Goal: Task Accomplishment & Management: Use online tool/utility

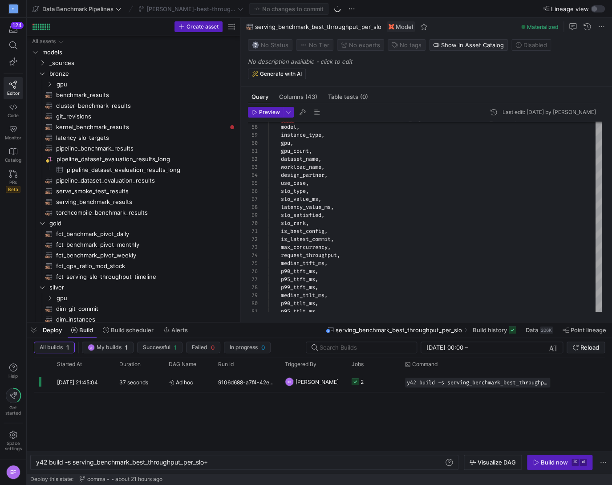
scroll to position [0, 174]
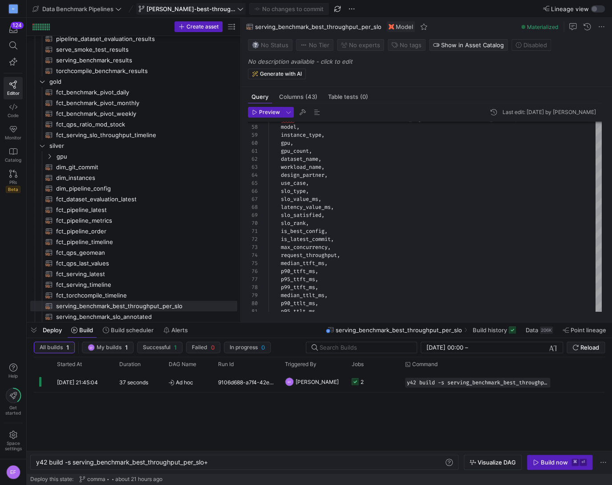
click at [237, 10] on icon at bounding box center [240, 9] width 6 height 6
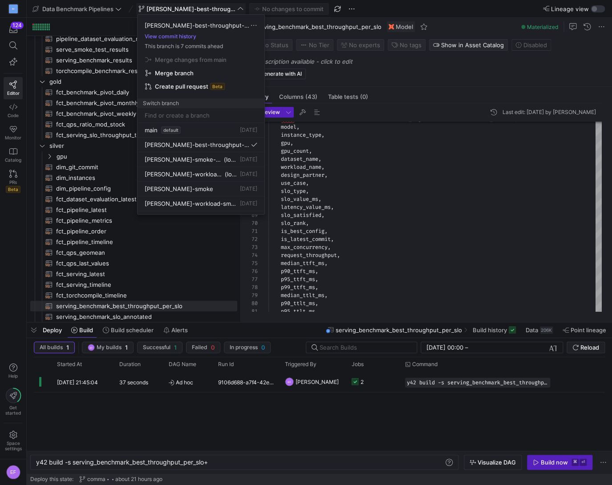
click at [159, 286] on div at bounding box center [306, 242] width 612 height 485
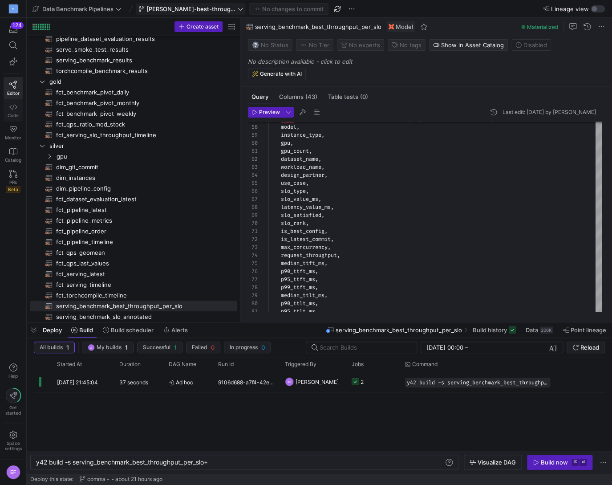
click at [16, 111] on link "Code" at bounding box center [13, 110] width 19 height 22
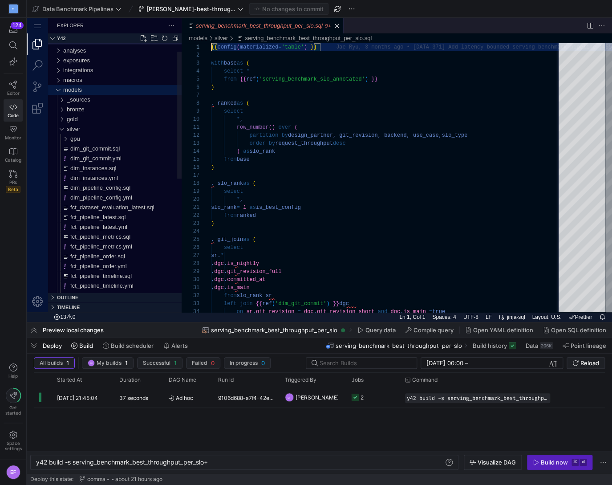
click at [58, 89] on div "models" at bounding box center [57, 90] width 13 height 10
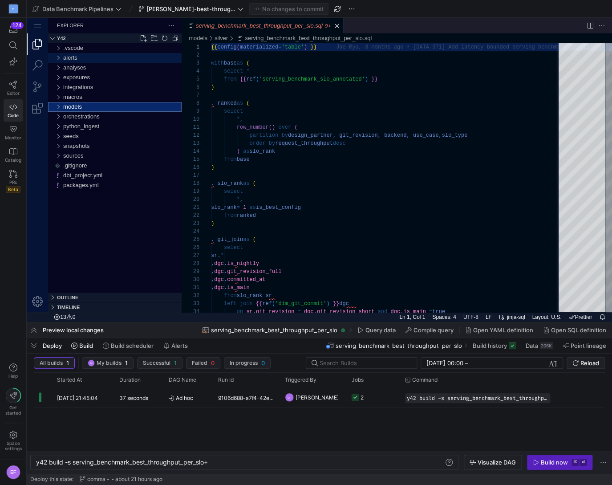
click at [58, 58] on div "alerts" at bounding box center [57, 58] width 13 height 10
click at [59, 56] on div "alerts" at bounding box center [57, 58] width 13 height 10
click at [59, 59] on div "alerts" at bounding box center [57, 58] width 13 height 10
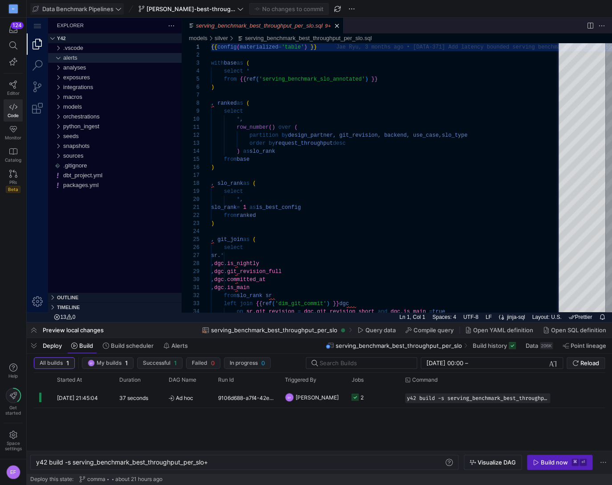
click at [120, 8] on icon at bounding box center [118, 9] width 6 height 6
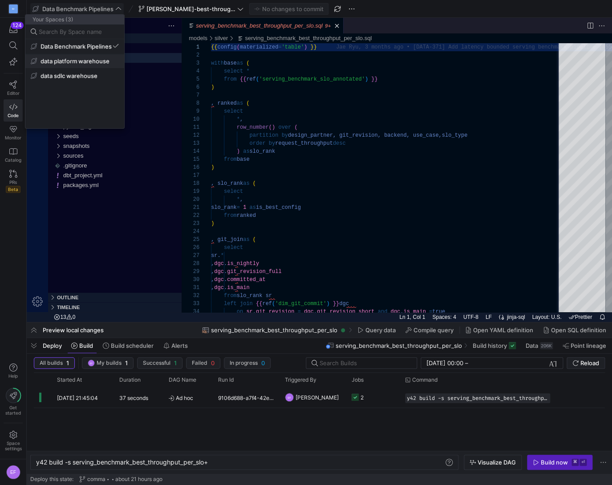
click at [103, 58] on span "data platform warehouse" at bounding box center [75, 60] width 69 height 7
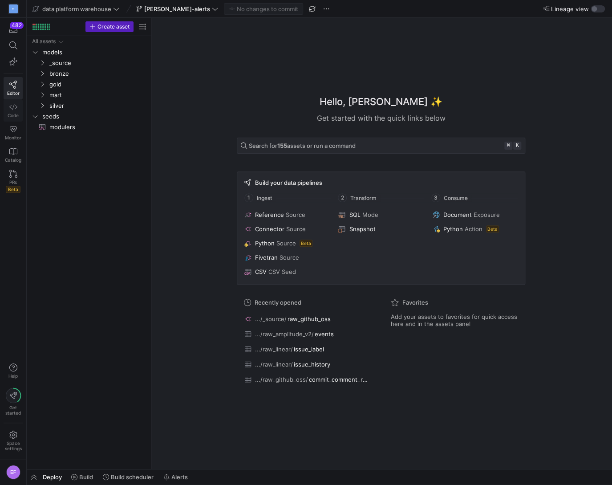
click at [15, 113] on span "Code" at bounding box center [13, 115] width 11 height 5
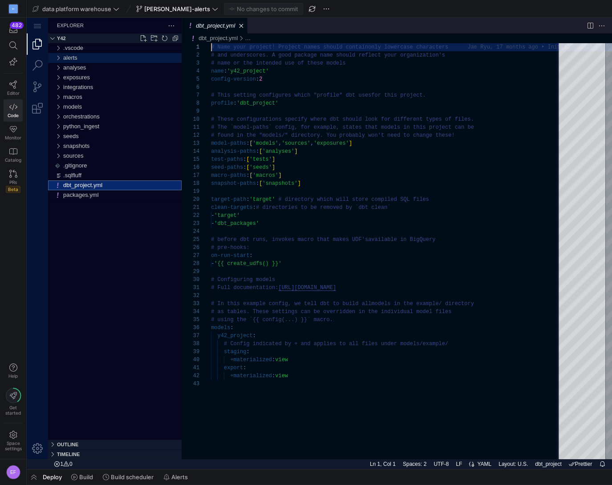
click at [59, 57] on div "alerts" at bounding box center [57, 58] width 13 height 10
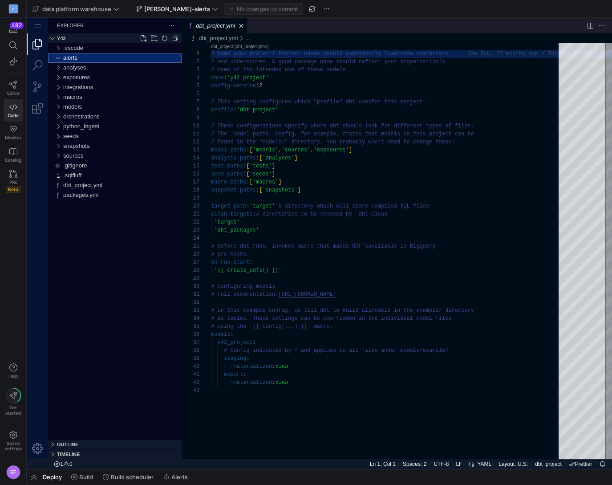
click at [86, 57] on div "alerts" at bounding box center [122, 58] width 118 height 10
click at [115, 11] on icon at bounding box center [116, 9] width 6 height 6
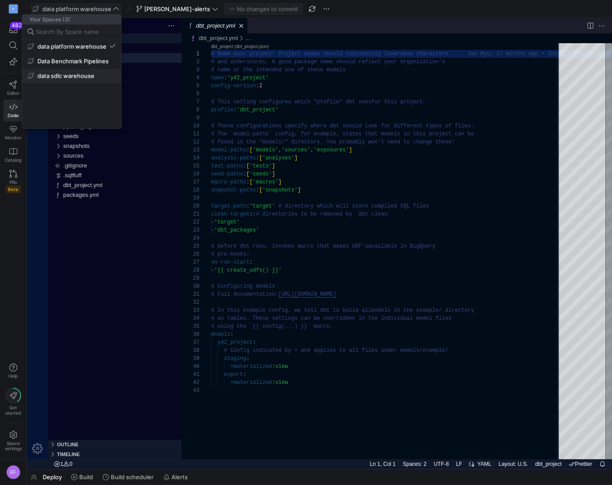
click at [91, 71] on button "data sdlc warehouse" at bounding box center [71, 76] width 99 height 14
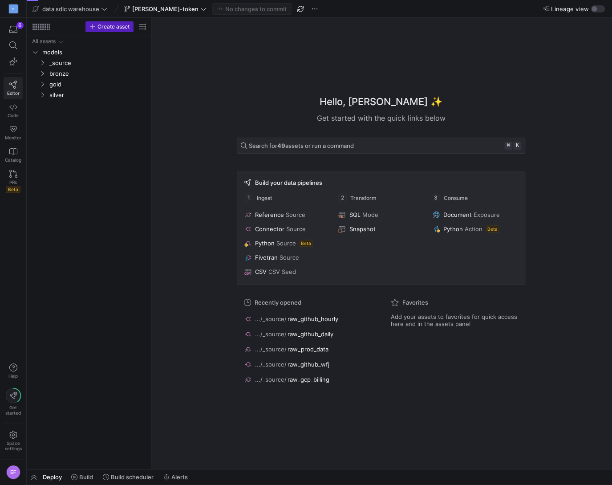
click at [16, 85] on icon at bounding box center [13, 85] width 8 height 8
click at [13, 101] on link "Code" at bounding box center [13, 110] width 19 height 22
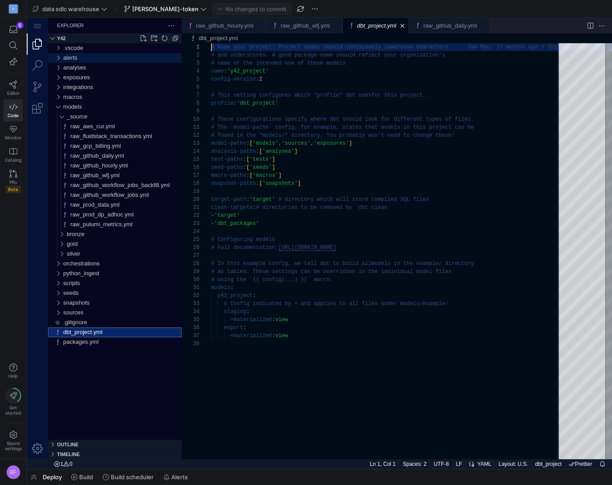
click at [59, 59] on div "alerts" at bounding box center [57, 58] width 13 height 10
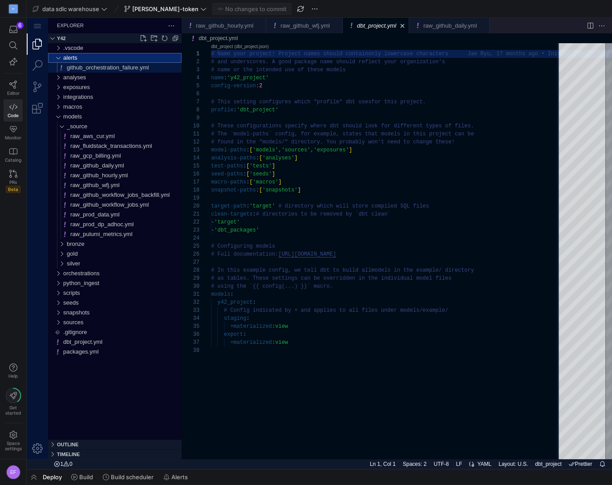
click at [110, 69] on span "github_orchestration_failure.yml" at bounding box center [108, 67] width 82 height 7
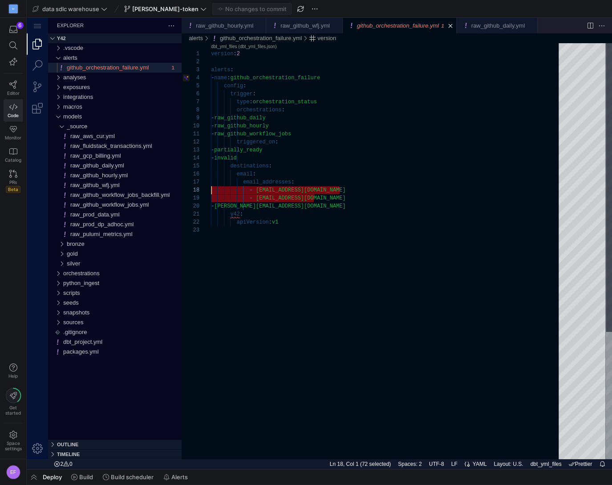
scroll to position [56, 0]
drag, startPoint x: 321, startPoint y: 198, endPoint x: 190, endPoint y: 192, distance: 130.5
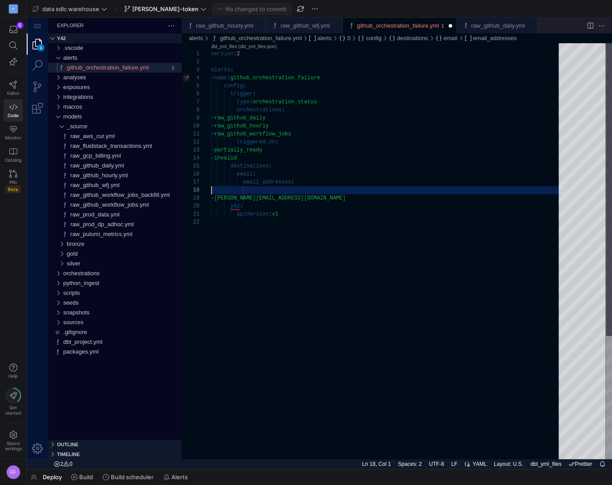
type textarea "- raw_github_workflow_jobs triggered_on: - partially_ready - invalid destinatio…"
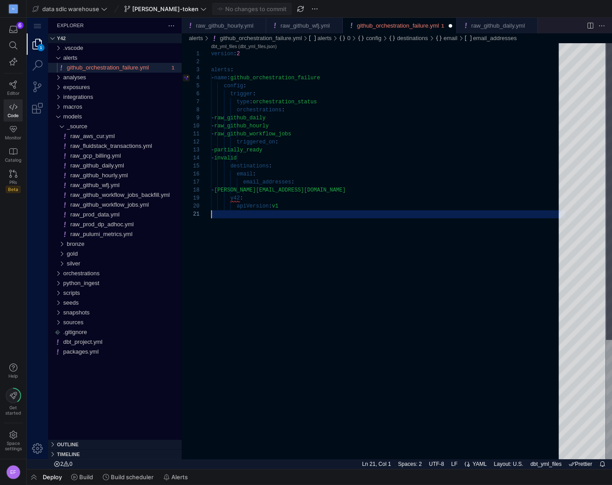
click at [357, 211] on div "version : 2 alerts : - name : github_orchestration_failure config : trigger : t…" at bounding box center [388, 334] width 354 height 583
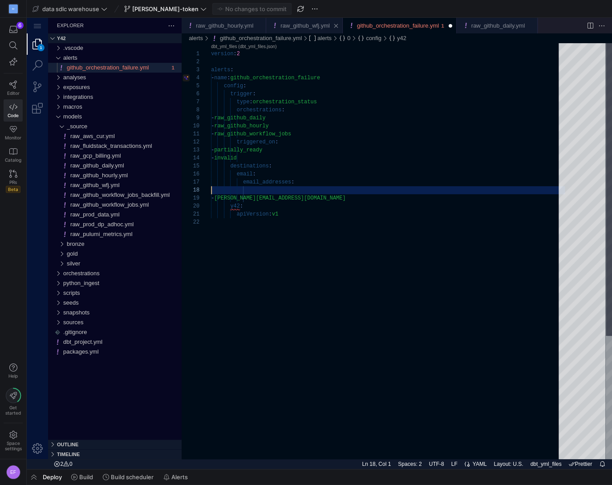
type textarea "- raw_github_workflow_jobs triggered_on: - partially_ready - invalid destinatio…"
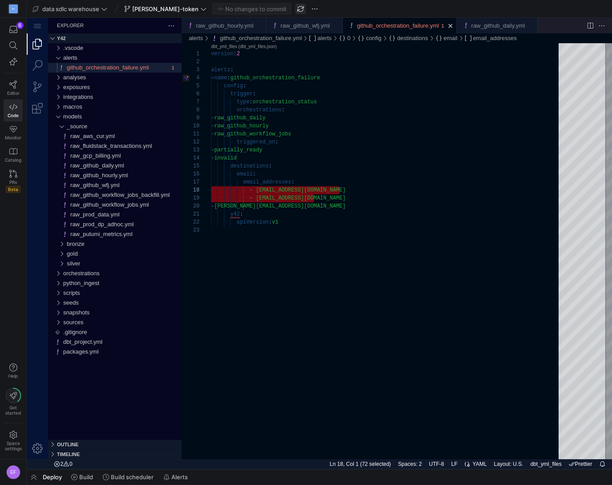
click at [295, 7] on span "button" at bounding box center [300, 9] width 11 height 11
click at [200, 11] on icon at bounding box center [203, 9] width 6 height 6
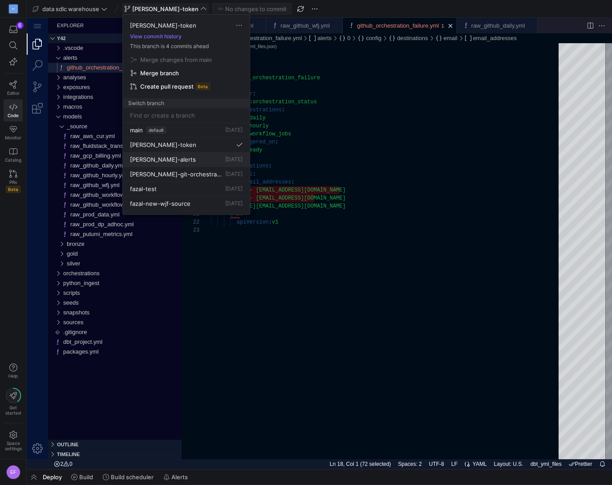
click at [153, 162] on span "[PERSON_NAME]-alerts" at bounding box center [163, 159] width 66 height 7
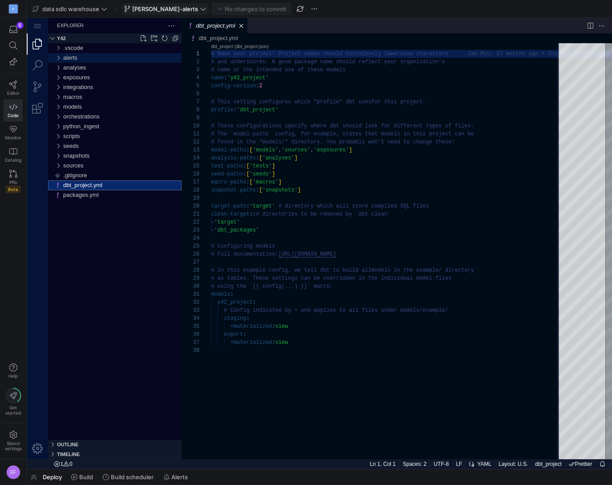
click at [53, 56] on div "alerts" at bounding box center [57, 58] width 13 height 10
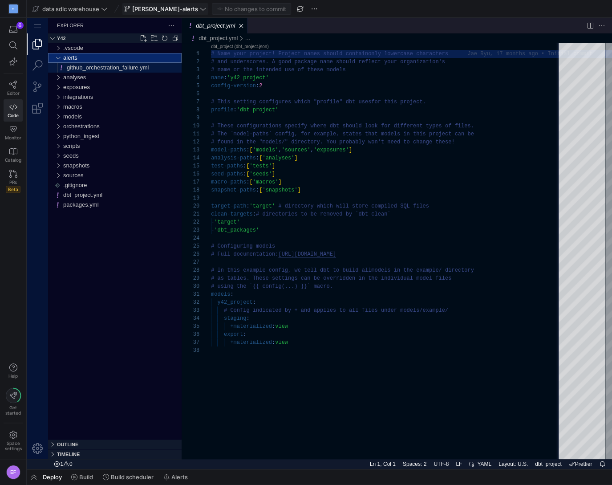
click at [79, 65] on span "github_orchestration_failure.yml" at bounding box center [108, 67] width 82 height 7
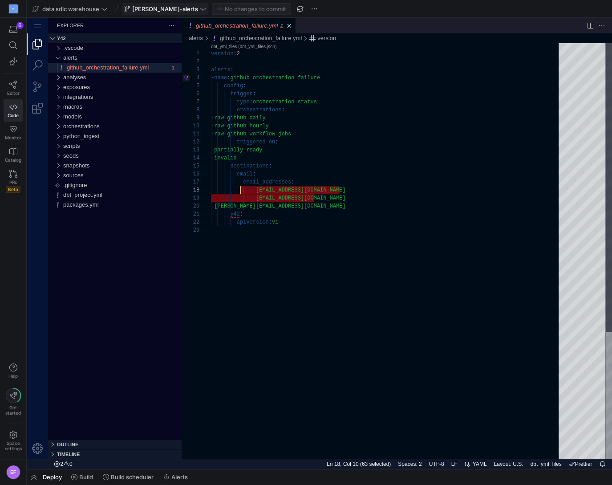
scroll to position [56, 0]
drag, startPoint x: 326, startPoint y: 197, endPoint x: 205, endPoint y: 190, distance: 121.3
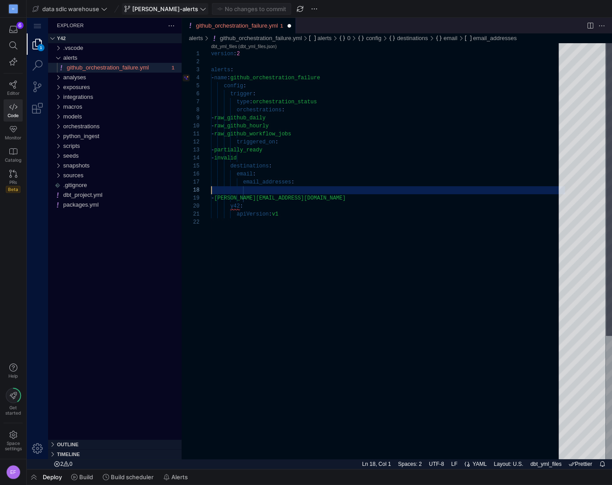
type textarea "- raw_github_workflow_jobs triggered_on: - partially_ready - invalid destinatio…"
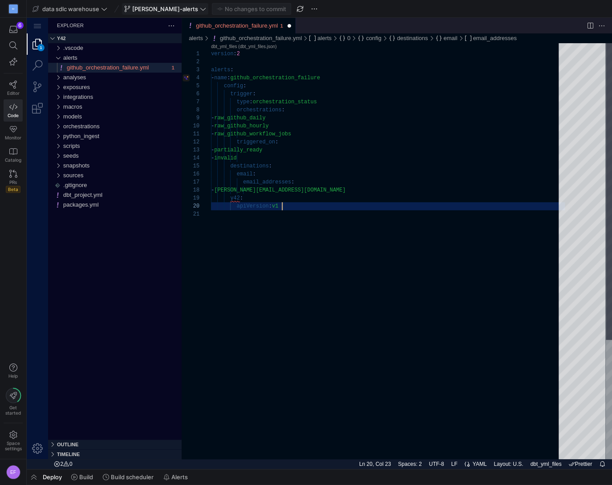
click at [372, 210] on div "version : 2 alerts : - name : github_orchestration_failure config : trigger : t…" at bounding box center [388, 334] width 354 height 583
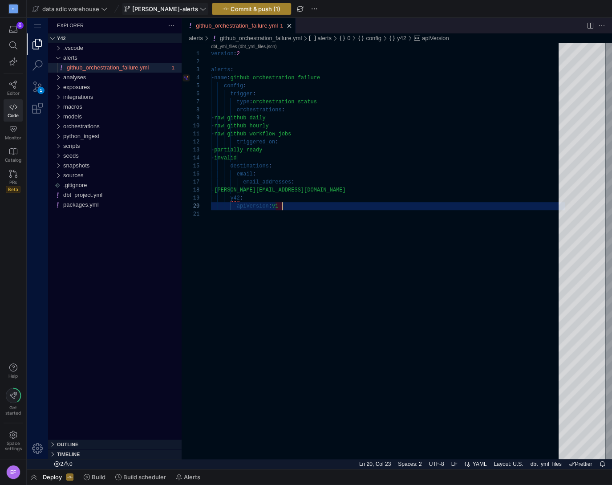
click at [231, 6] on span "Commit & push (1)" at bounding box center [256, 8] width 50 height 7
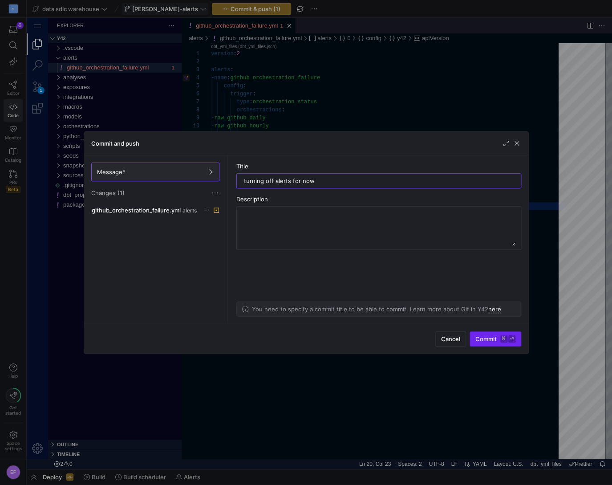
type input "turning off alerts for now"
click at [489, 344] on span "submit" at bounding box center [495, 339] width 51 height 14
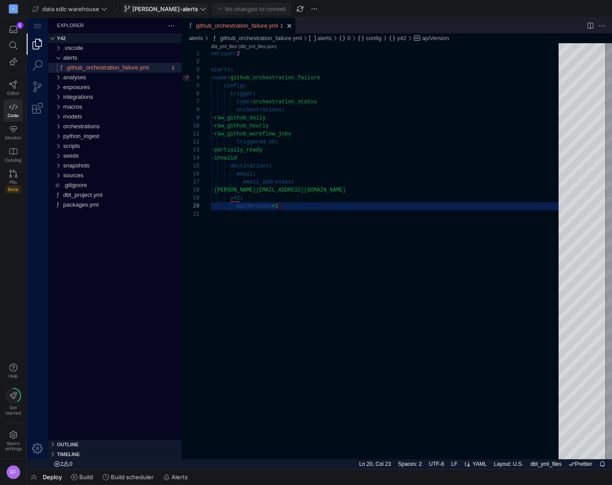
click at [200, 6] on icon at bounding box center [203, 9] width 6 height 6
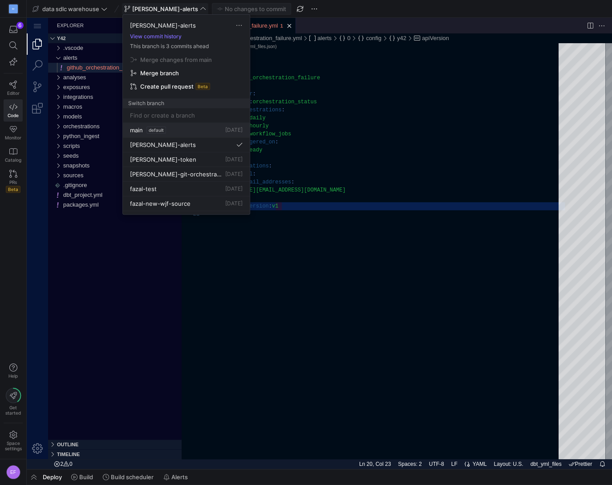
click at [129, 129] on button "main default 25 Aug 2025" at bounding box center [186, 130] width 127 height 15
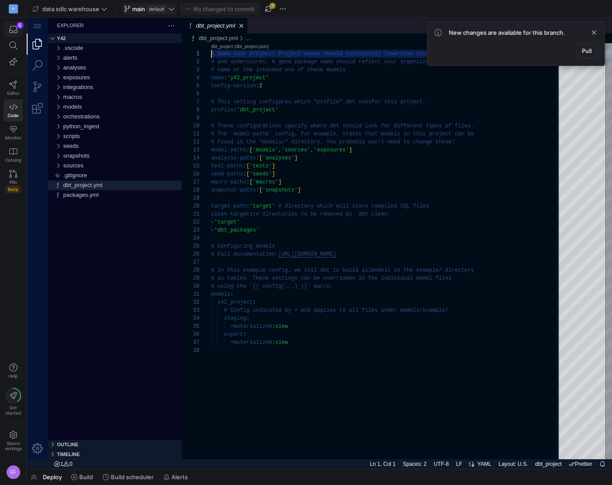
click at [12, 30] on icon "button" at bounding box center [13, 29] width 8 height 8
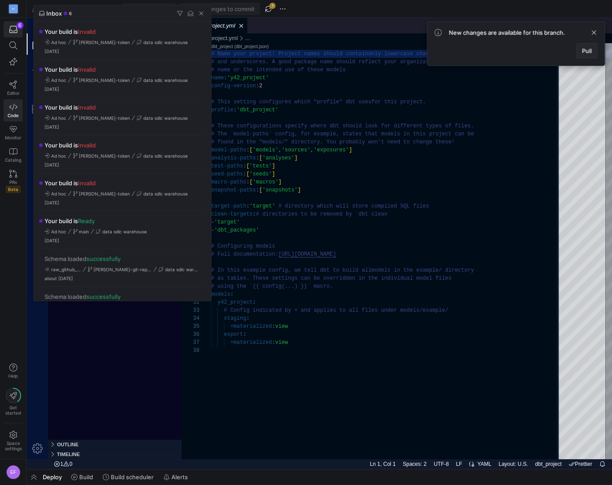
click at [594, 49] on span at bounding box center [586, 51] width 20 height 14
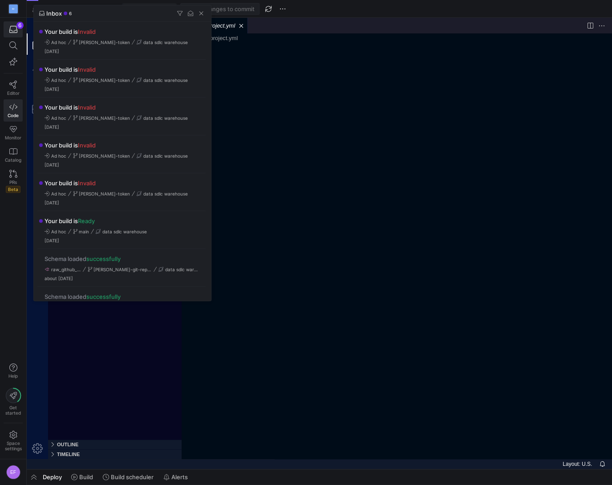
click at [13, 29] on div at bounding box center [306, 242] width 612 height 485
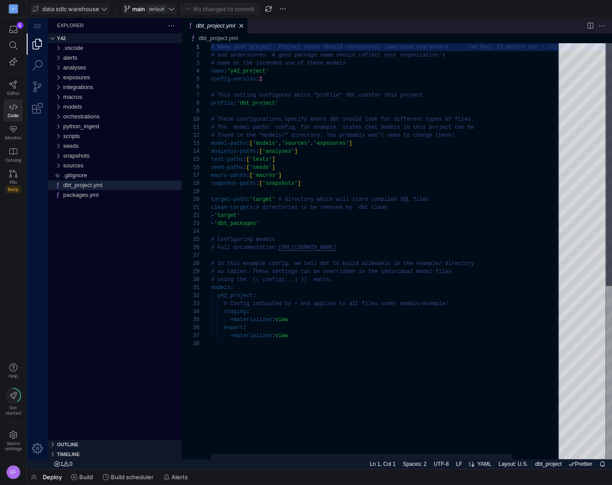
click at [108, 10] on span at bounding box center [70, 9] width 78 height 11
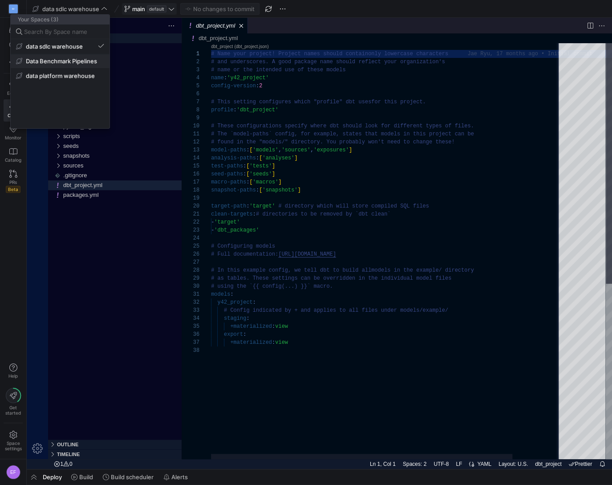
click at [65, 60] on span "Data Benchmark Pipelines" at bounding box center [61, 60] width 71 height 7
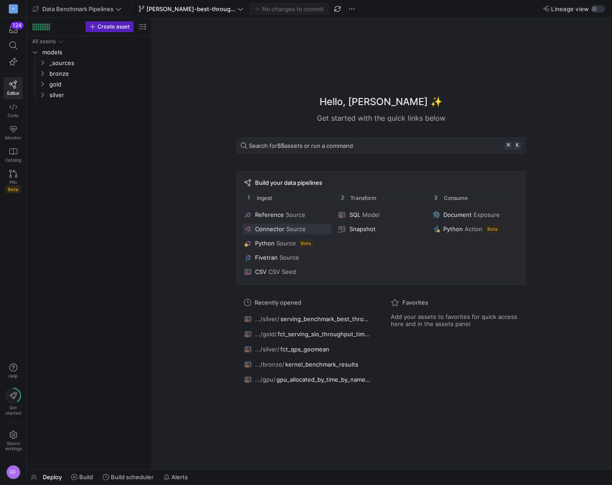
click at [270, 231] on span "Connector" at bounding box center [269, 228] width 29 height 7
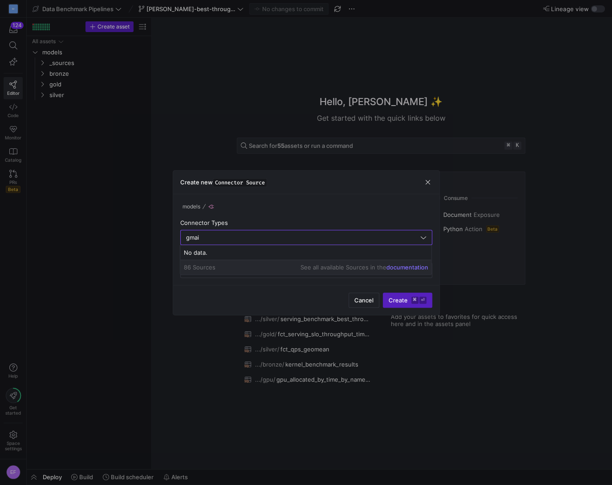
type input "gmail"
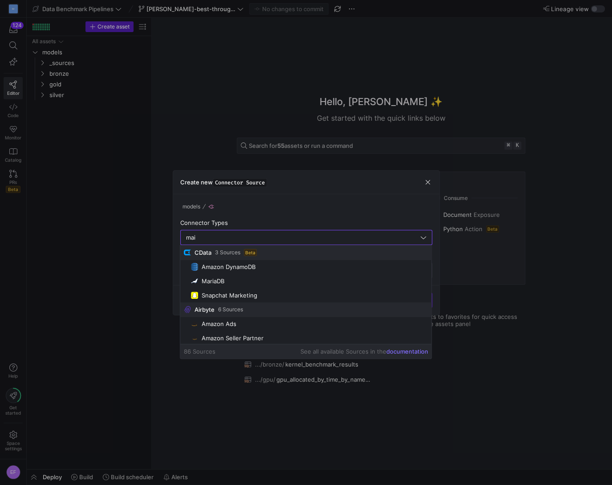
type input "mail"
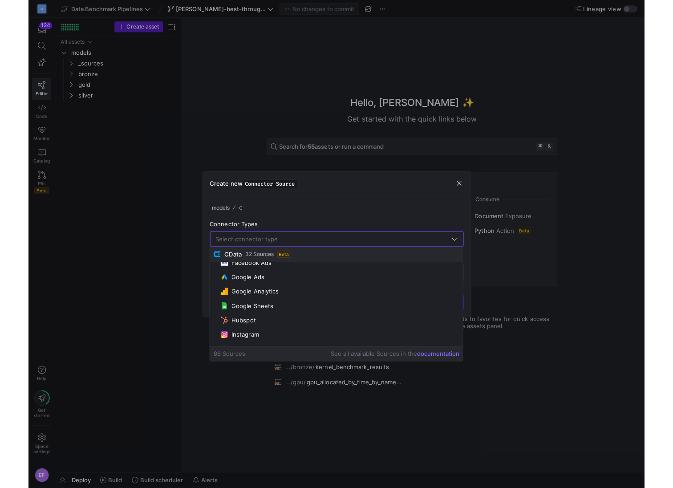
scroll to position [106, 0]
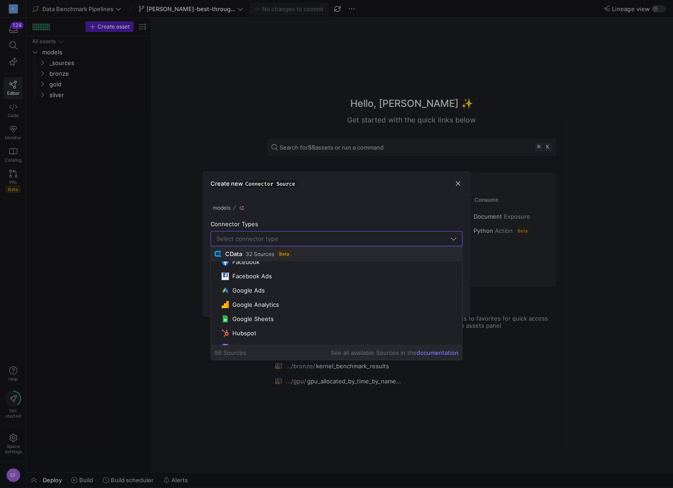
click at [213, 101] on div at bounding box center [336, 244] width 673 height 488
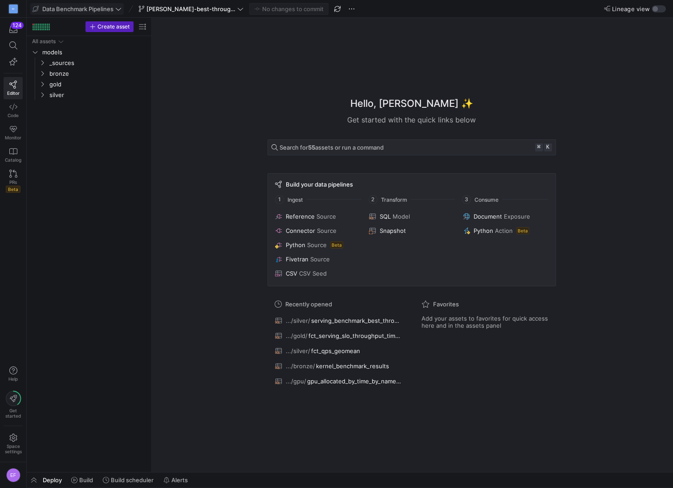
click at [115, 8] on span "Data Benchmark Pipelines" at bounding box center [76, 8] width 89 height 7
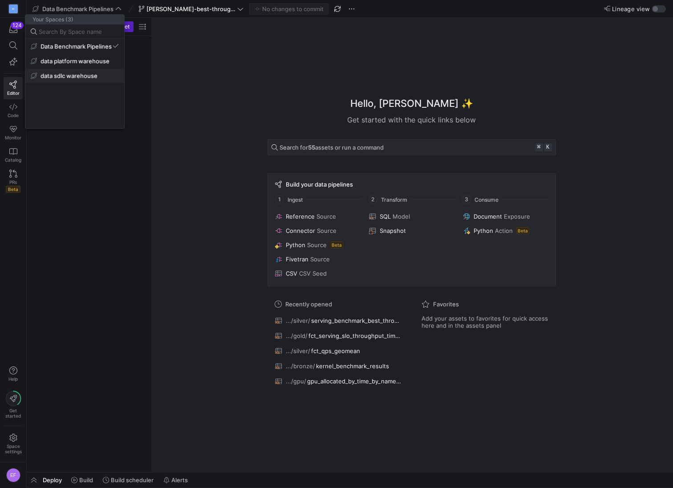
click at [90, 77] on span "data sdlc warehouse" at bounding box center [69, 75] width 57 height 7
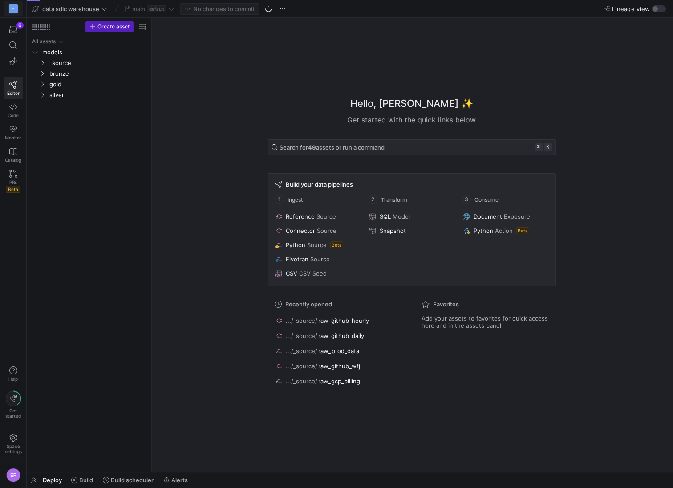
click at [12, 4] on div "M" at bounding box center [13, 8] width 9 height 9
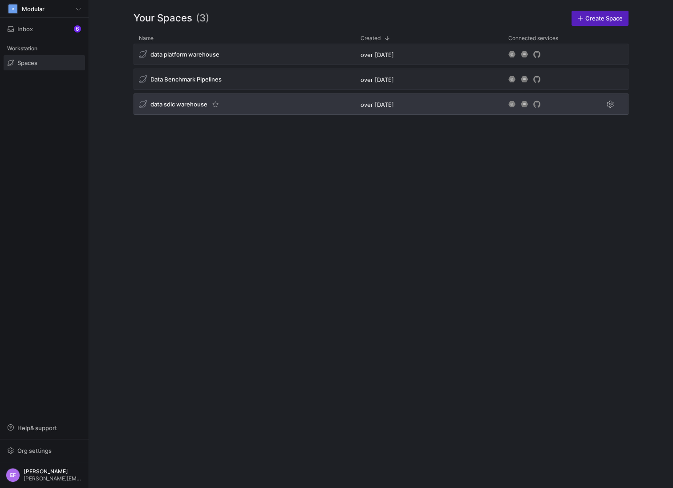
drag, startPoint x: 559, startPoint y: 109, endPoint x: 587, endPoint y: 105, distance: 28.3
click at [562, 109] on div "Press SPACE to select this row." at bounding box center [547, 103] width 89 height 21
click at [605, 104] on span "Press SPACE to select this row." at bounding box center [610, 104] width 11 height 11
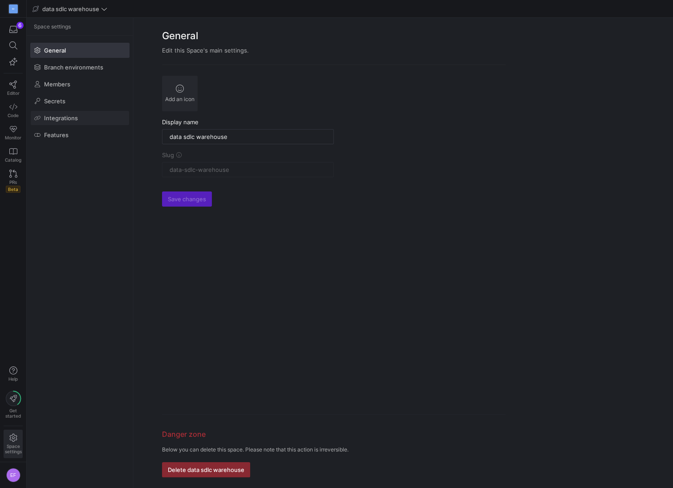
click at [77, 119] on span "Integrations" at bounding box center [61, 117] width 34 height 7
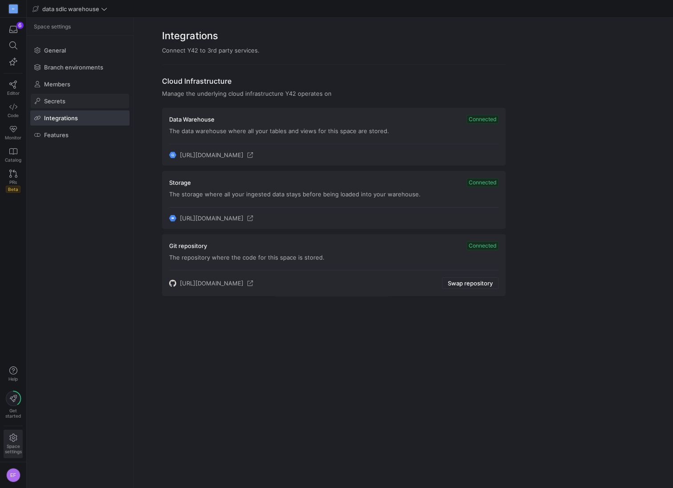
click at [77, 98] on span at bounding box center [80, 101] width 98 height 14
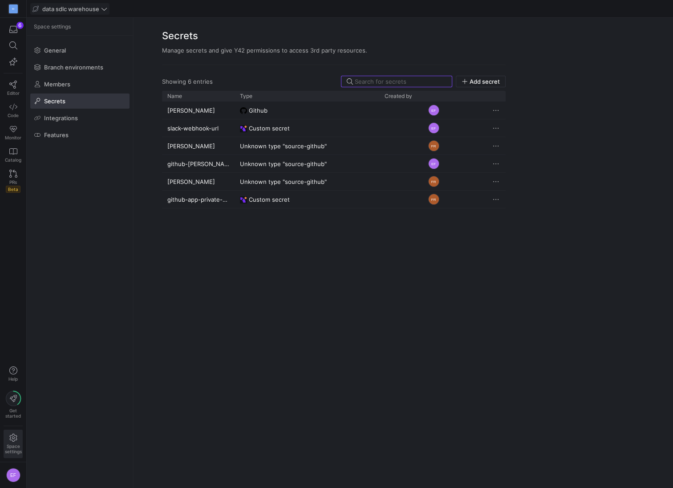
click at [101, 10] on icon at bounding box center [104, 9] width 6 height 6
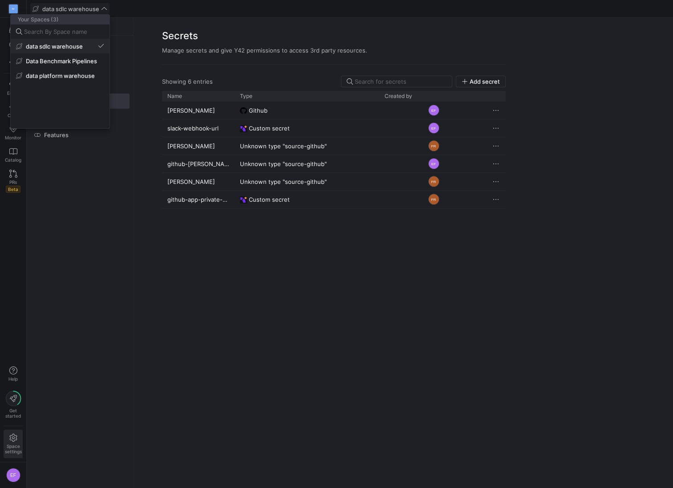
click at [86, 50] on button "data sdlc warehouse" at bounding box center [60, 46] width 99 height 14
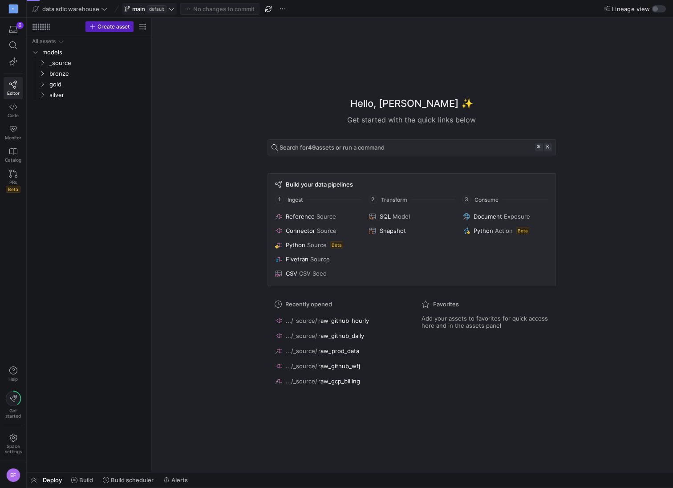
click at [173, 10] on icon at bounding box center [171, 9] width 6 height 6
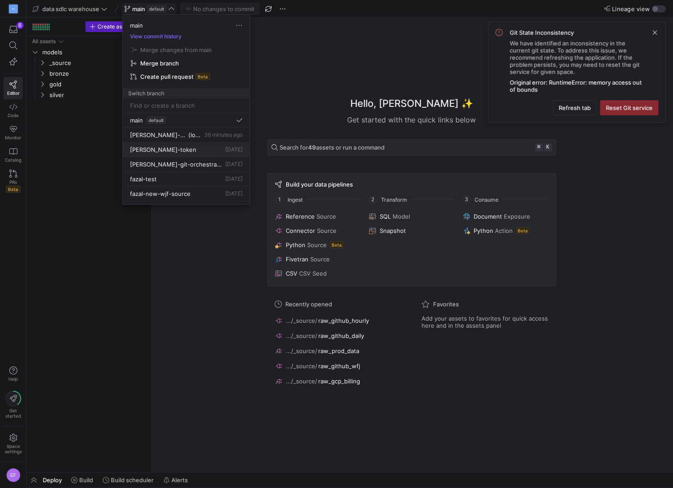
click at [192, 153] on button "erica-token 2 days ago" at bounding box center [186, 149] width 127 height 15
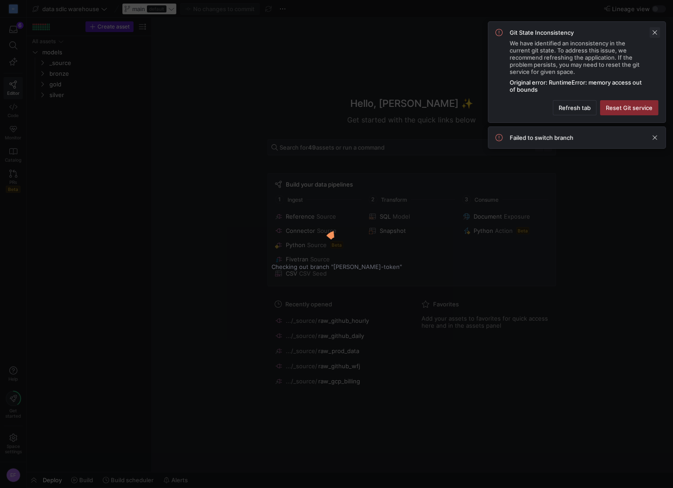
click at [612, 29] on span at bounding box center [654, 32] width 11 height 11
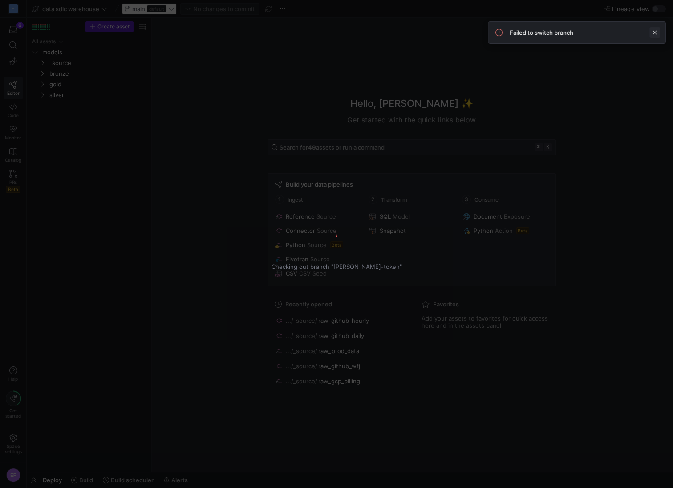
click at [612, 30] on span at bounding box center [654, 32] width 11 height 11
click at [134, 67] on div "Checking out branch "erica-token"" at bounding box center [336, 244] width 673 height 488
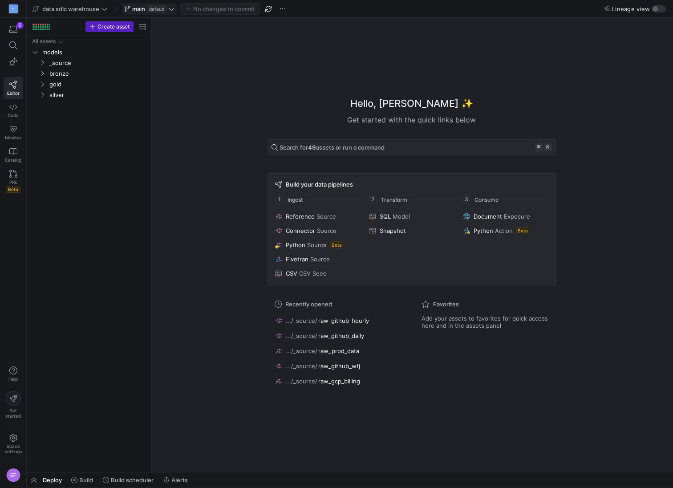
click at [174, 8] on icon at bounding box center [171, 9] width 6 height 6
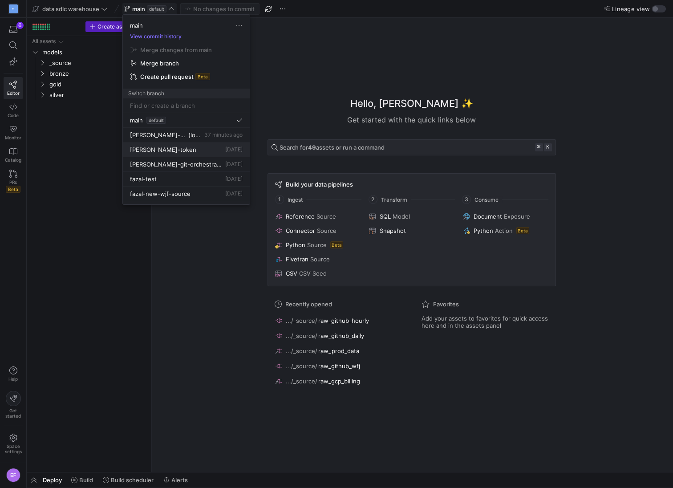
click at [146, 154] on button "[PERSON_NAME]-token [DATE]" at bounding box center [186, 149] width 127 height 15
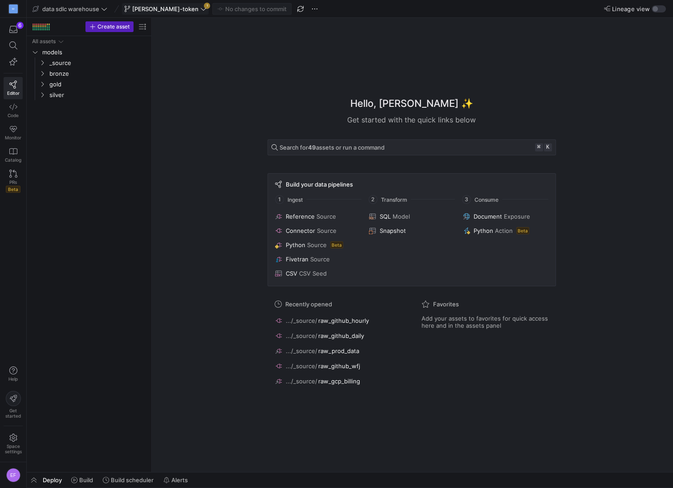
click at [156, 10] on span "[PERSON_NAME]-token" at bounding box center [165, 8] width 66 height 7
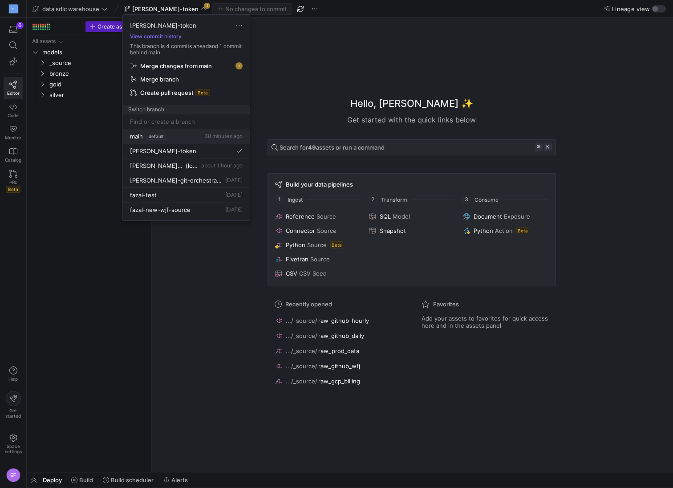
click at [140, 136] on span "main" at bounding box center [136, 136] width 13 height 7
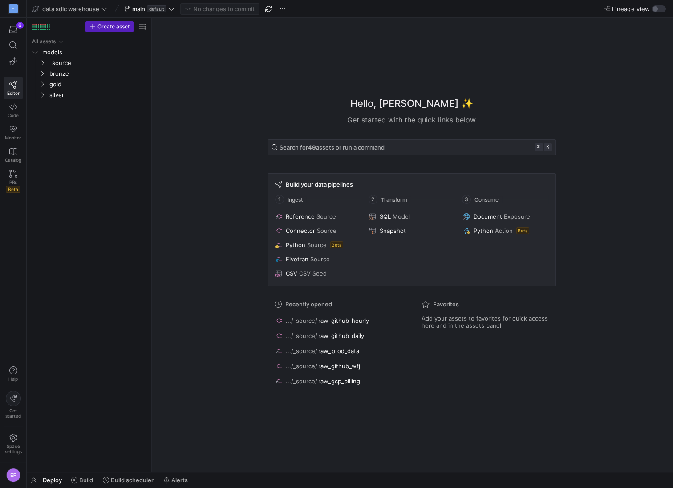
click at [53, 478] on span "Deploy" at bounding box center [52, 479] width 19 height 7
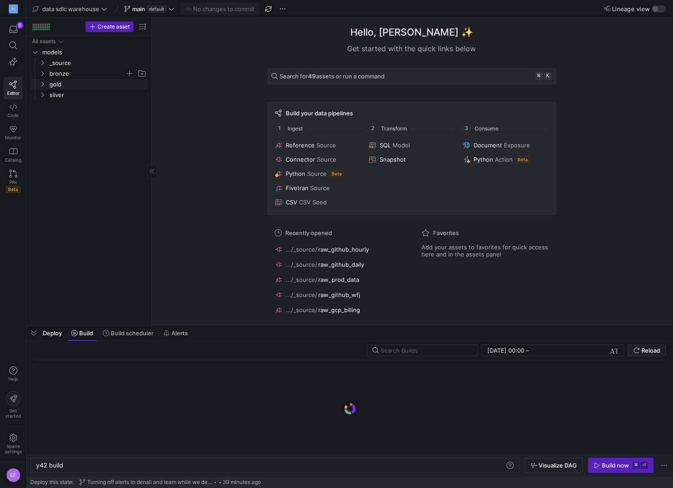
scroll to position [0, 27]
click at [41, 87] on y42-icon "Press SPACE to select this row." at bounding box center [42, 84] width 7 height 7
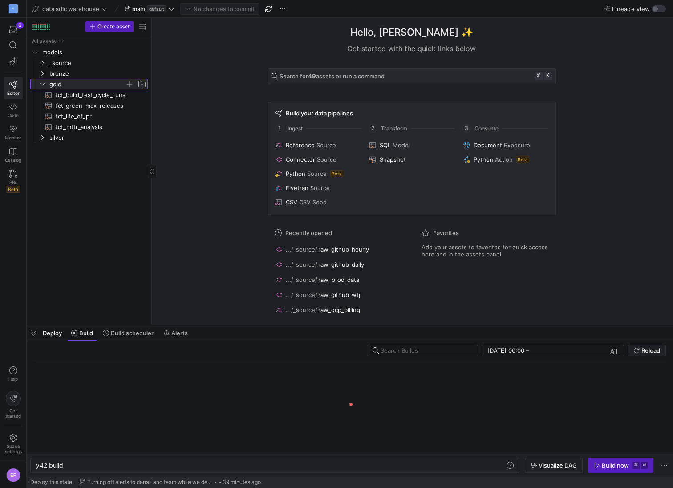
click at [41, 87] on y42-icon at bounding box center [42, 84] width 7 height 7
click at [41, 57] on link "_source" at bounding box center [88, 62] width 117 height 11
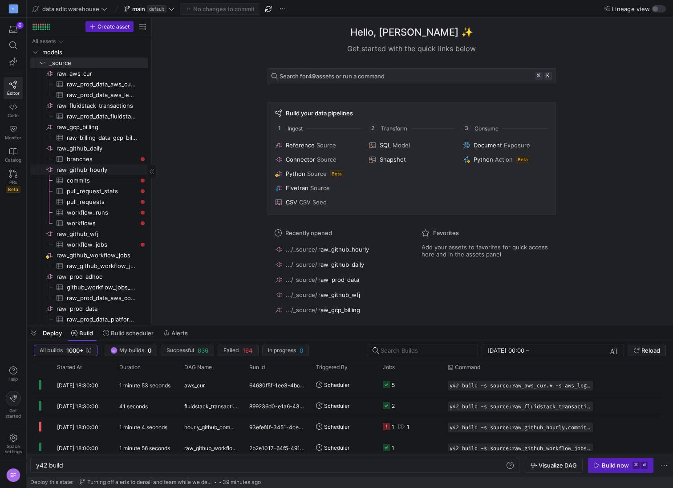
click at [89, 171] on span "raw_github_hourly​​​​​​​​" at bounding box center [102, 170] width 90 height 10
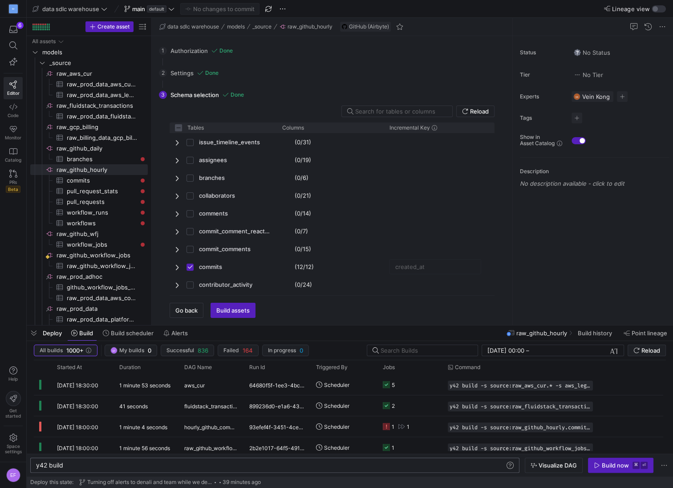
click at [82, 463] on div "y42 build" at bounding box center [270, 465] width 469 height 7
checkbox input "false"
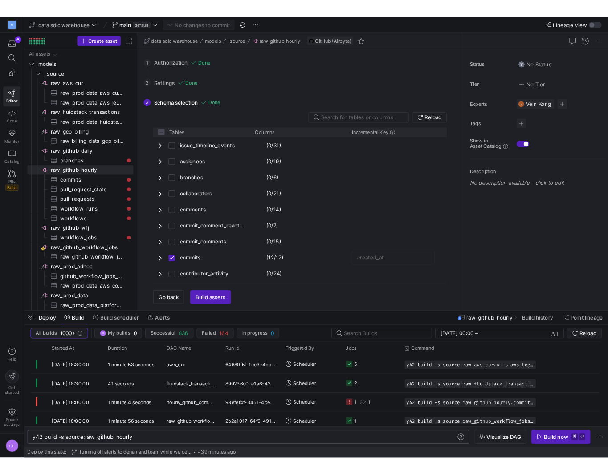
scroll to position [0, 116]
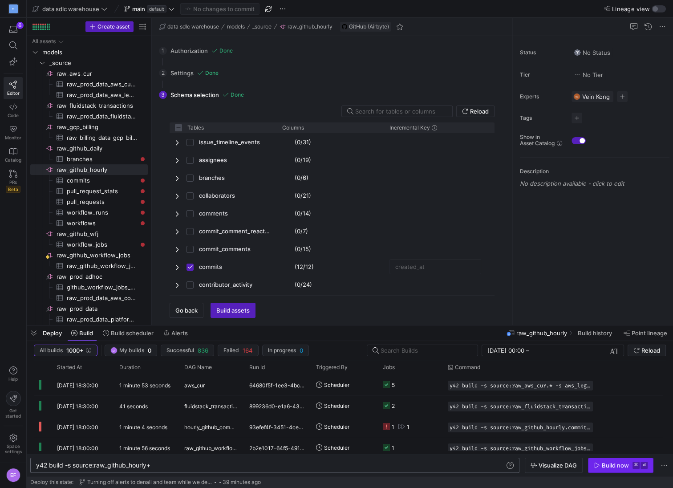
type textarea "y42 build -s source:raw_github_hourly+"
click at [623, 469] on span "button" at bounding box center [620, 465] width 65 height 14
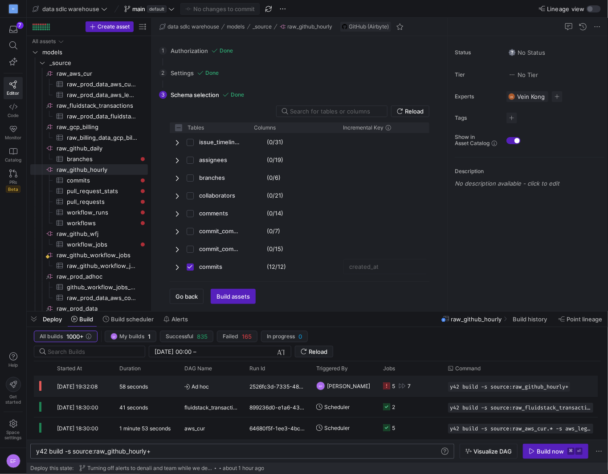
click at [424, 384] on y42-job-status-cell-renderer "5 7" at bounding box center [410, 386] width 54 height 20
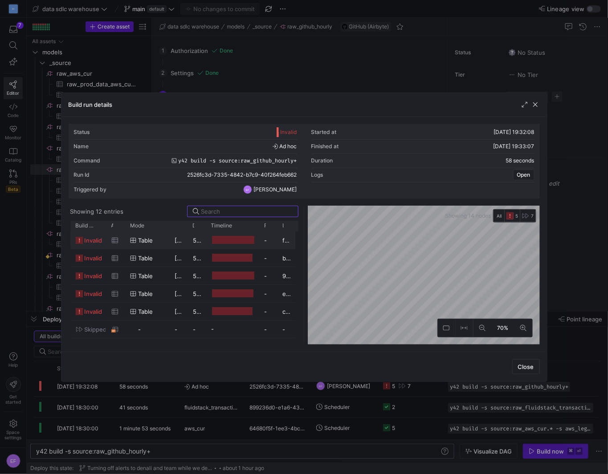
click at [93, 239] on span "invalid" at bounding box center [94, 240] width 18 height 17
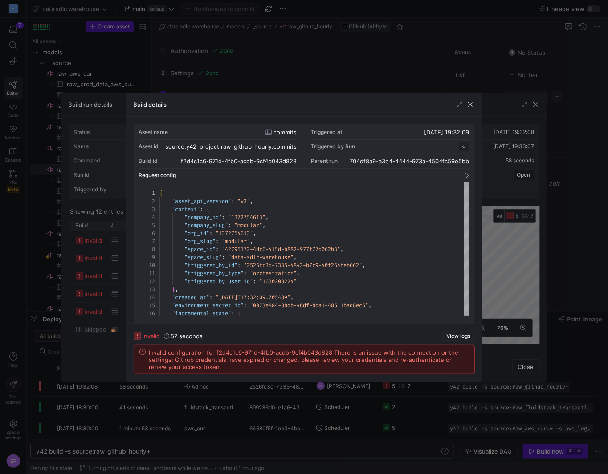
scroll to position [80, 0]
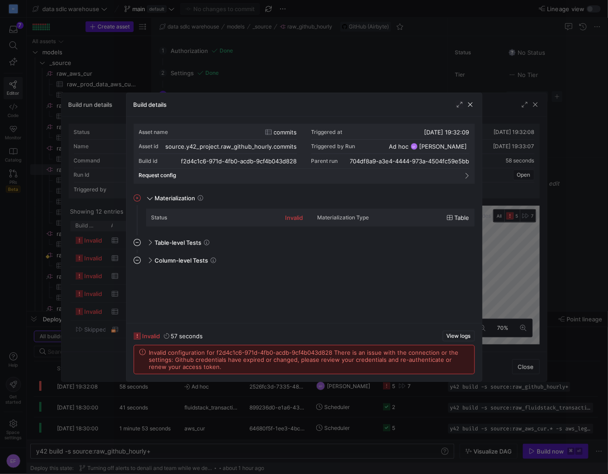
click at [100, 265] on div at bounding box center [304, 237] width 608 height 474
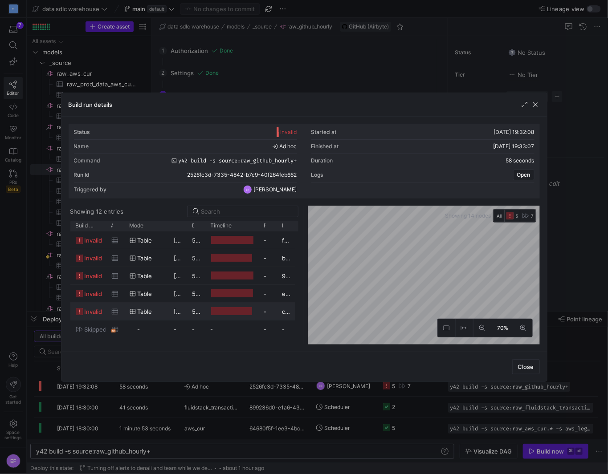
click at [98, 310] on span "invalid" at bounding box center [94, 311] width 18 height 17
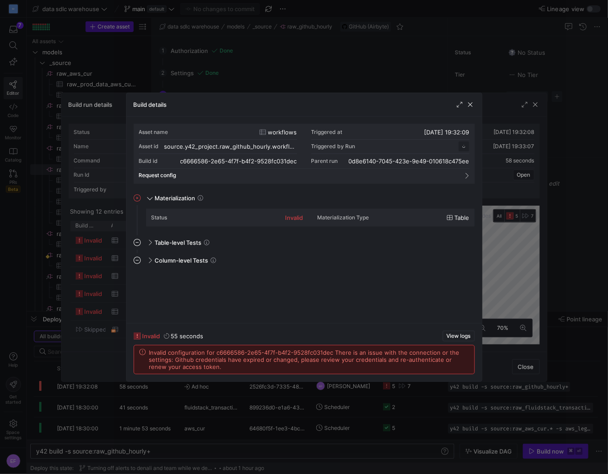
click at [105, 293] on div at bounding box center [304, 237] width 608 height 474
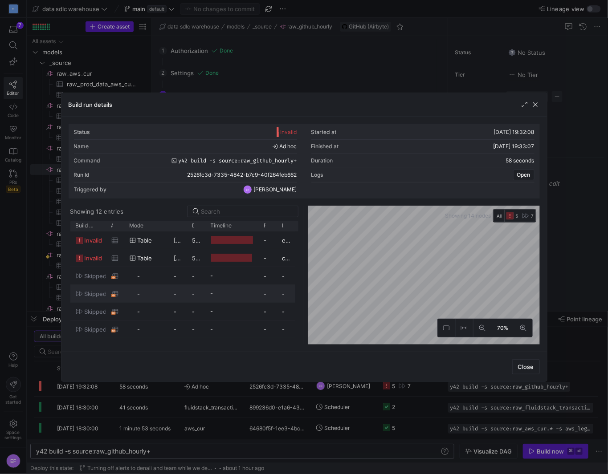
scroll to position [0, 0]
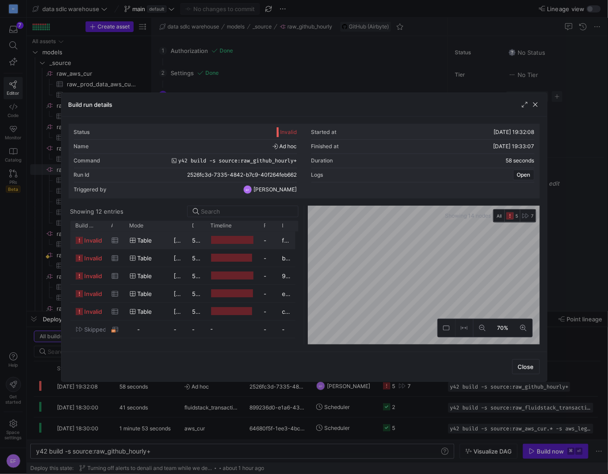
click at [150, 236] on span "Table" at bounding box center [145, 240] width 15 height 17
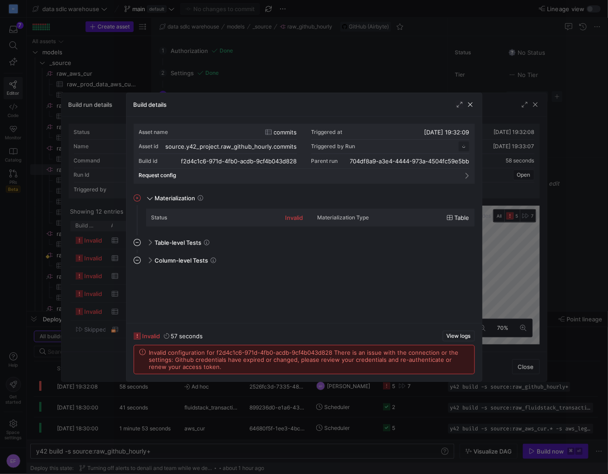
scroll to position [80, 0]
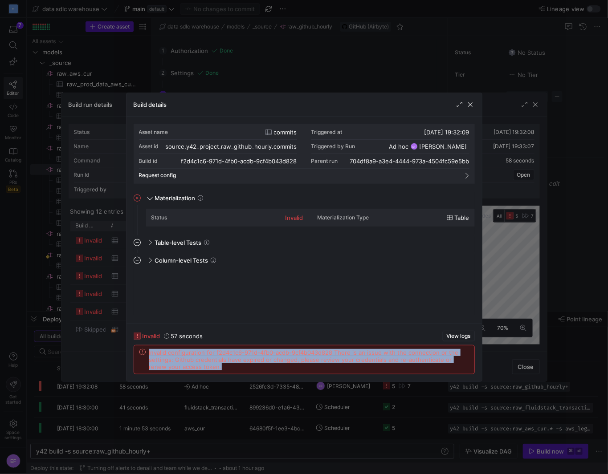
drag, startPoint x: 208, startPoint y: 367, endPoint x: 148, endPoint y: 353, distance: 61.6
click at [148, 353] on div "Invalid configuration for f2d4c1c6-971d-4fb0-acdb-9cf4b043d828 There is an issu…" at bounding box center [303, 359] width 329 height 21
copy span "Invalid configuration for f2d4c1c6-971d-4fb0-acdb-9cf4b043d828 There is an issu…"
click at [469, 105] on span "button" at bounding box center [470, 104] width 9 height 9
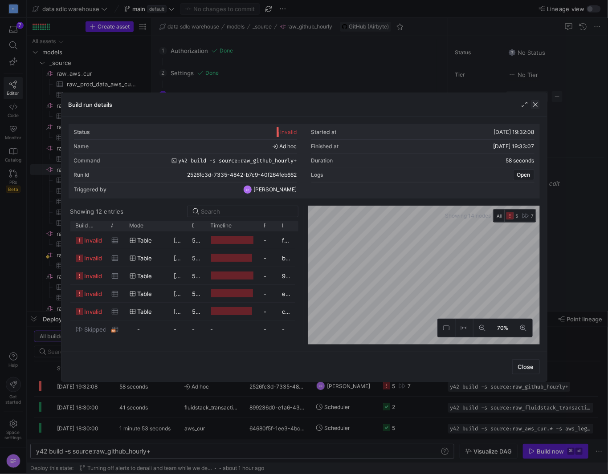
click at [538, 105] on span "button" at bounding box center [535, 104] width 9 height 9
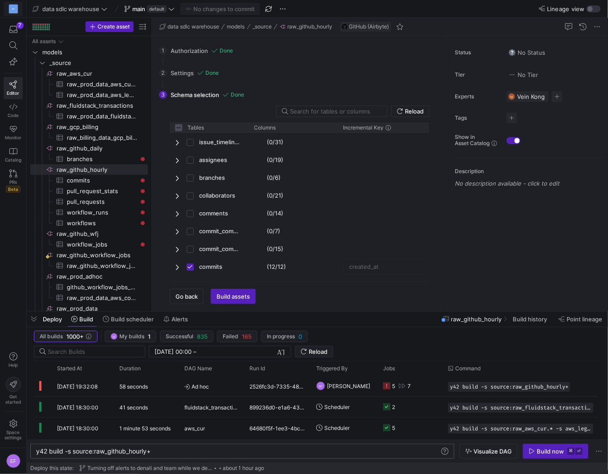
click at [16, 11] on div "M" at bounding box center [13, 8] width 9 height 9
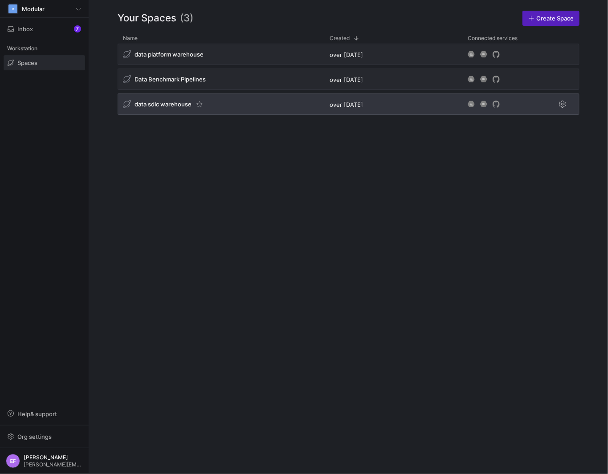
click at [258, 100] on div "data sdlc warehouse" at bounding box center [220, 103] width 207 height 21
click at [565, 105] on span "Press SPACE to select this row." at bounding box center [562, 104] width 11 height 11
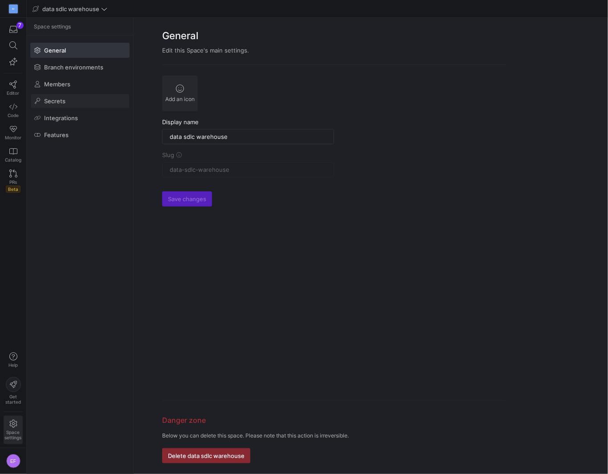
click at [68, 104] on span at bounding box center [80, 101] width 98 height 14
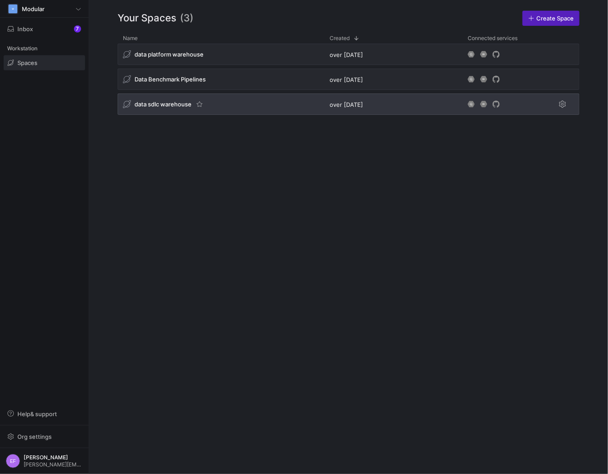
click at [265, 103] on div "data sdlc warehouse" at bounding box center [220, 103] width 207 height 21
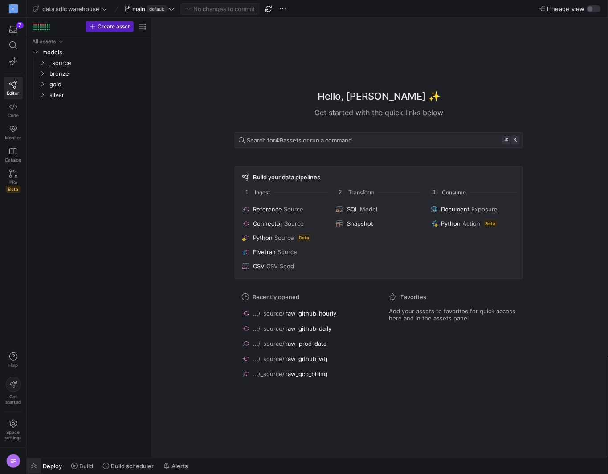
click at [31, 464] on span "button" at bounding box center [34, 465] width 14 height 15
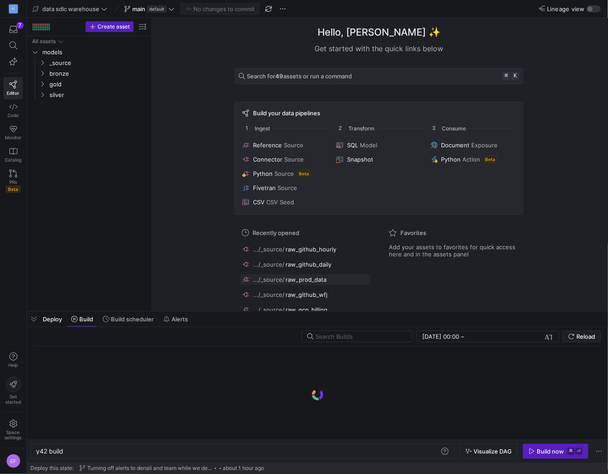
scroll to position [0, 27]
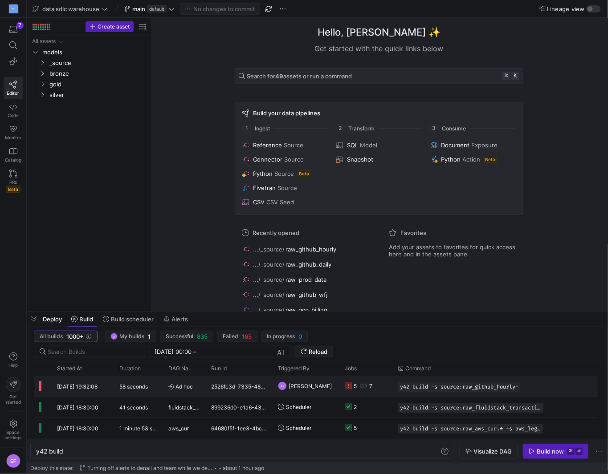
click at [375, 387] on y42-job-status-cell-renderer "5 7" at bounding box center [365, 386] width 43 height 20
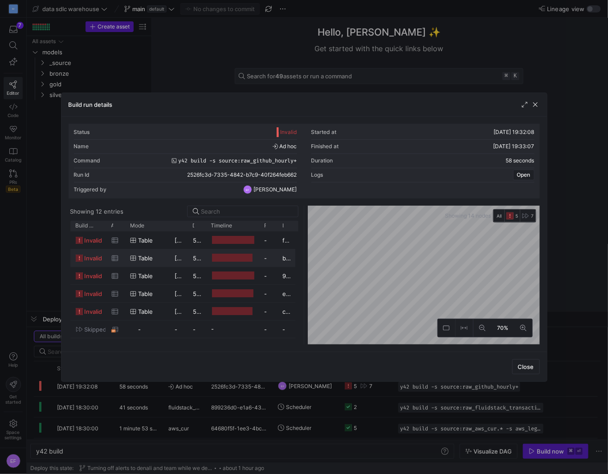
click at [103, 258] on div "invalid" at bounding box center [88, 257] width 36 height 17
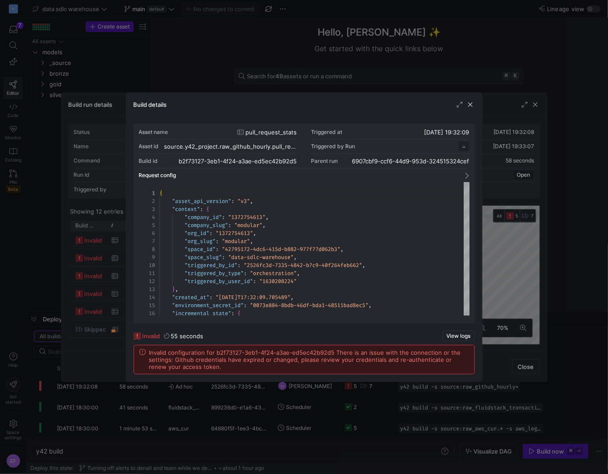
scroll to position [80, 0]
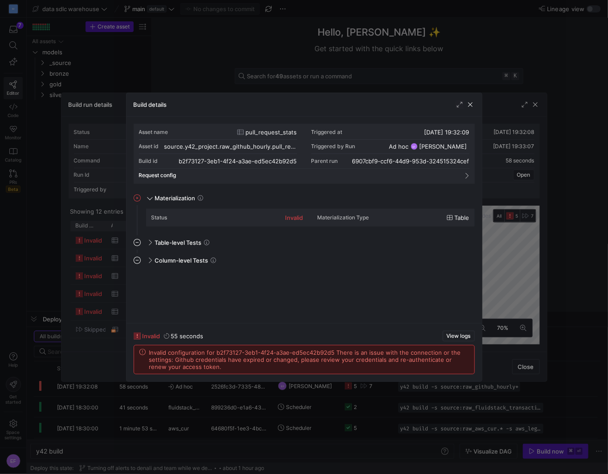
click at [175, 62] on div at bounding box center [304, 237] width 608 height 474
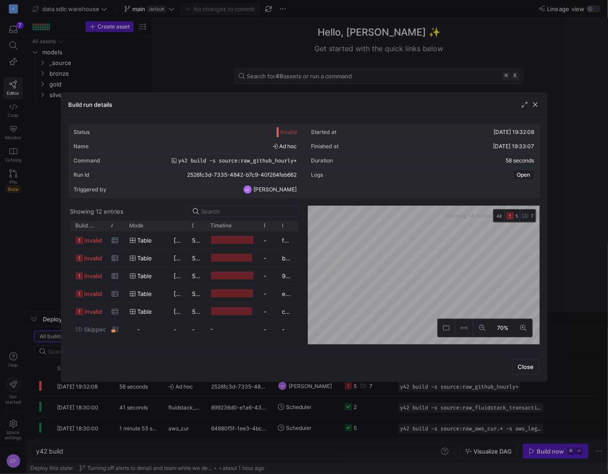
click at [16, 4] on div at bounding box center [304, 237] width 608 height 474
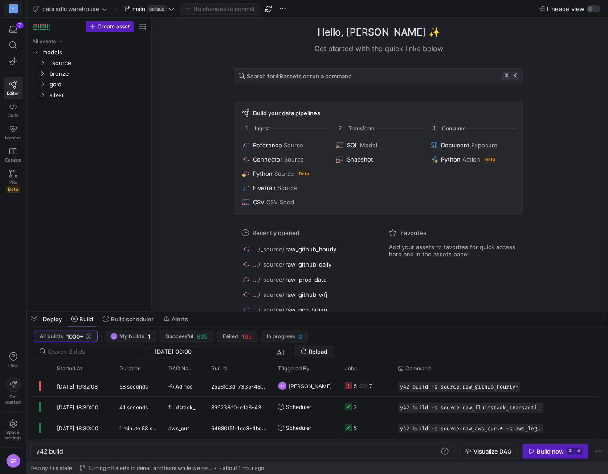
click at [12, 15] on span at bounding box center [13, 9] width 18 height 14
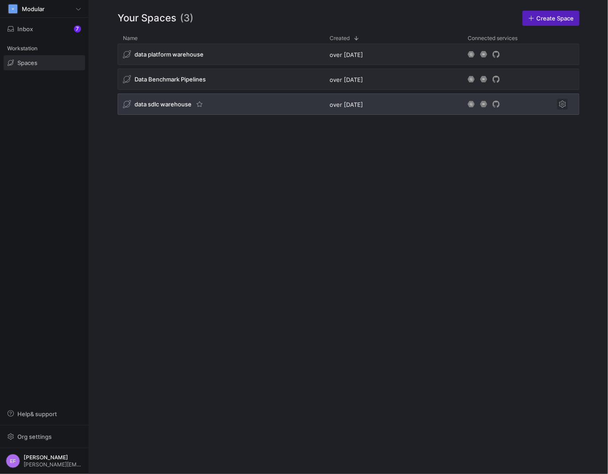
click at [566, 102] on span "Press SPACE to select this row." at bounding box center [562, 104] width 11 height 11
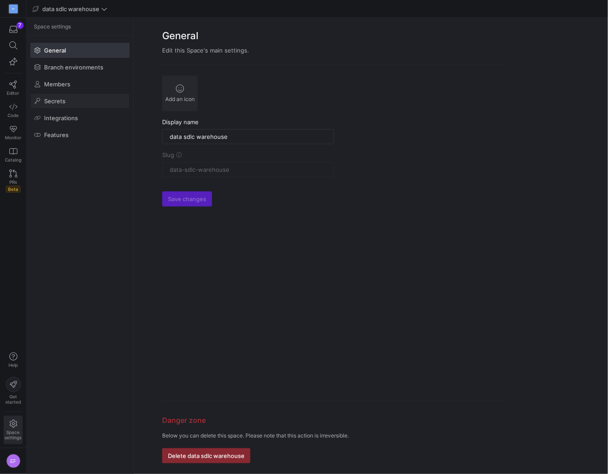
click at [71, 101] on span at bounding box center [80, 101] width 98 height 14
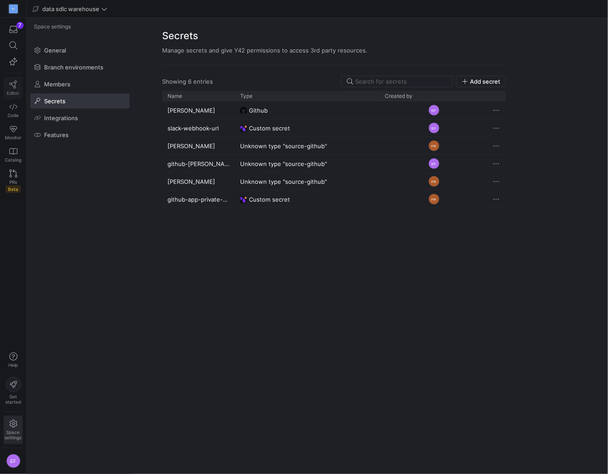
click at [12, 91] on span "Editor" at bounding box center [13, 92] width 12 height 5
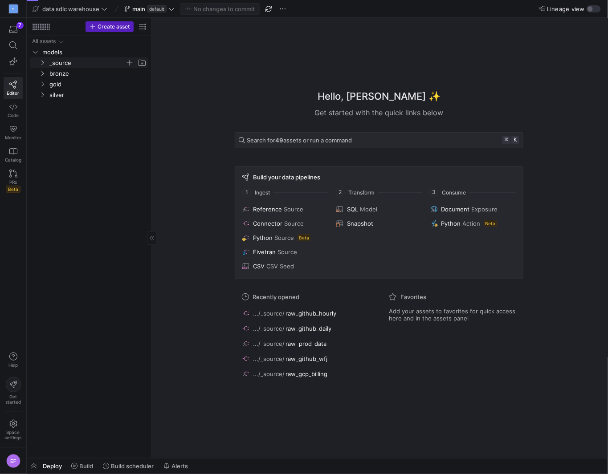
click at [44, 61] on icon "Press SPACE to select this row." at bounding box center [42, 62] width 6 height 5
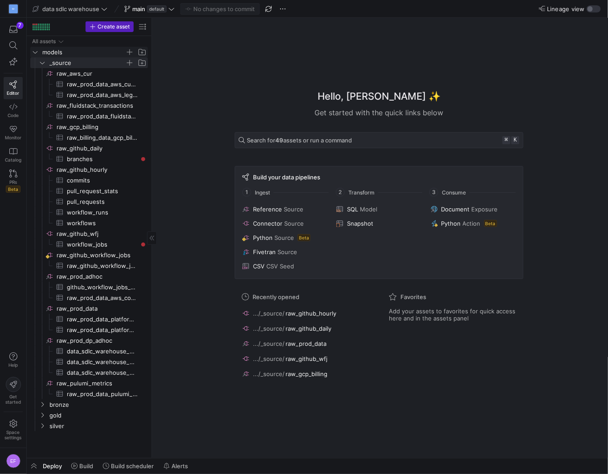
click at [36, 53] on icon "Press SPACE to select this row." at bounding box center [35, 51] width 6 height 5
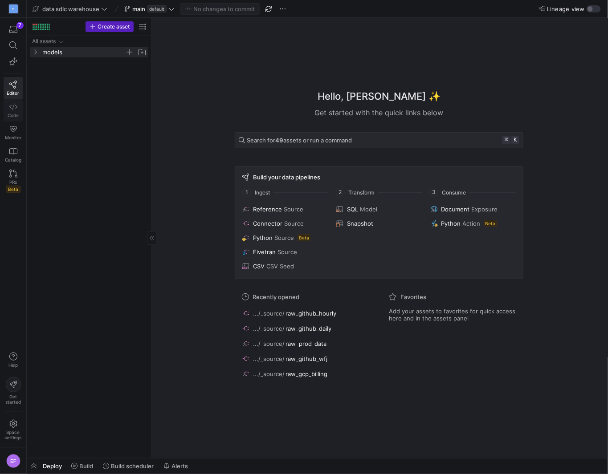
click at [15, 108] on icon at bounding box center [13, 107] width 8 height 8
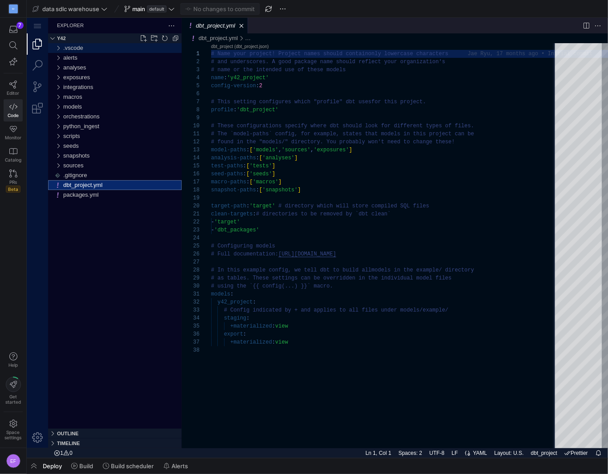
click at [58, 48] on div ".vscode" at bounding box center [57, 48] width 13 height 10
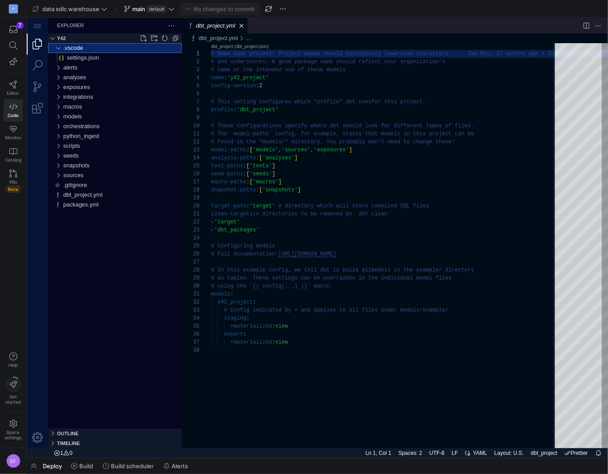
click at [58, 48] on div ".vscode" at bounding box center [57, 48] width 13 height 10
click at [58, 89] on div "integrations" at bounding box center [57, 87] width 13 height 10
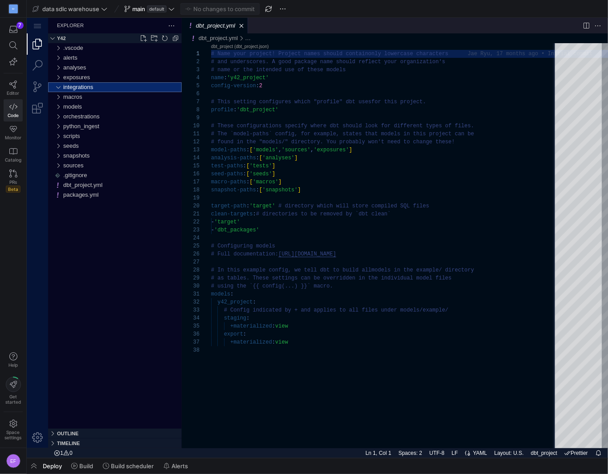
click at [58, 89] on div "integrations" at bounding box center [57, 87] width 13 height 10
click at [56, 165] on div "sources" at bounding box center [57, 165] width 13 height 10
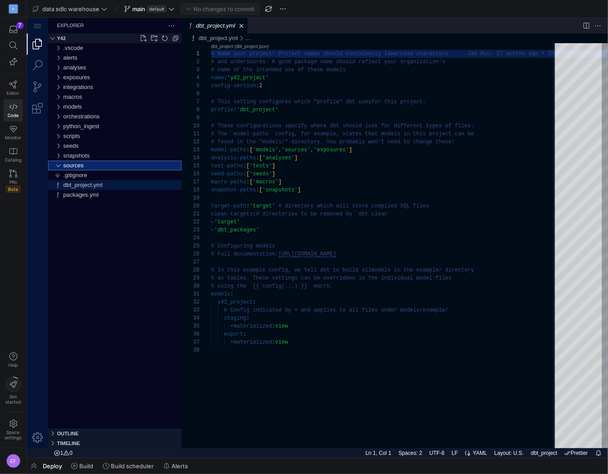
click at [101, 182] on span "dbt_project.yml" at bounding box center [82, 184] width 39 height 7
click at [16, 9] on div "M" at bounding box center [13, 8] width 9 height 9
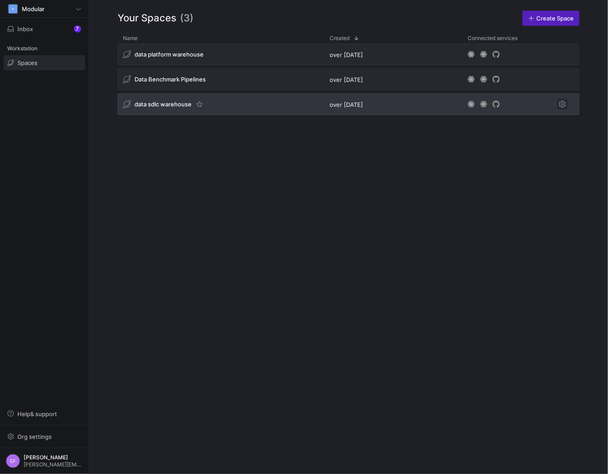
click at [562, 108] on span "Press SPACE to select this row." at bounding box center [562, 104] width 11 height 11
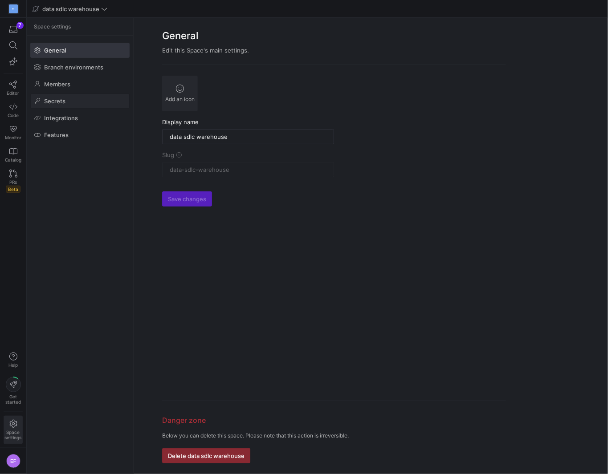
click at [47, 100] on span "Secrets" at bounding box center [54, 100] width 21 height 7
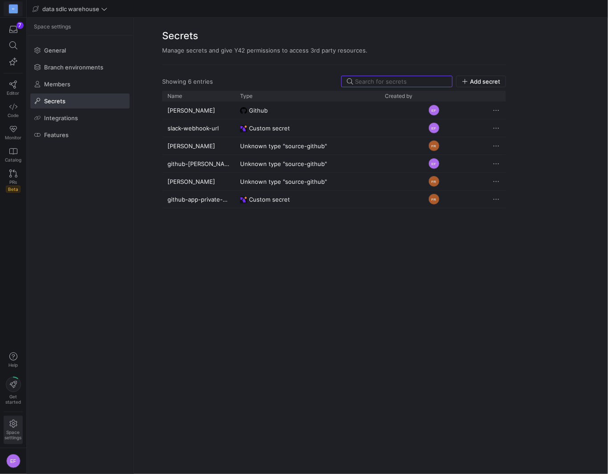
click at [13, 10] on div "M" at bounding box center [13, 8] width 9 height 9
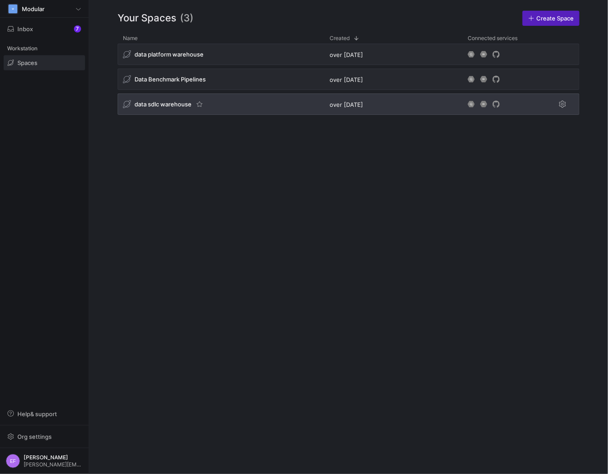
click at [236, 105] on div "data sdlc warehouse" at bounding box center [220, 103] width 207 height 21
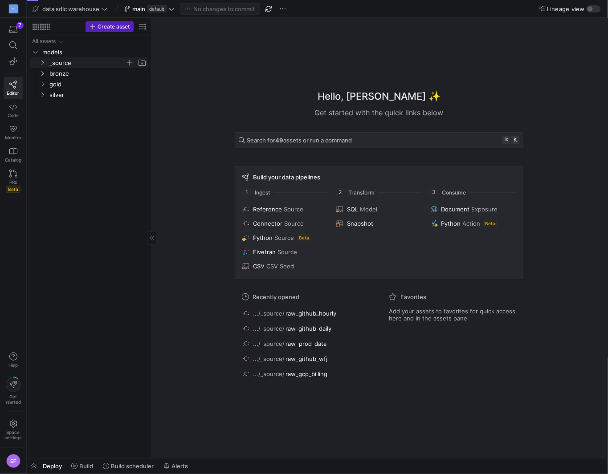
click at [43, 61] on icon "Press SPACE to select this row." at bounding box center [42, 62] width 6 height 5
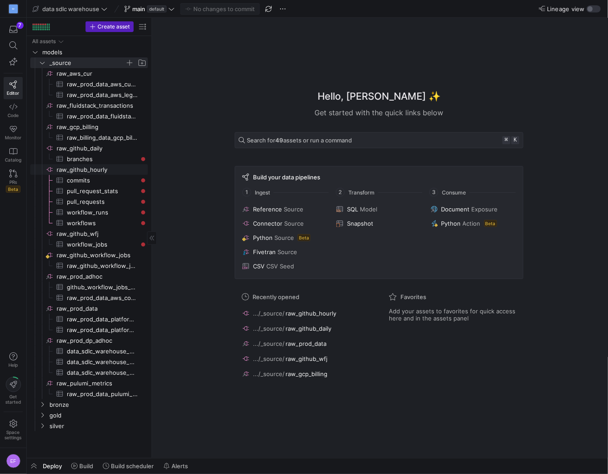
click at [95, 170] on span "raw_github_hourly​​​​​​​​" at bounding box center [102, 170] width 90 height 10
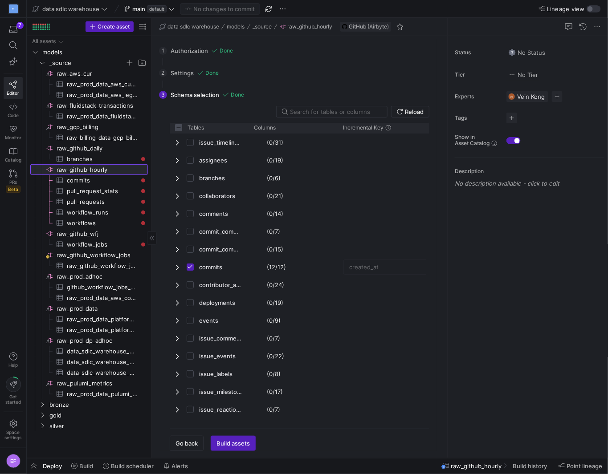
checkbox input "false"
click at [202, 441] on span "button" at bounding box center [186, 443] width 33 height 14
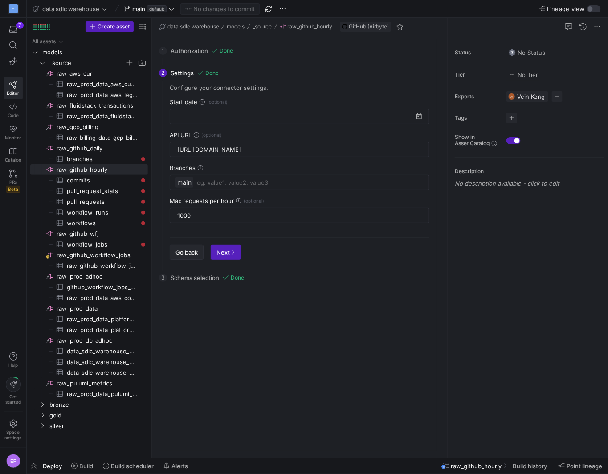
click at [189, 255] on span "button" at bounding box center [186, 252] width 33 height 14
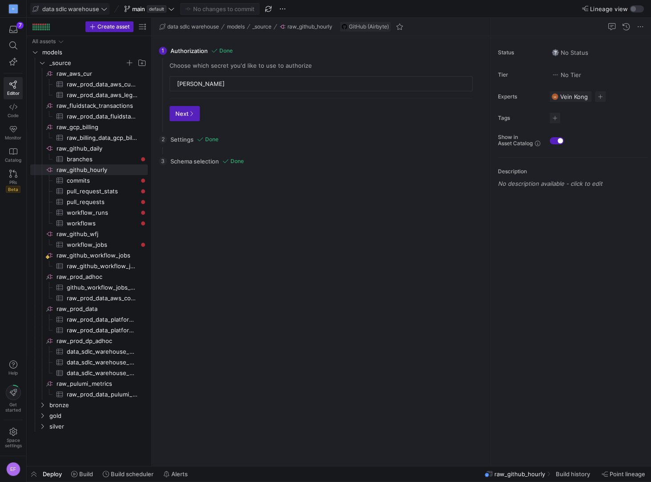
click at [94, 12] on span "data sdlc warehouse" at bounding box center [70, 8] width 57 height 7
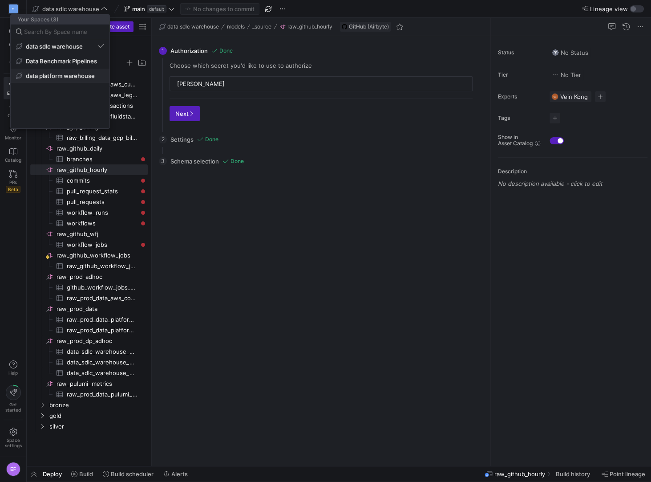
click at [68, 72] on span "data platform warehouse" at bounding box center [60, 75] width 69 height 7
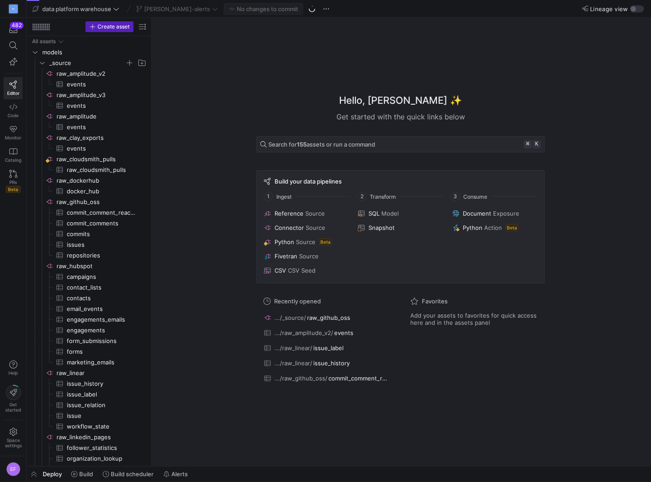
click at [179, 10] on div "erica-alerts" at bounding box center [177, 9] width 86 height 12
click at [212, 6] on icon at bounding box center [215, 9] width 6 height 6
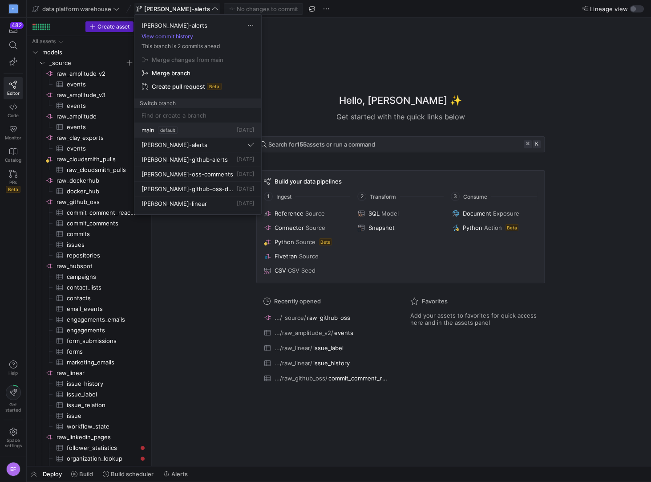
click at [156, 130] on div "main default" at bounding box center [160, 129] width 36 height 7
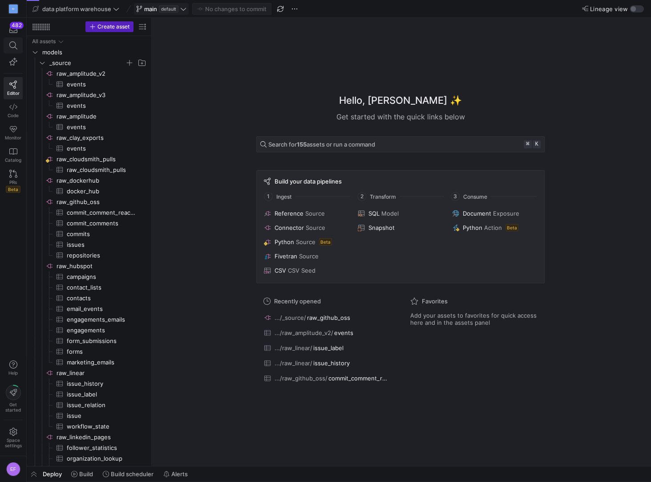
click at [12, 46] on icon at bounding box center [13, 45] width 8 height 8
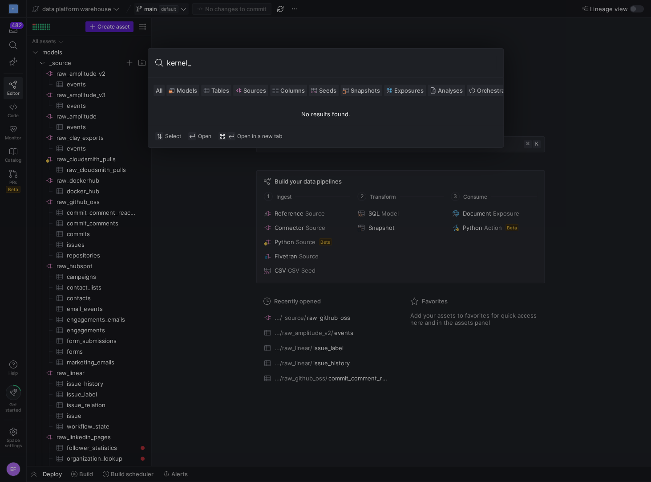
type input "kernel_"
click at [68, 18] on div at bounding box center [325, 241] width 651 height 482
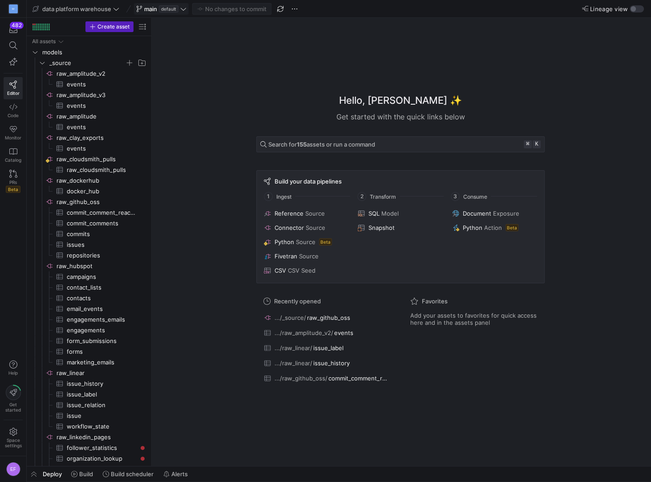
click at [124, 5] on div "data platform warehouse main default No changes to commit" at bounding box center [165, 9] width 270 height 12
click at [111, 7] on span "data platform warehouse" at bounding box center [75, 8] width 87 height 7
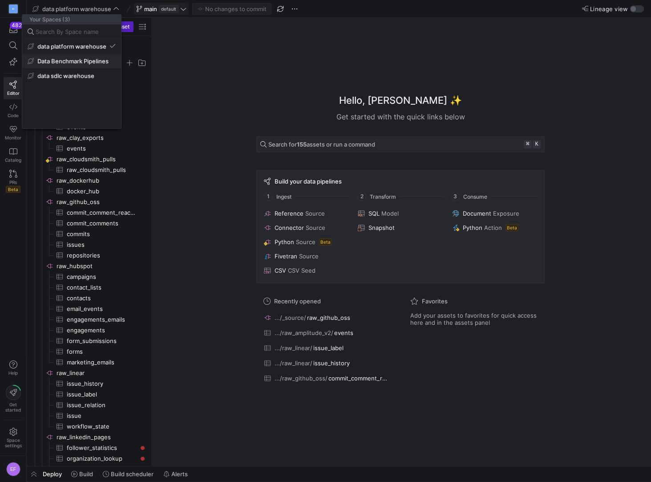
click at [97, 60] on span "Data Benchmark Pipelines" at bounding box center [72, 60] width 71 height 7
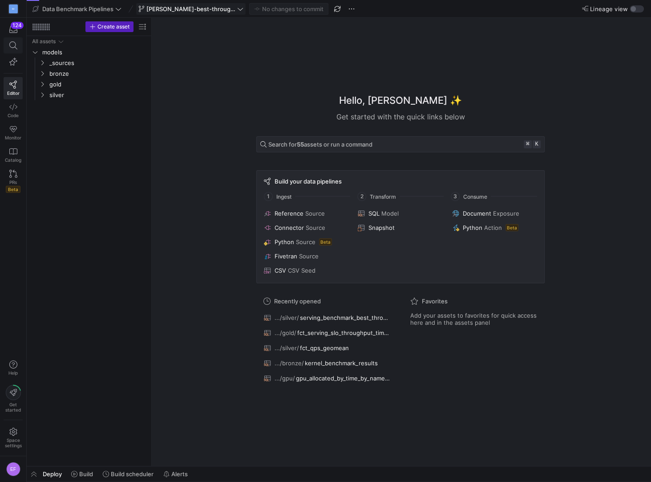
click at [17, 46] on span at bounding box center [13, 45] width 11 height 8
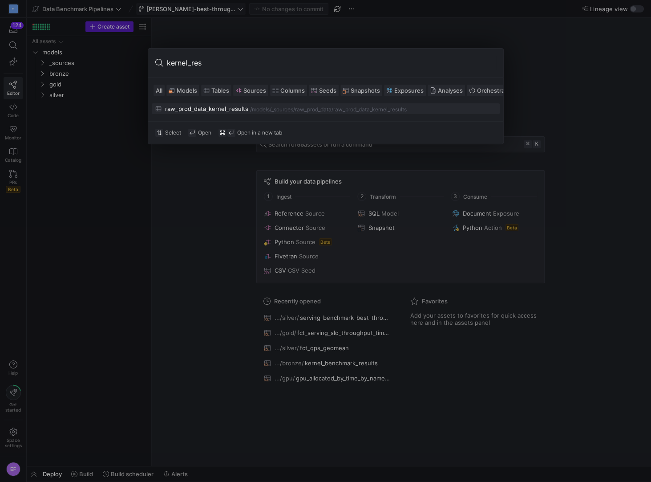
type input "kernel_res"
click at [219, 109] on div "raw_prod_data_kernel_results" at bounding box center [206, 108] width 83 height 7
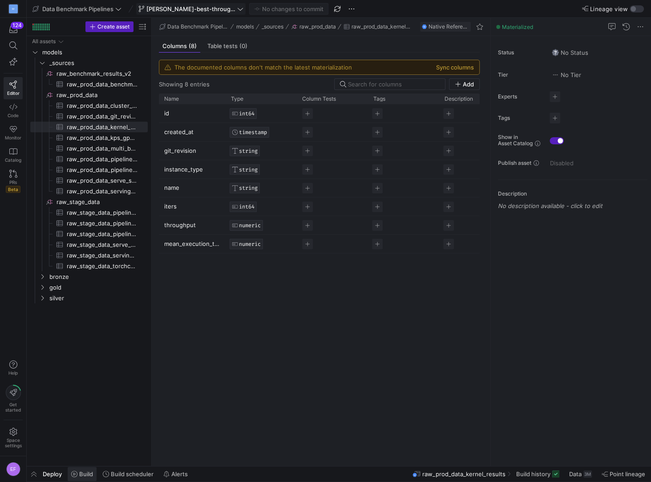
click at [79, 472] on span "Build" at bounding box center [86, 473] width 14 height 7
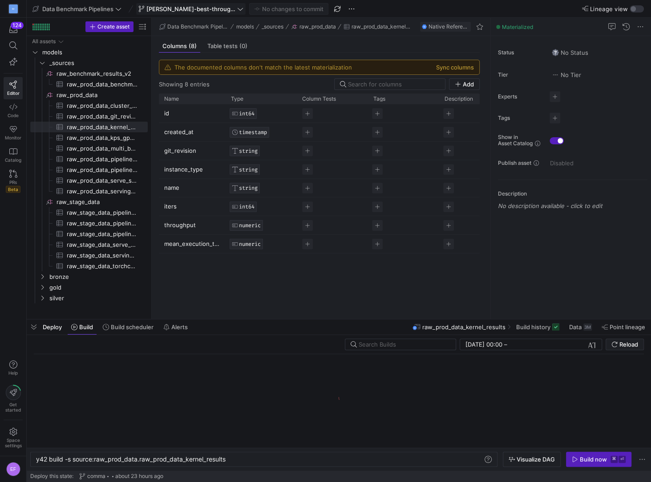
scroll to position [0, 191]
click at [257, 455] on div "y42 build -s source:raw_prod_data.raw_prod_data_ke rnel_results" at bounding box center [259, 458] width 447 height 7
click at [262, 462] on div "y42 build -s source:raw_prod_data.raw_prod_data_ke rnel_results" at bounding box center [259, 458] width 447 height 7
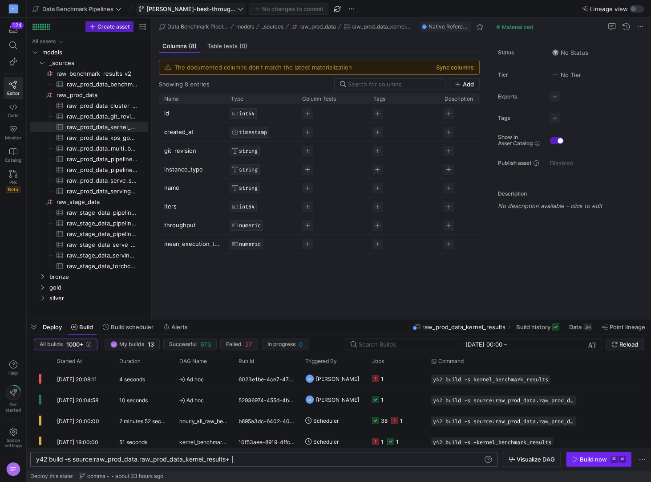
type textarea "y42 build -s source:raw_prod_data.raw_prod_data_kernel_results+"
click at [585, 462] on div "Build now" at bounding box center [593, 458] width 27 height 7
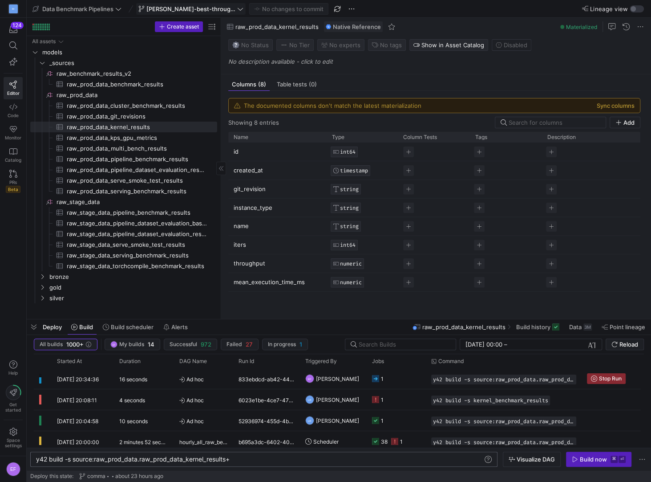
drag, startPoint x: 150, startPoint y: 273, endPoint x: 220, endPoint y: 276, distance: 69.5
click at [425, 381] on div "1 1" at bounding box center [396, 378] width 59 height 20
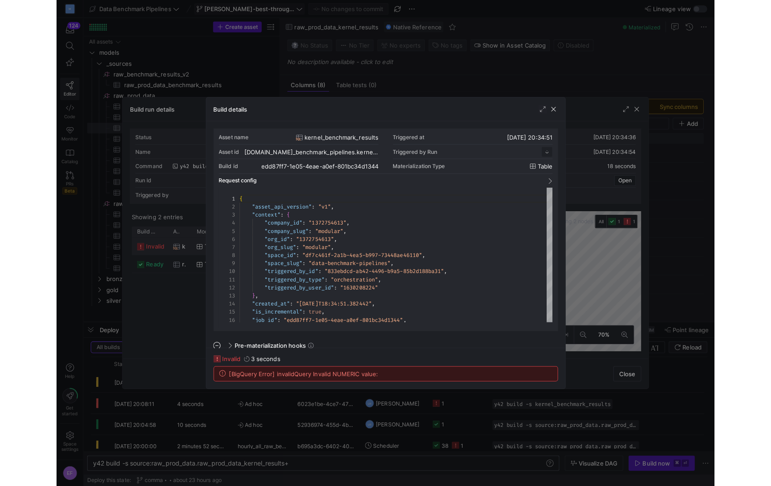
scroll to position [80, 0]
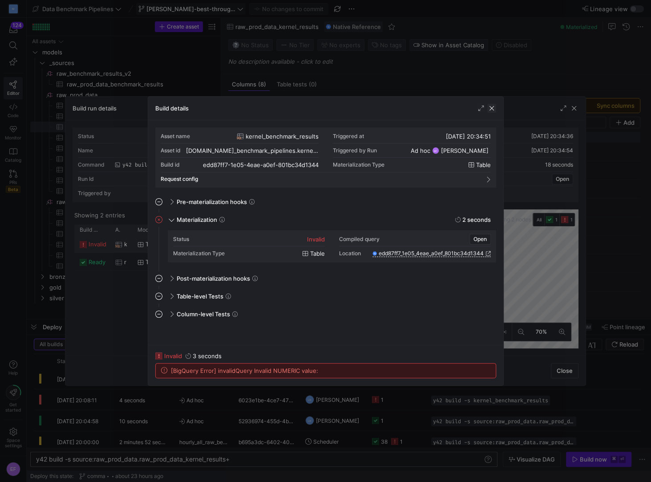
click at [489, 108] on span "button" at bounding box center [491, 108] width 9 height 9
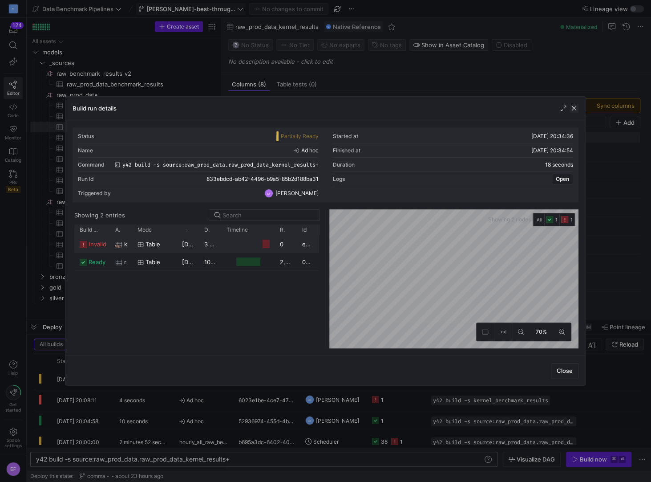
click at [576, 106] on span "button" at bounding box center [574, 108] width 9 height 9
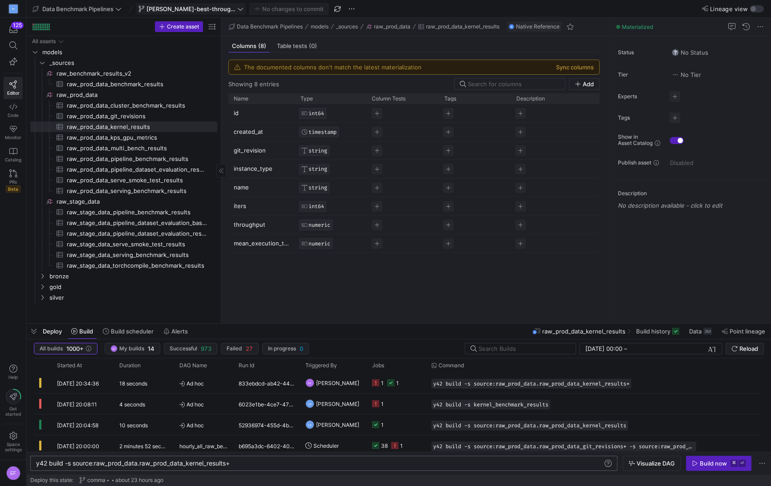
click at [221, 8] on span "[PERSON_NAME]-best-throughput-max" at bounding box center [190, 8] width 89 height 7
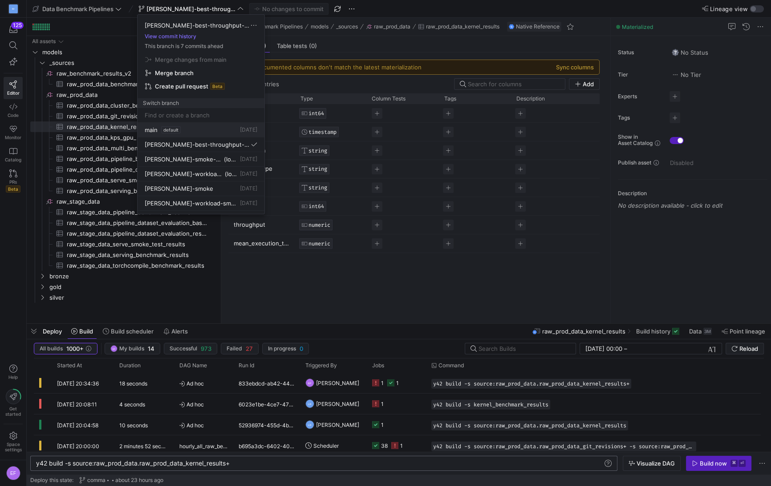
click at [199, 131] on div "main default 2 days ago" at bounding box center [201, 129] width 113 height 7
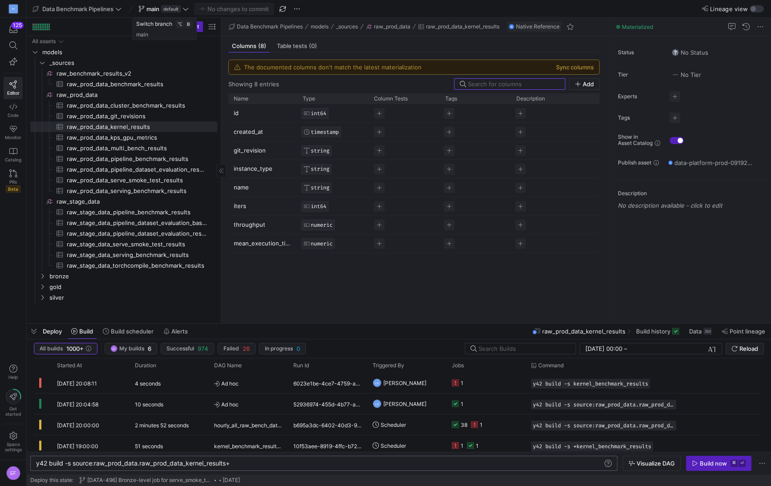
click at [186, 6] on icon at bounding box center [185, 9] width 6 height 6
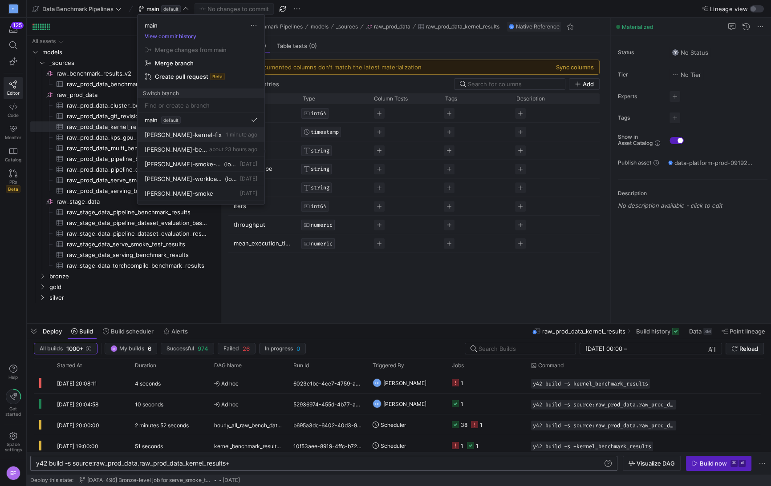
click at [172, 133] on span "[PERSON_NAME]-kernel-fix" at bounding box center [183, 134] width 77 height 7
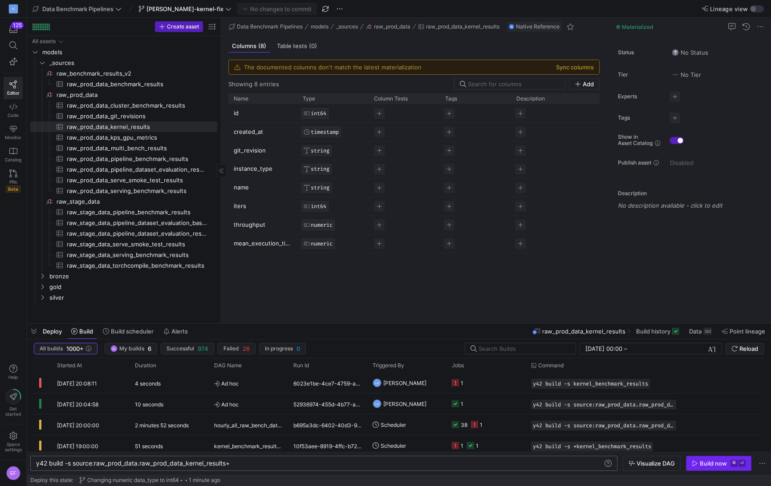
click at [673, 463] on div "Build now" at bounding box center [713, 463] width 27 height 7
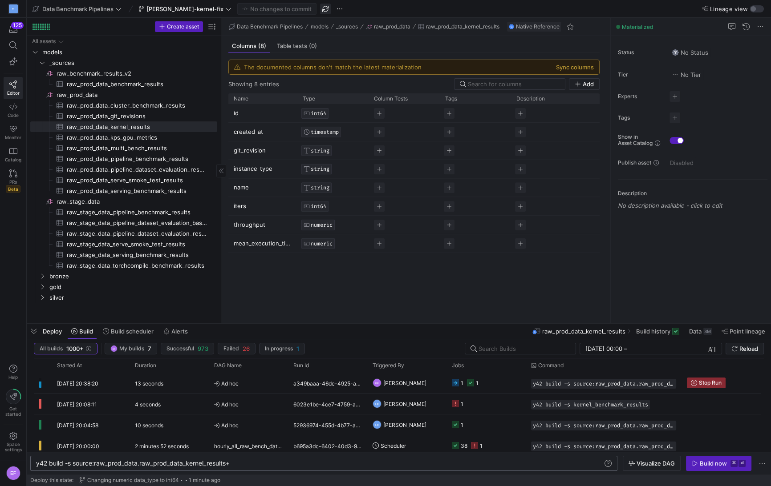
click at [320, 6] on span "button" at bounding box center [325, 9] width 11 height 11
click at [320, 8] on span "button" at bounding box center [325, 9] width 11 height 11
click at [515, 388] on y42-job-status-cell-renderer "1 1" at bounding box center [486, 383] width 69 height 20
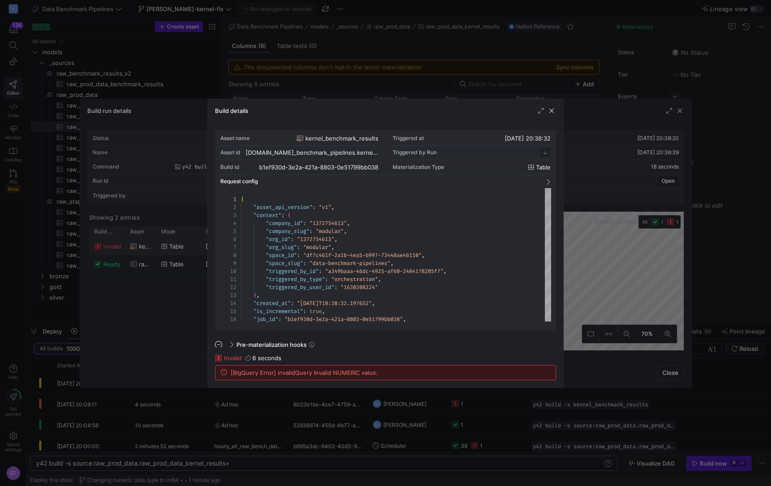
scroll to position [80, 0]
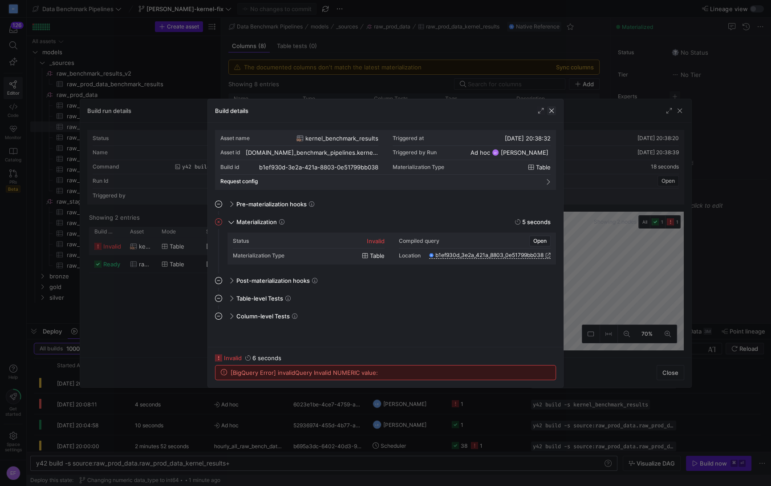
click at [551, 111] on span "button" at bounding box center [551, 110] width 9 height 9
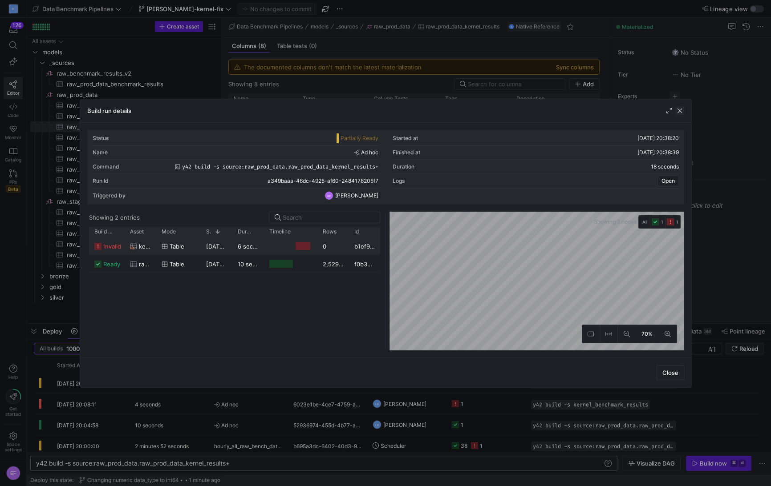
click at [673, 109] on span "button" at bounding box center [679, 110] width 9 height 9
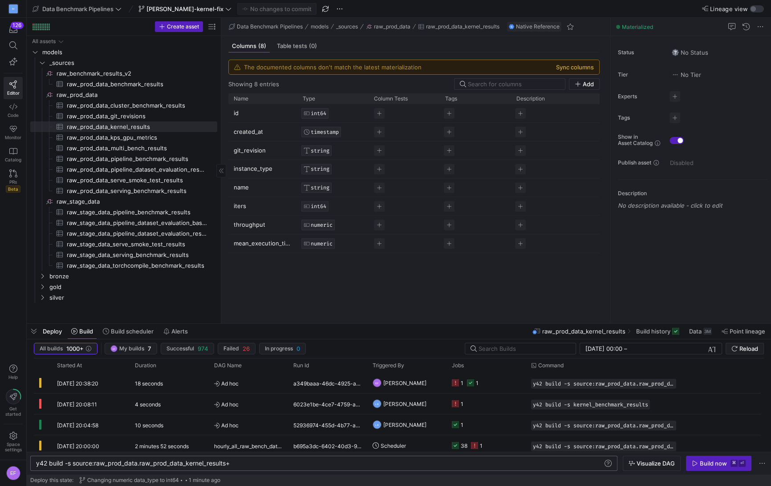
click at [588, 65] on button "Sync columns" at bounding box center [575, 67] width 38 height 7
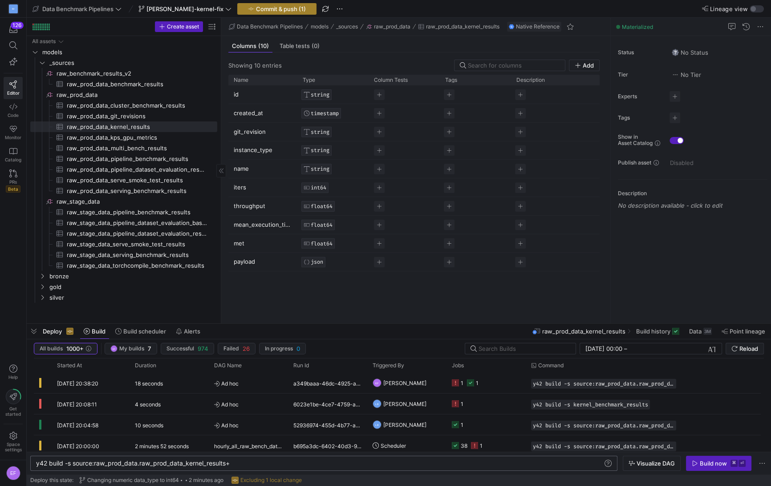
click at [262, 10] on span "Commit & push (1)" at bounding box center [281, 8] width 50 height 7
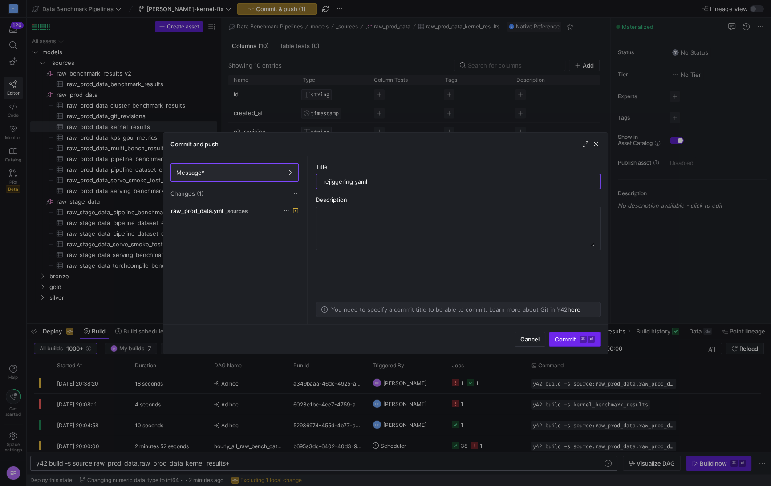
type input "rejiggering yaml"
click at [567, 340] on span "Commit ⌘ ⏎" at bounding box center [575, 339] width 40 height 7
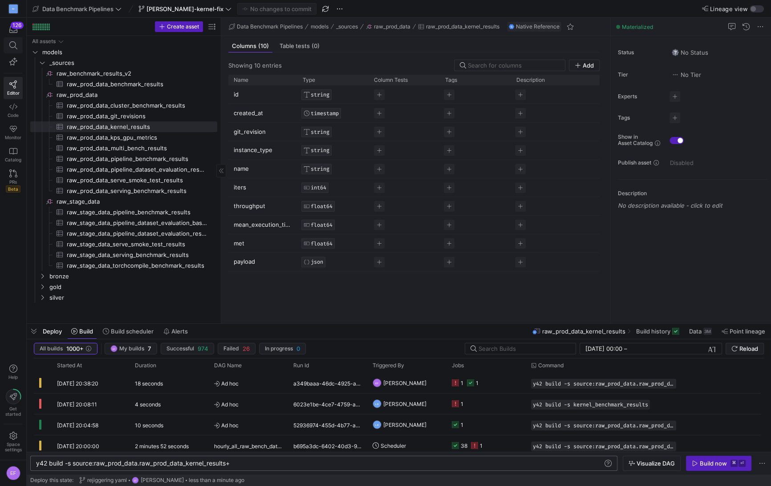
click at [17, 49] on span at bounding box center [13, 45] width 11 height 8
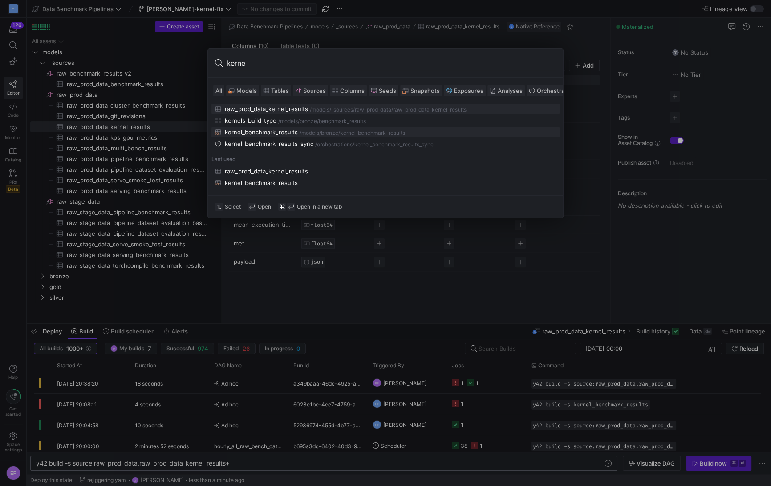
type input "kerne"
click at [308, 130] on div "/models/" at bounding box center [310, 133] width 21 height 6
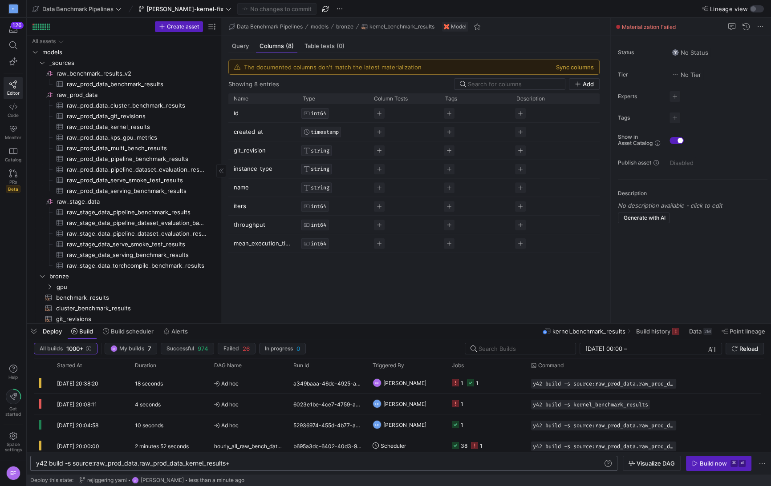
scroll to position [12, 0]
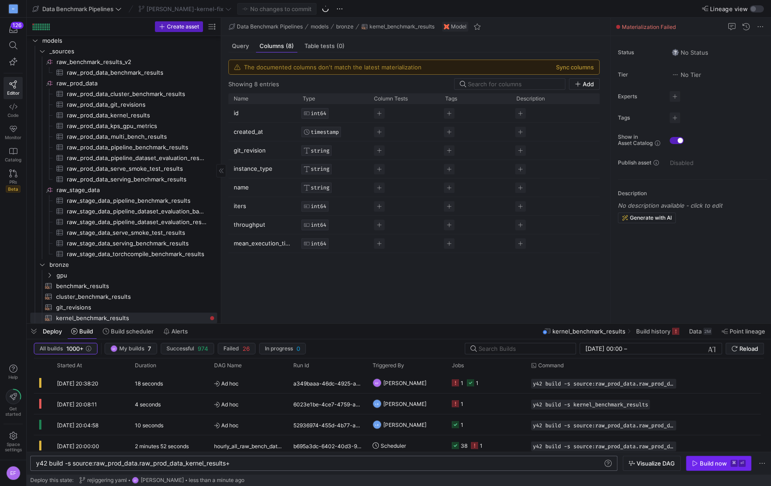
click at [673, 462] on div "Build now" at bounding box center [713, 463] width 27 height 7
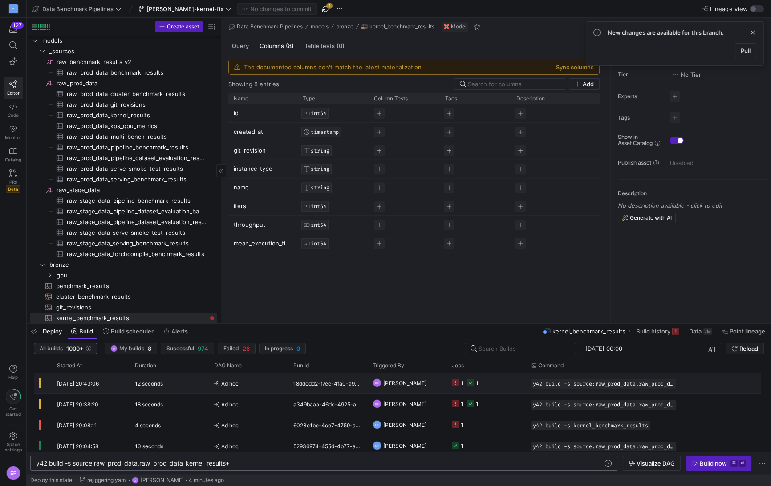
click at [498, 387] on y42-job-status-cell-renderer "1 1" at bounding box center [486, 383] width 69 height 20
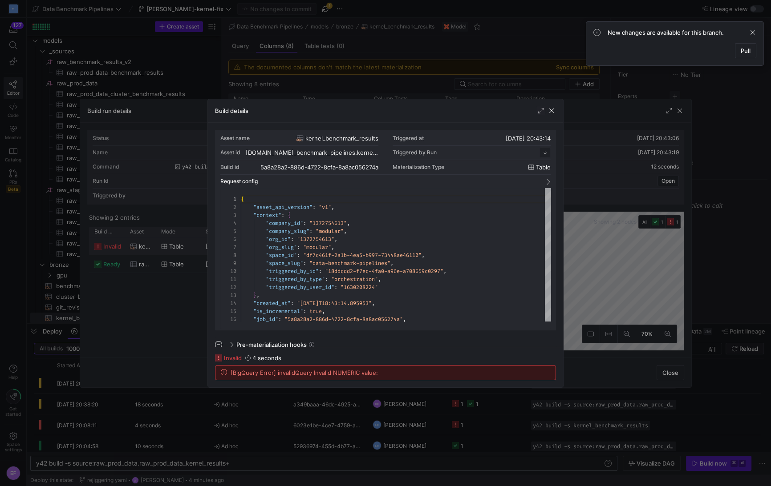
scroll to position [80, 0]
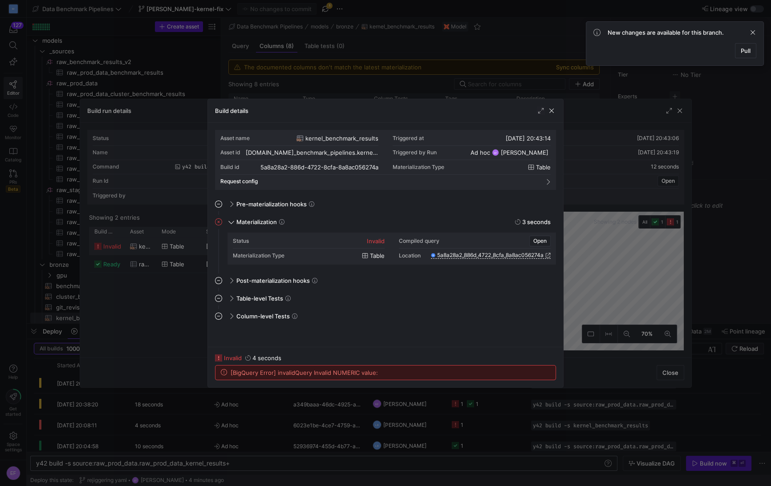
click at [549, 109] on span "button" at bounding box center [551, 110] width 9 height 9
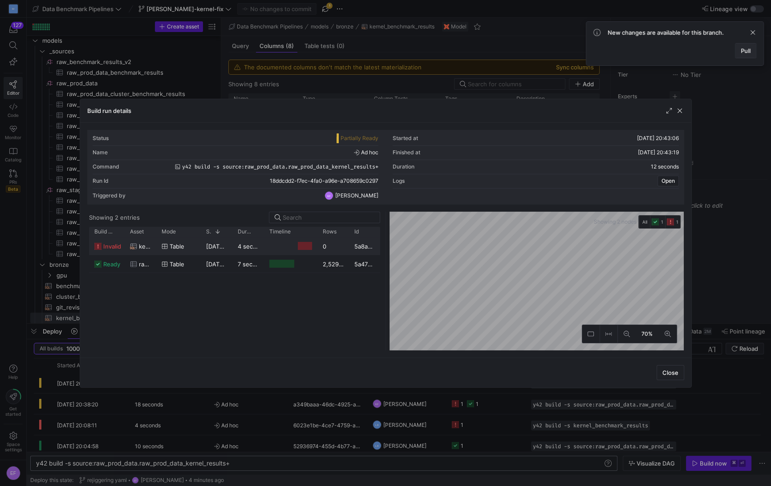
click at [673, 51] on span "Pull" at bounding box center [746, 50] width 10 height 7
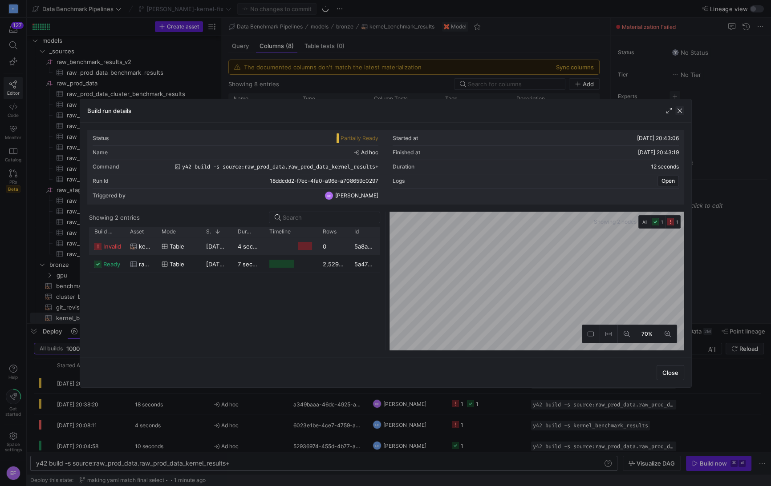
click at [673, 108] on span "button" at bounding box center [679, 110] width 9 height 9
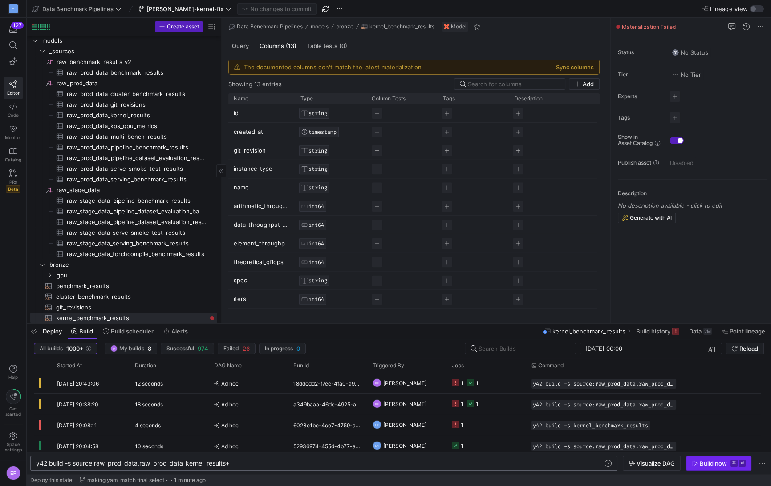
click at [673, 463] on div "Build now" at bounding box center [713, 463] width 27 height 7
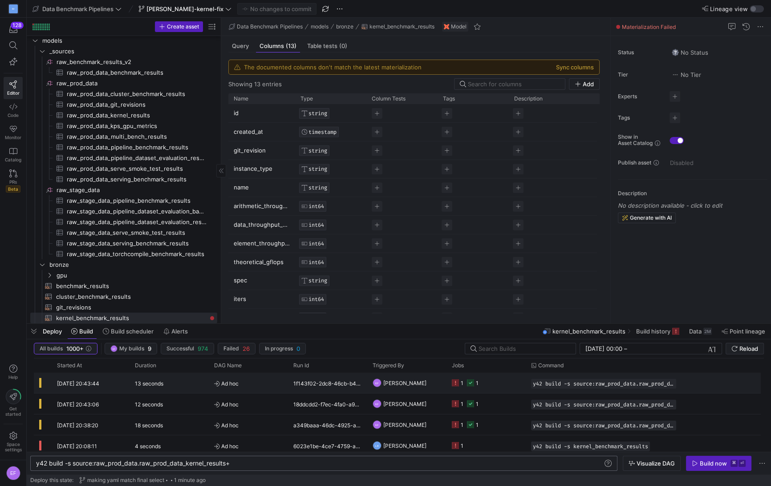
click at [426, 385] on y42-orchestration-triggered-by "EF Erica Fagin" at bounding box center [407, 383] width 69 height 20
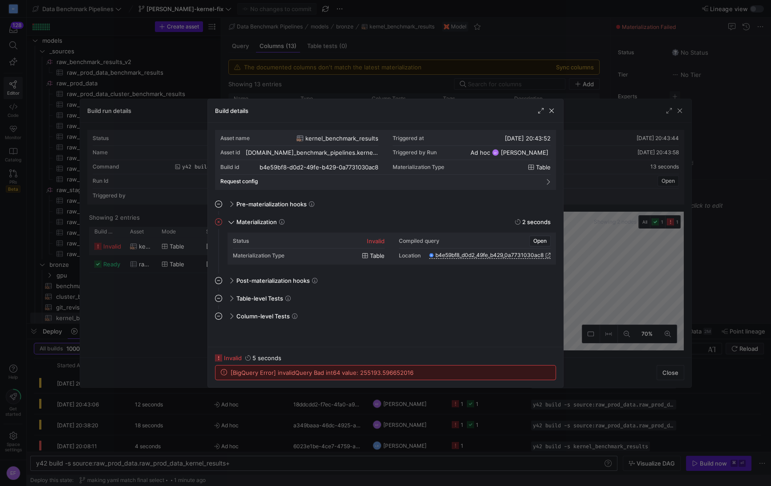
drag, startPoint x: 418, startPoint y: 371, endPoint x: 230, endPoint y: 375, distance: 187.9
click at [230, 375] on div "[BigQuery Error] invalidQuery Bad int64 value: 255193.596652016" at bounding box center [385, 373] width 340 height 14
copy span "[BigQuery Error] invalidQuery Bad int64 value: 255193.596652016"
click at [549, 109] on span "button" at bounding box center [551, 110] width 9 height 9
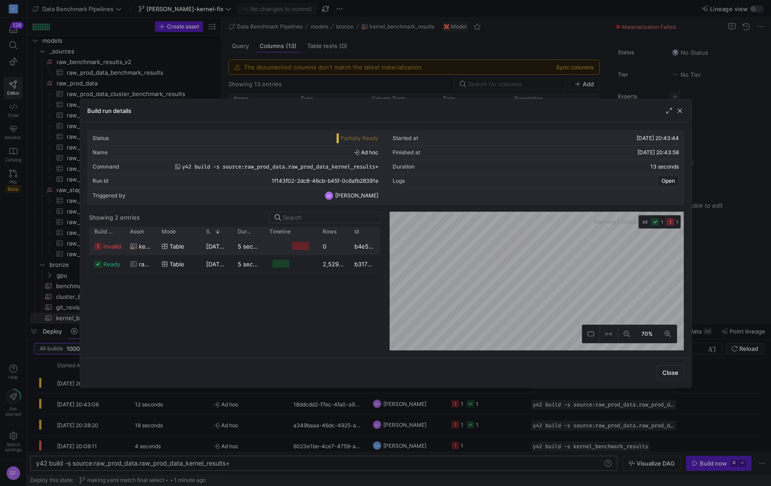
drag, startPoint x: 680, startPoint y: 109, endPoint x: 631, endPoint y: 85, distance: 54.3
click at [673, 109] on span "button" at bounding box center [679, 110] width 9 height 9
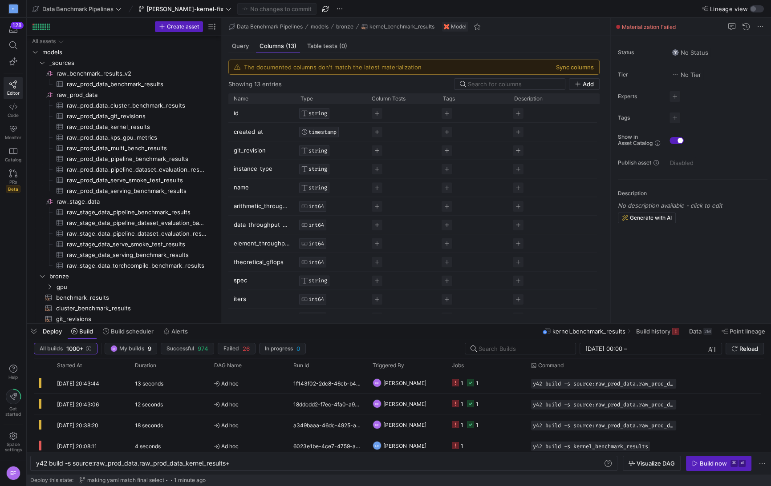
scroll to position [0, 195]
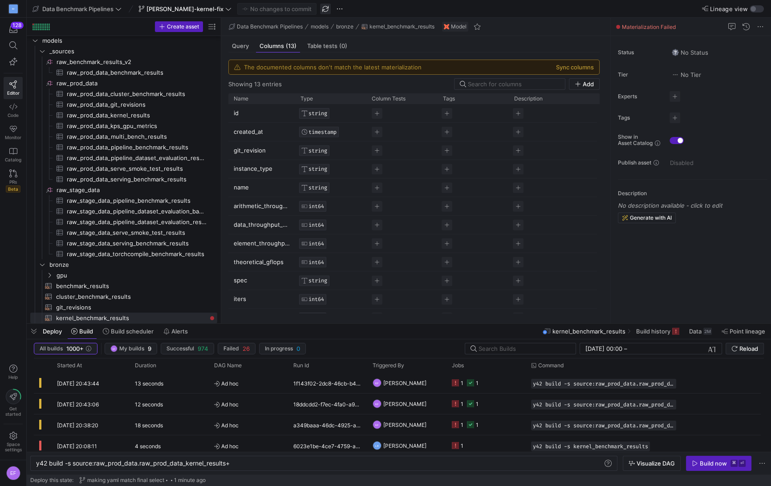
click at [320, 10] on span "button" at bounding box center [325, 9] width 11 height 11
click at [320, 8] on span "button" at bounding box center [325, 9] width 11 height 11
click at [243, 44] on span "Query" at bounding box center [240, 46] width 17 height 6
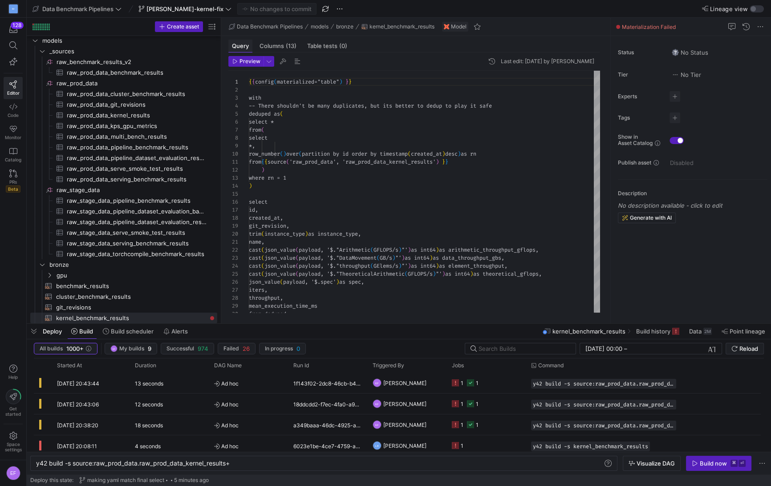
scroll to position [80, 0]
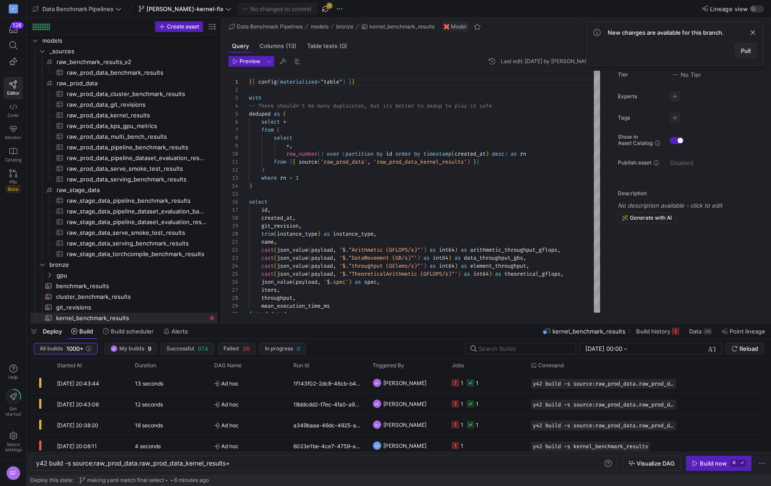
click at [743, 45] on span at bounding box center [745, 51] width 20 height 14
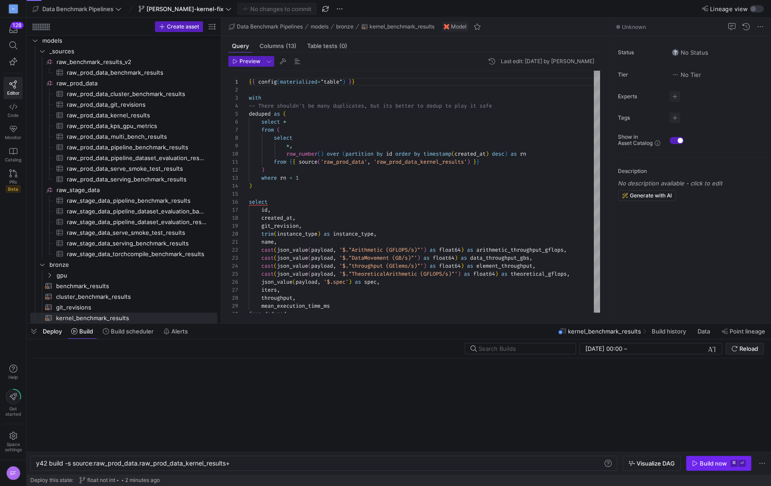
click at [706, 464] on div "Build now" at bounding box center [713, 463] width 27 height 7
click at [705, 465] on div "Build now" at bounding box center [713, 463] width 27 height 7
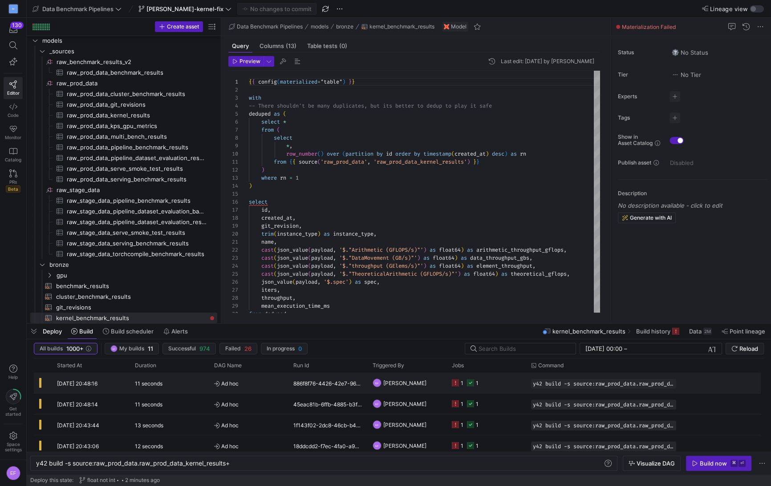
click at [511, 381] on y42-job-status-cell-renderer "1 1" at bounding box center [486, 383] width 69 height 20
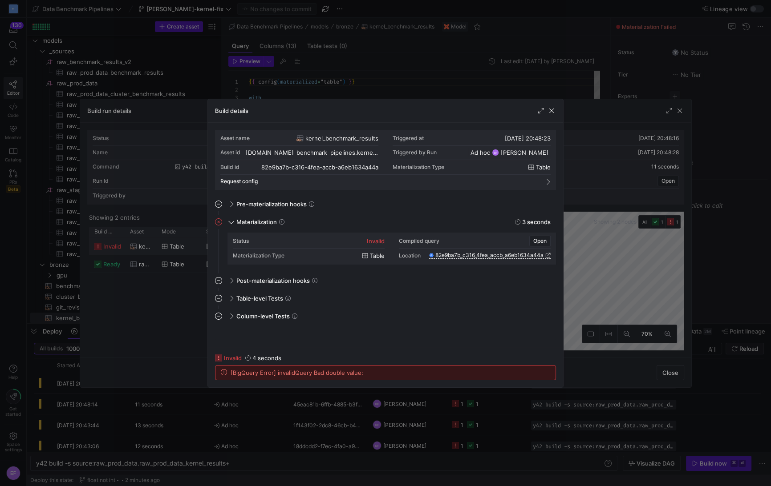
drag, startPoint x: 362, startPoint y: 372, endPoint x: 231, endPoint y: 372, distance: 131.7
click at [231, 372] on div "[BigQuery Error] invalidQuery Bad double value:" at bounding box center [385, 373] width 340 height 14
copy span "[BigQuery Error] invalidQuery Bad double value:"
click at [553, 109] on span "button" at bounding box center [551, 110] width 9 height 9
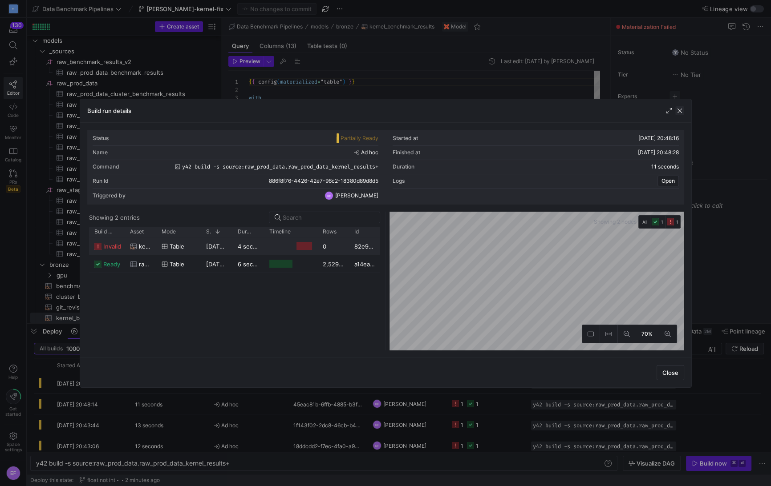
click at [678, 112] on span "button" at bounding box center [679, 110] width 9 height 9
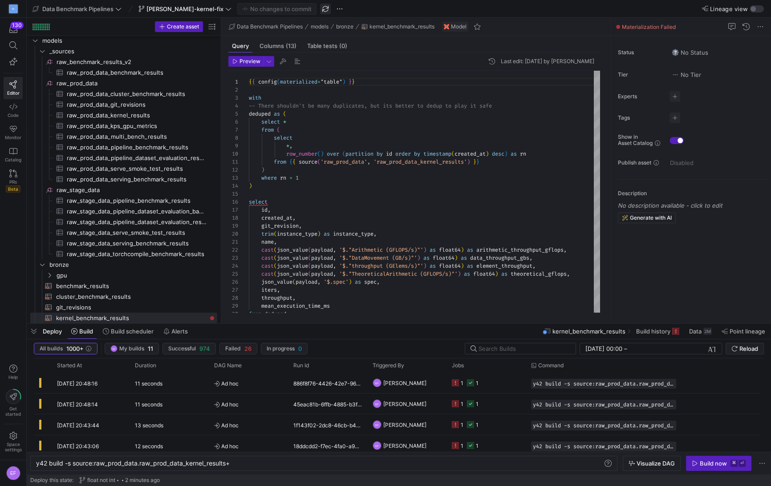
click at [320, 9] on span "button" at bounding box center [325, 9] width 11 height 11
click at [685, 464] on div "Visualize DAG Build now ⌘ ⏎" at bounding box center [695, 463] width 145 height 15
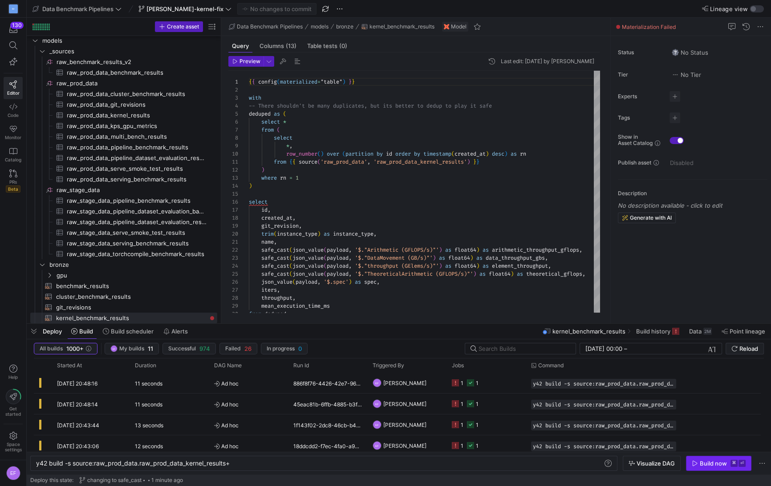
click at [698, 466] on icon "button" at bounding box center [695, 464] width 6 height 6
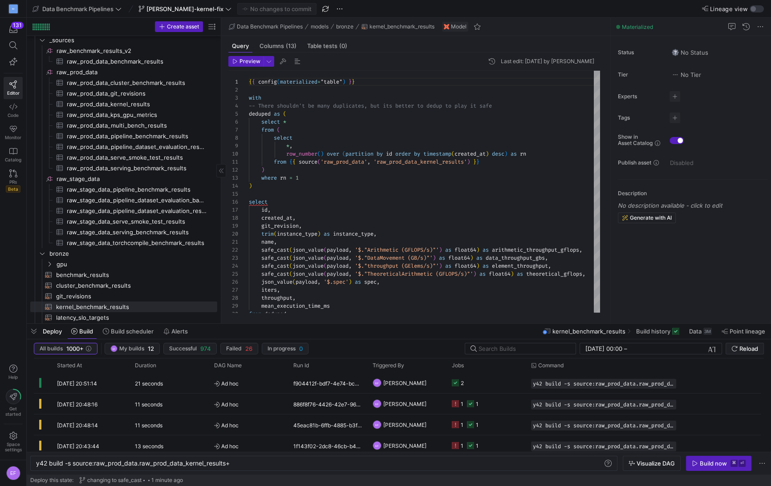
scroll to position [29, 0]
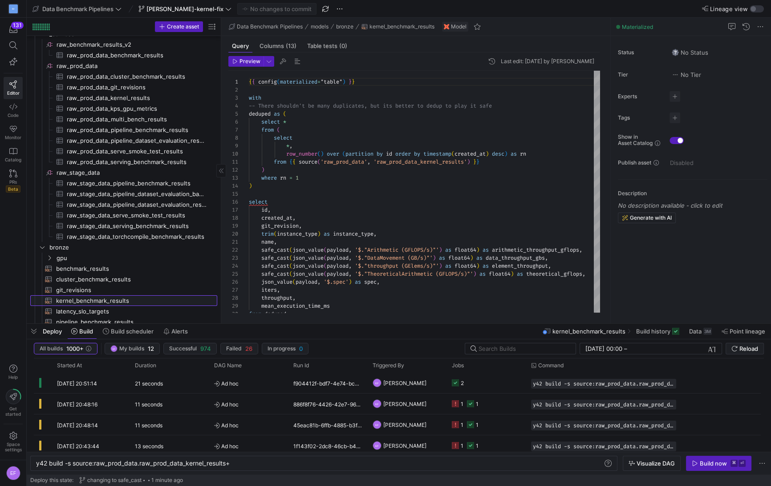
click at [120, 299] on span "kernel_benchmark_results​​​​​​​​​​" at bounding box center [131, 301] width 151 height 10
click at [79, 334] on span "Build" at bounding box center [86, 331] width 14 height 7
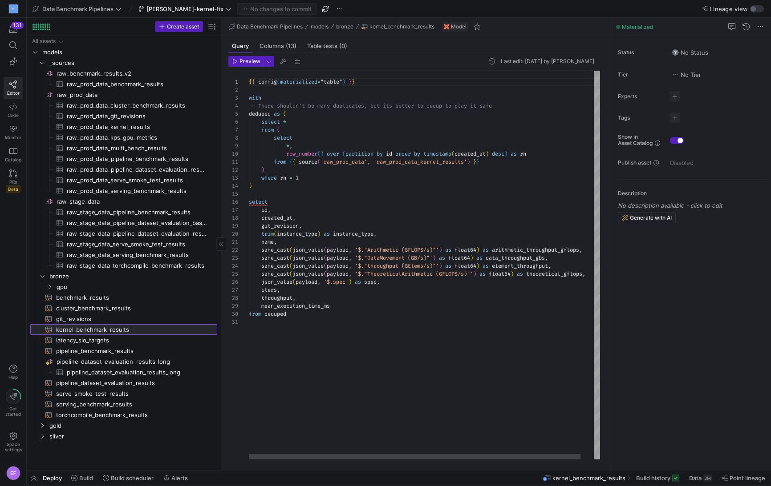
click at [88, 331] on span "kernel_benchmark_results​​​​​​​​​​" at bounding box center [131, 330] width 151 height 10
click at [85, 476] on span "Build" at bounding box center [86, 478] width 14 height 7
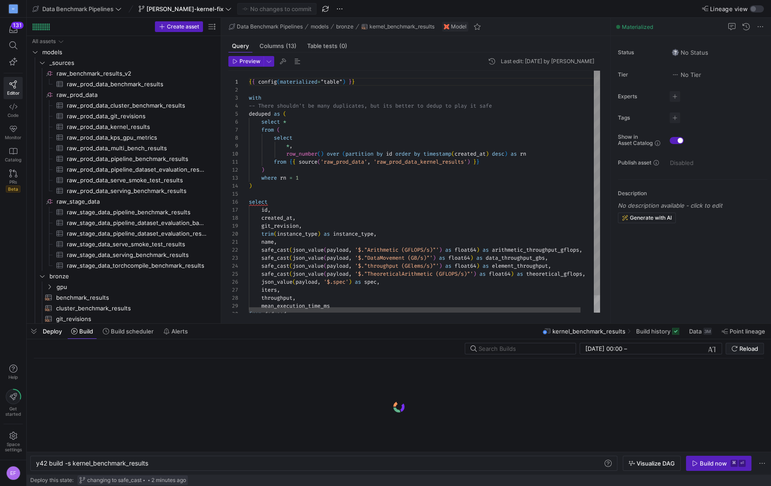
scroll to position [0, 113]
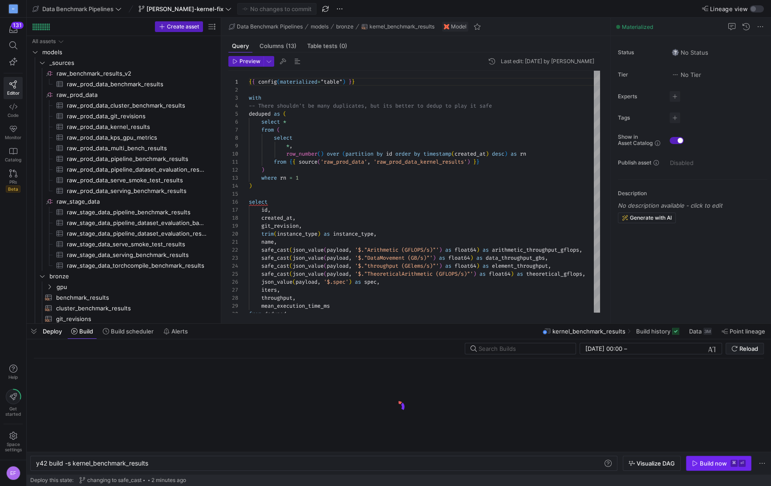
click at [704, 465] on div "Build now" at bounding box center [713, 463] width 27 height 7
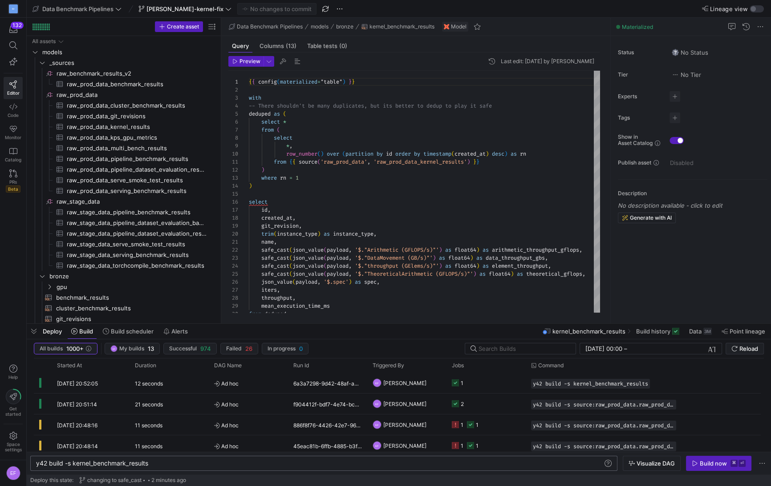
click at [106, 462] on div "y42 build -s kernel_benchmark_results" at bounding box center [319, 463] width 567 height 7
click at [705, 467] on span "button" at bounding box center [718, 464] width 65 height 14
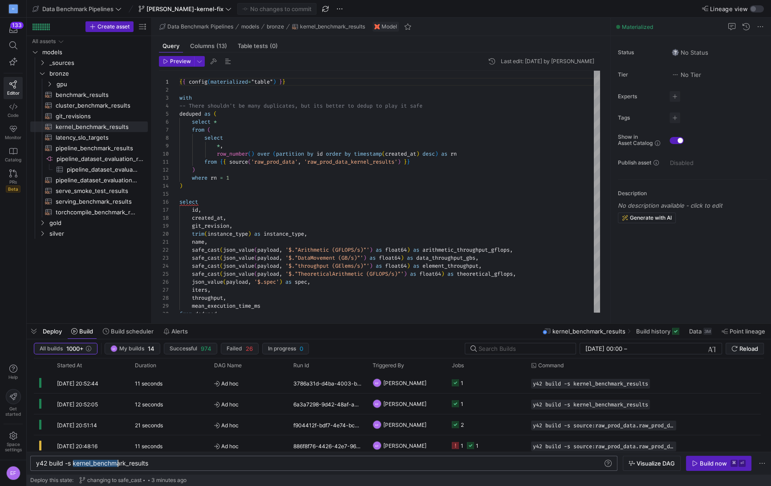
scroll to position [0, 113]
drag, startPoint x: 73, startPoint y: 464, endPoint x: 192, endPoint y: 463, distance: 119.3
click at [192, 463] on div "y42 build -s kernel_benchmark_results" at bounding box center [319, 463] width 567 height 7
type textarea "y42 build -s +kernel_benchmark_results+"
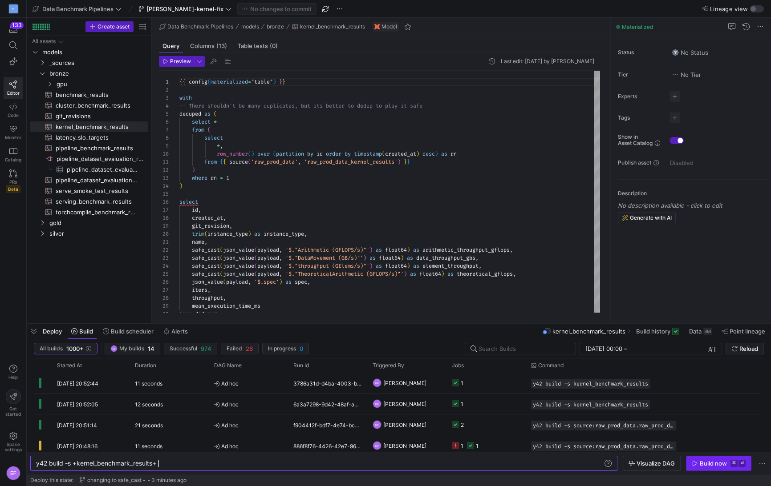
click at [709, 462] on div "Build now" at bounding box center [713, 463] width 27 height 7
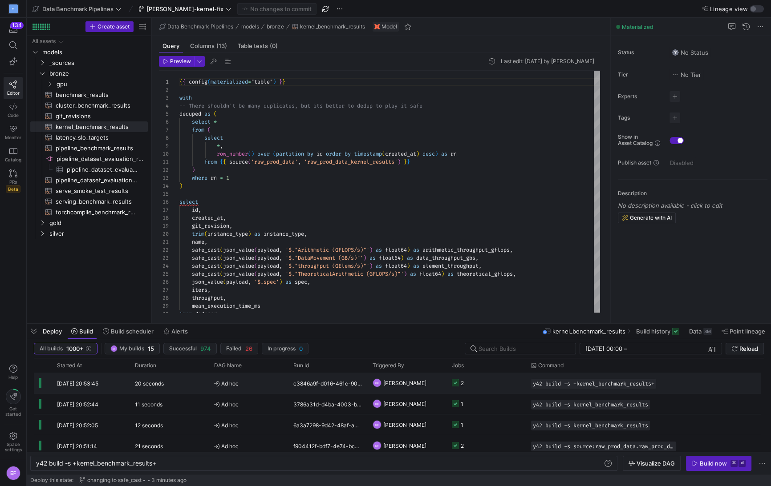
click at [489, 375] on y42-job-status-cell-renderer "2" at bounding box center [486, 383] width 69 height 20
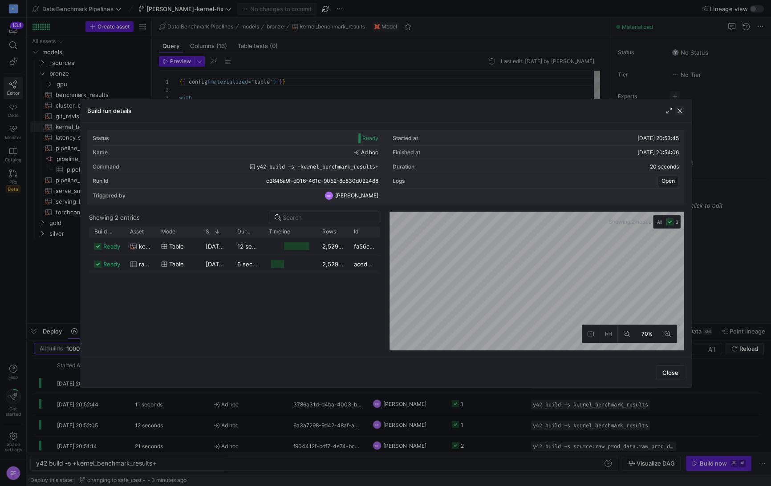
click at [678, 109] on span "button" at bounding box center [679, 110] width 9 height 9
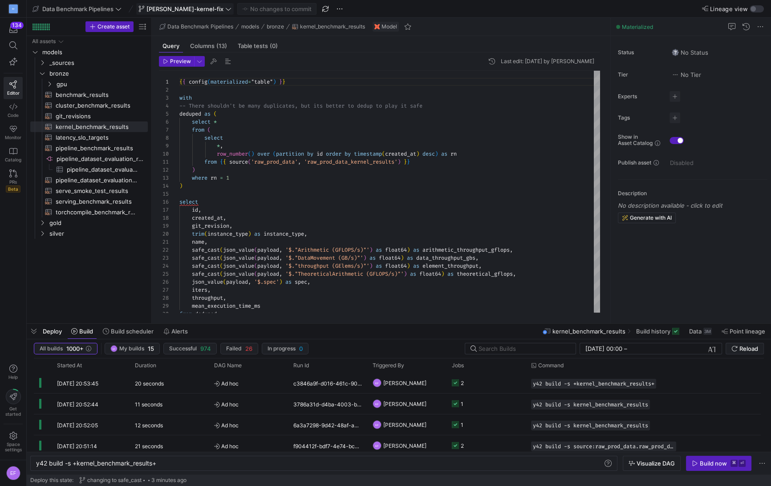
click at [225, 11] on icon at bounding box center [228, 9] width 6 height 6
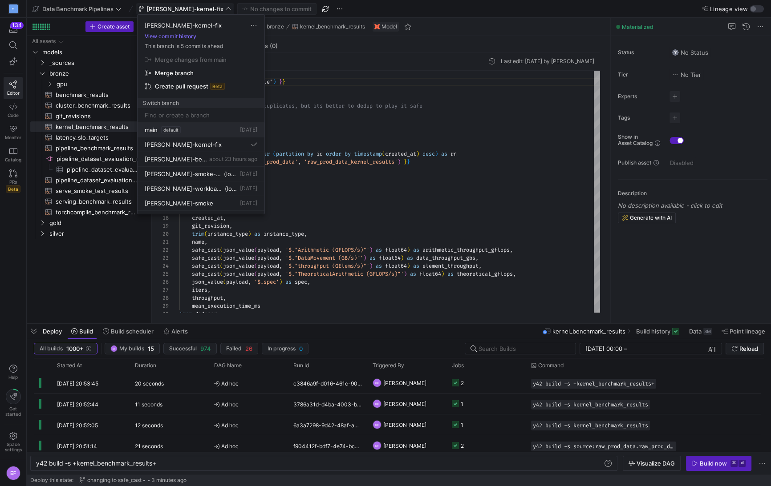
click at [161, 130] on y42-badge "default" at bounding box center [171, 129] width 20 height 7
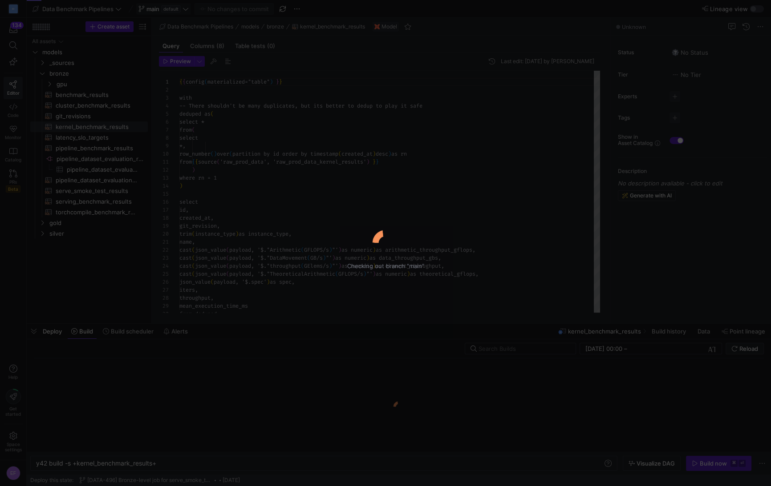
scroll to position [80, 0]
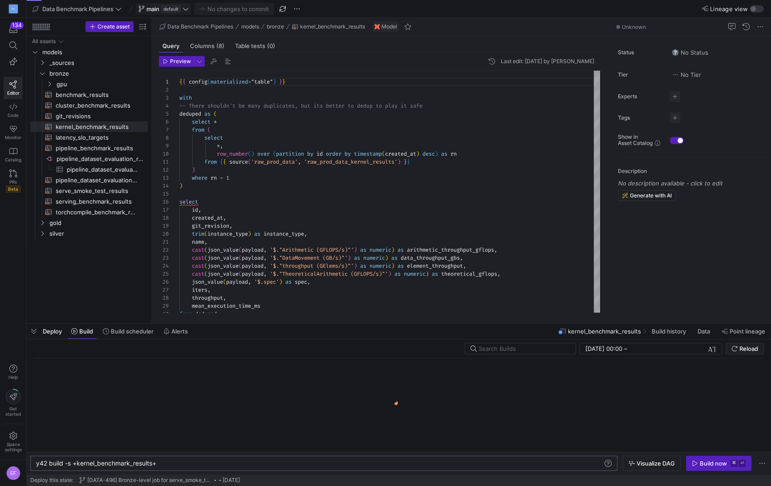
click at [81, 461] on div "y42 build -s +kernel_benchmark_results+" at bounding box center [319, 463] width 567 height 7
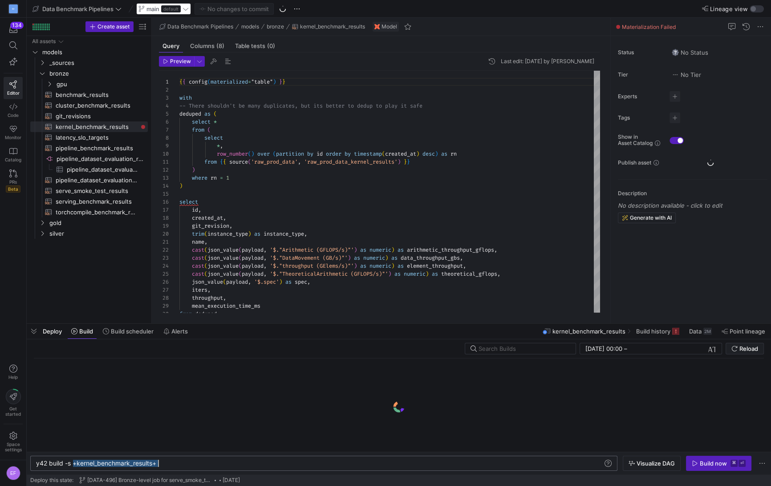
drag, startPoint x: 75, startPoint y: 464, endPoint x: 223, endPoint y: 472, distance: 148.0
click at [223, 467] on div "y42 build -s +kernel_benchmark_results+" at bounding box center [319, 463] width 567 height 7
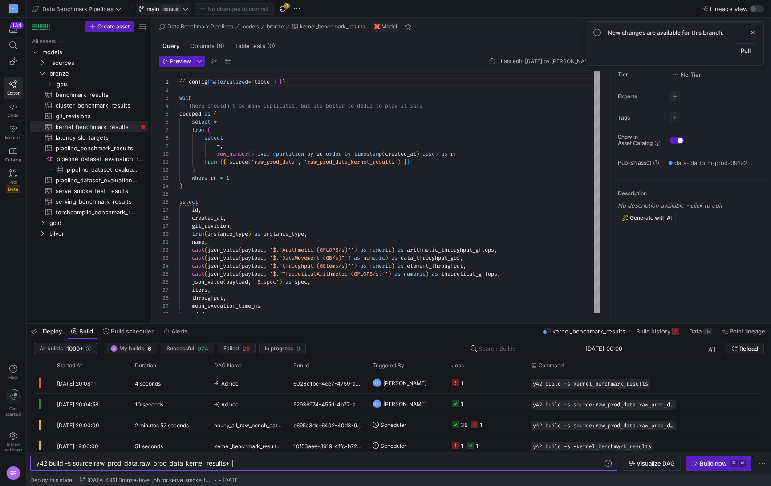
scroll to position [0, 195]
type textarea "y42 build -s source:raw_prod_data.raw_prod_data_kernel_results+"
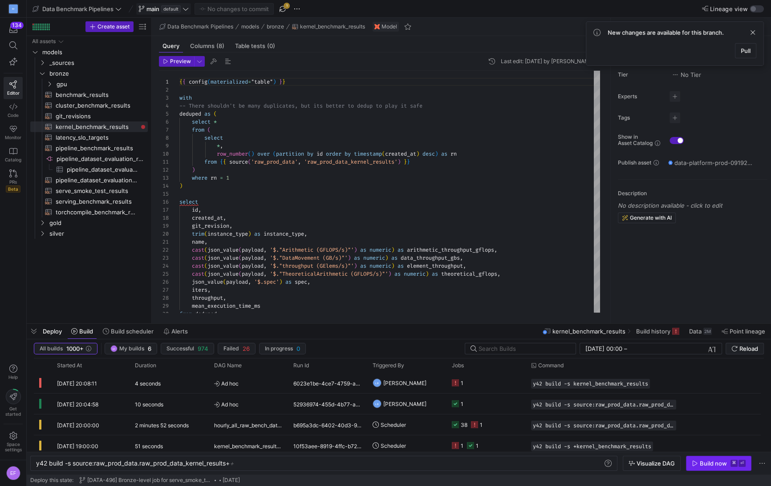
click at [702, 462] on div "Build now" at bounding box center [713, 463] width 27 height 7
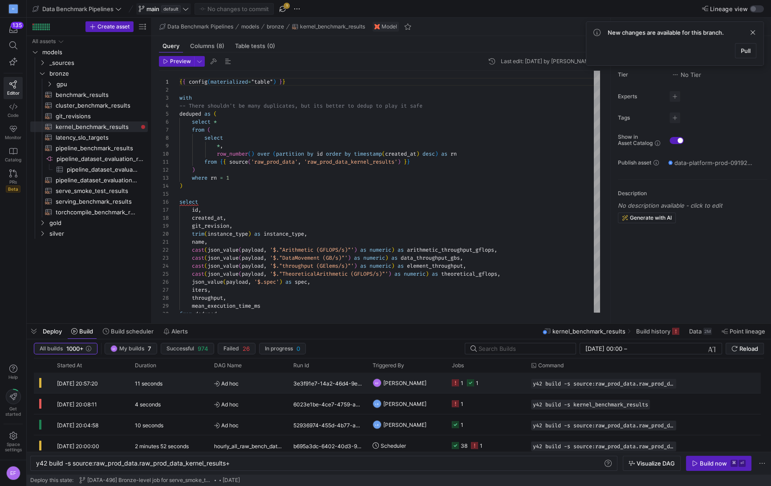
click at [499, 381] on y42-job-status-cell-renderer "1 1" at bounding box center [486, 383] width 69 height 20
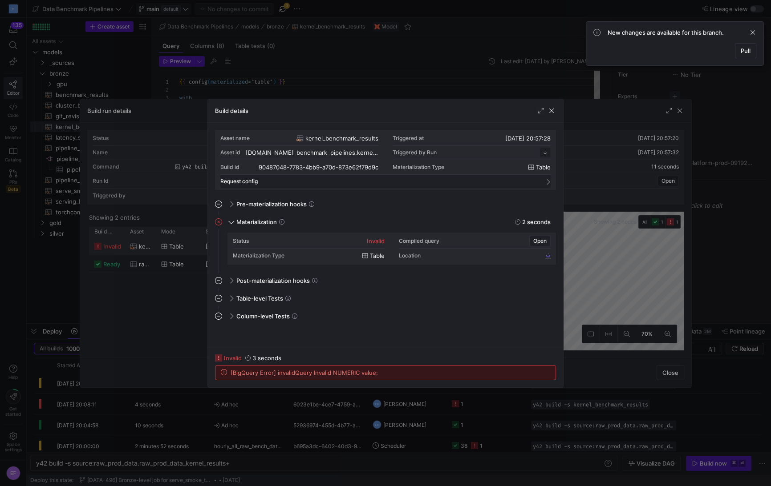
scroll to position [80, 0]
click at [552, 107] on span "button" at bounding box center [551, 110] width 9 height 9
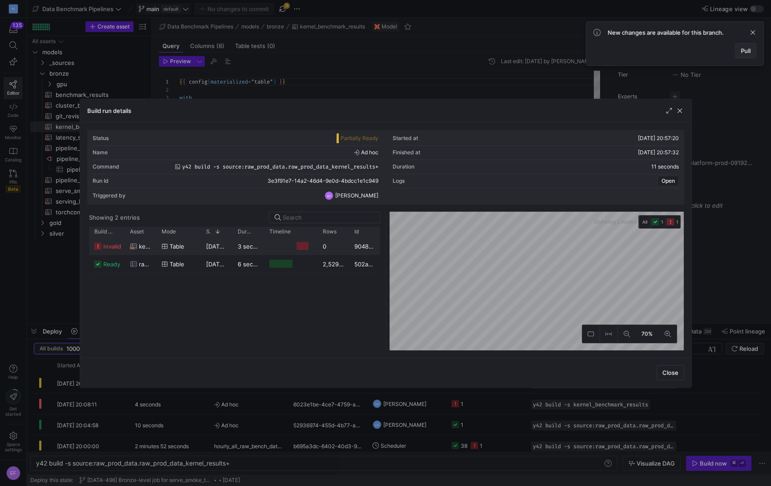
click at [746, 50] on span "Pull" at bounding box center [746, 50] width 10 height 7
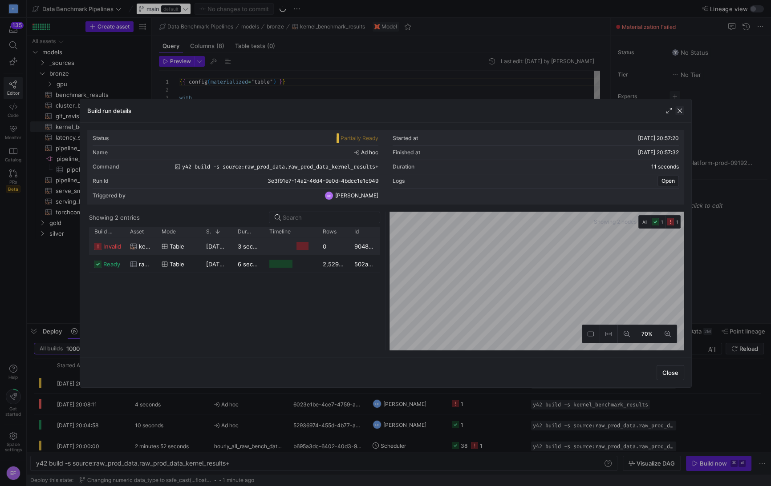
click at [681, 111] on span "button" at bounding box center [679, 110] width 9 height 9
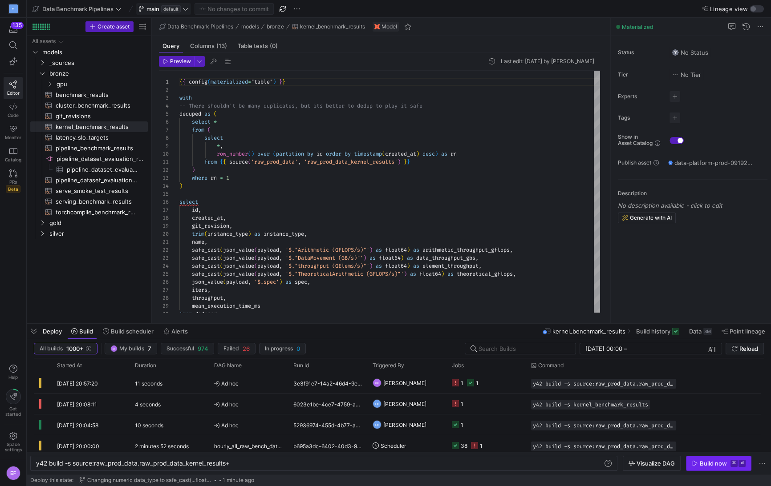
click at [708, 465] on div "Build now" at bounding box center [713, 463] width 27 height 7
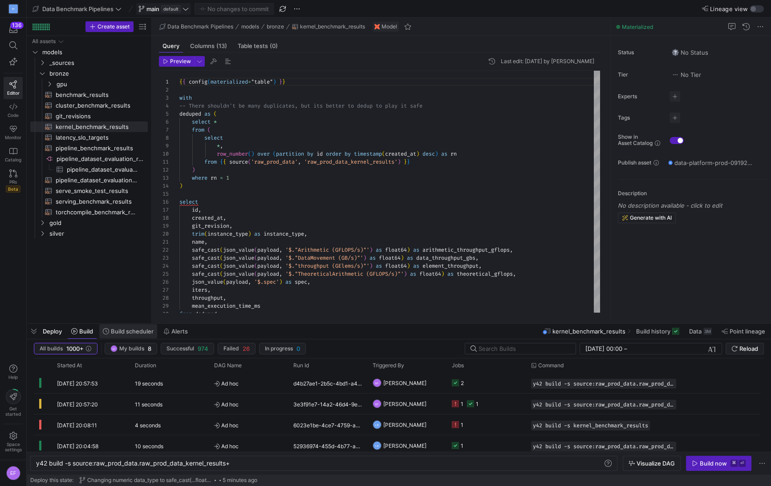
click at [126, 328] on span "Build scheduler" at bounding box center [132, 331] width 43 height 7
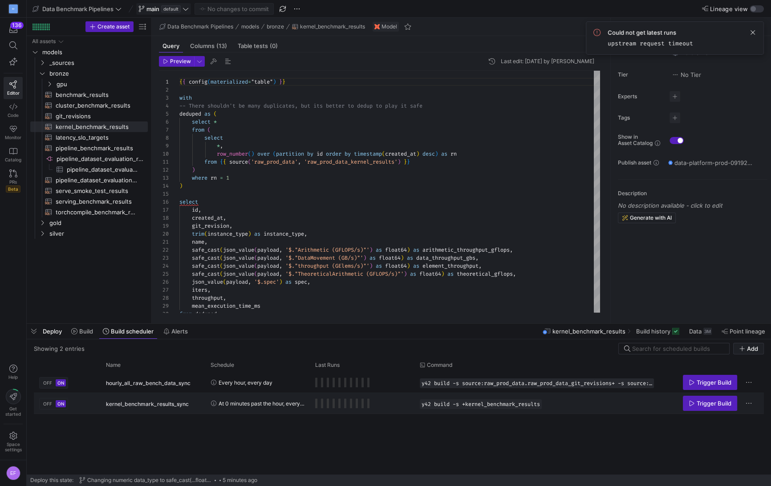
click at [236, 405] on span "At 0 minutes past the hour, every 2 hours, starting at 01:00, every day" at bounding box center [262, 403] width 86 height 21
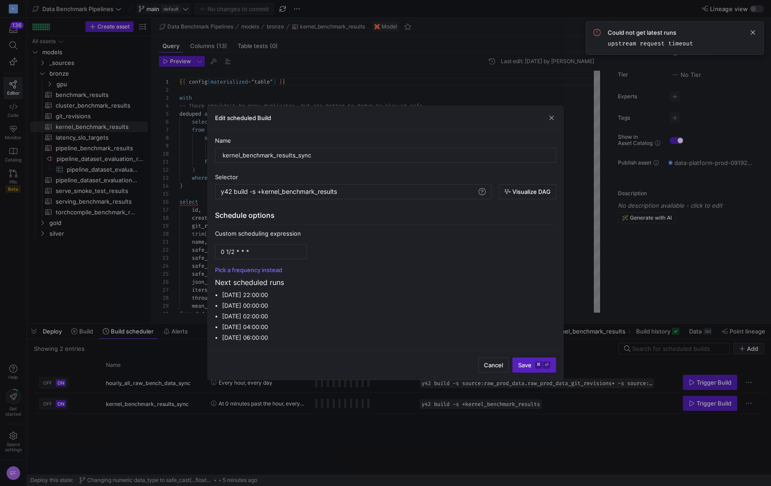
drag, startPoint x: 551, startPoint y: 116, endPoint x: 506, endPoint y: 108, distance: 45.7
click at [551, 116] on span "button" at bounding box center [551, 117] width 9 height 9
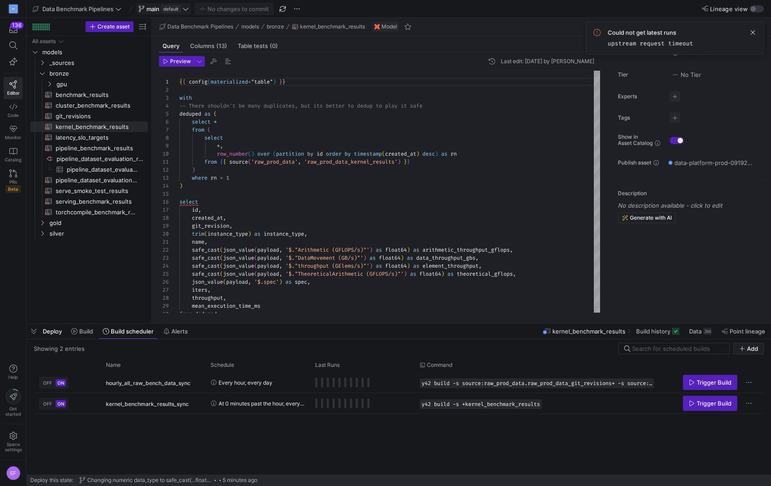
click at [185, 9] on icon at bounding box center [185, 9] width 5 height 3
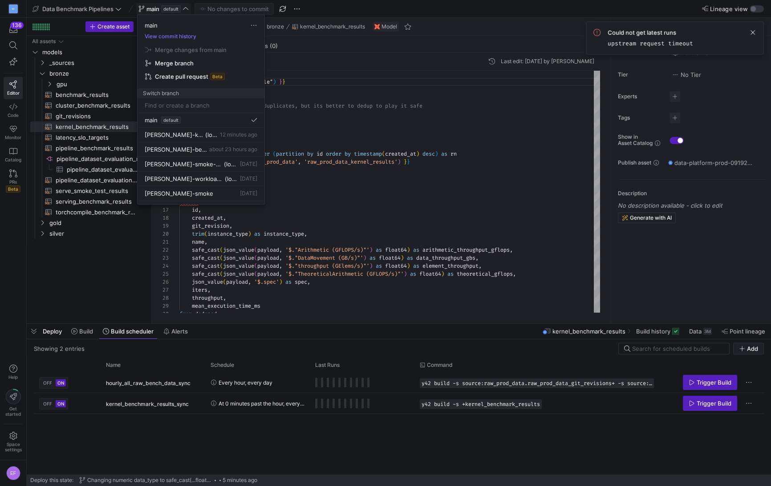
click at [210, 418] on div at bounding box center [385, 243] width 771 height 486
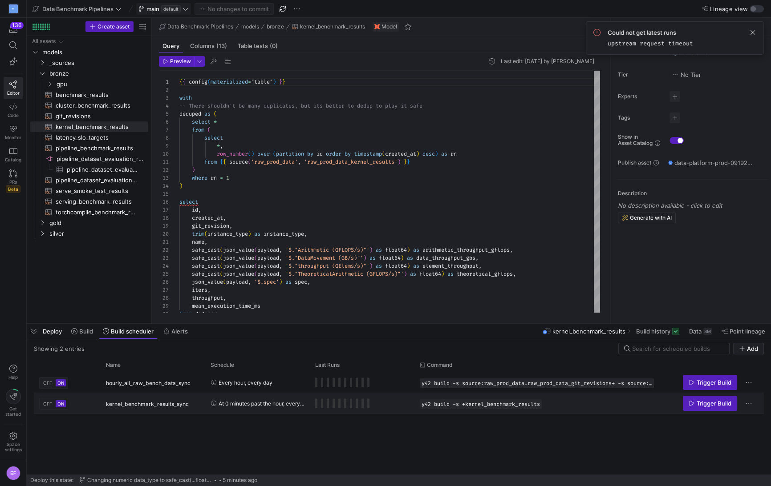
click at [261, 404] on span "At 0 minutes past the hour, every 2 hours, starting at 01:00, every day" at bounding box center [262, 403] width 86 height 21
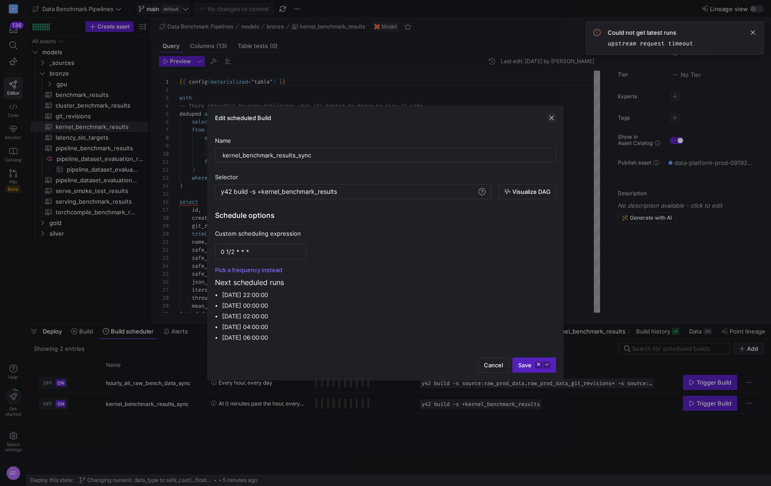
click at [550, 118] on span "button" at bounding box center [551, 117] width 9 height 9
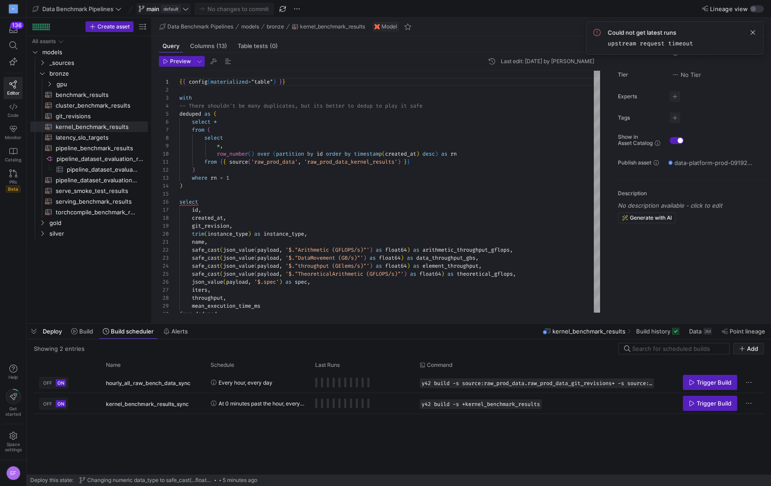
click at [183, 8] on icon at bounding box center [185, 9] width 6 height 6
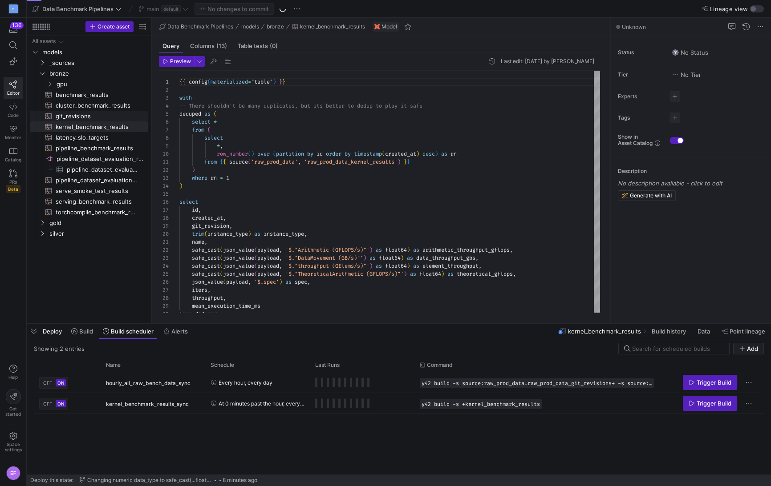
scroll to position [80, 0]
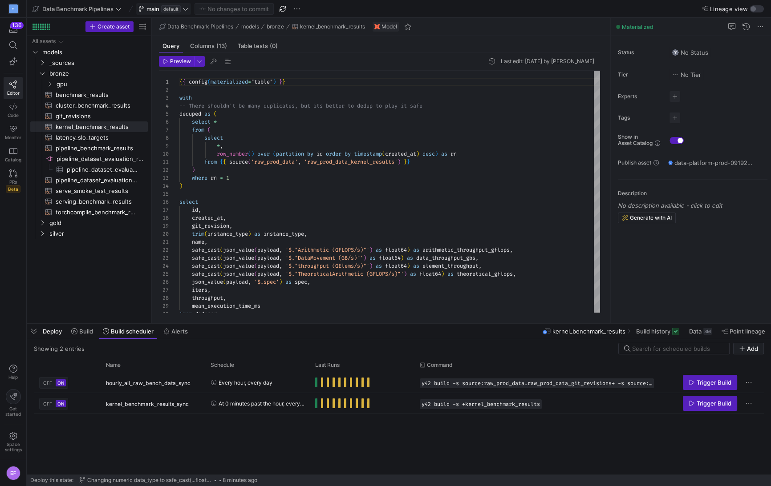
click at [188, 8] on icon at bounding box center [185, 9] width 6 height 6
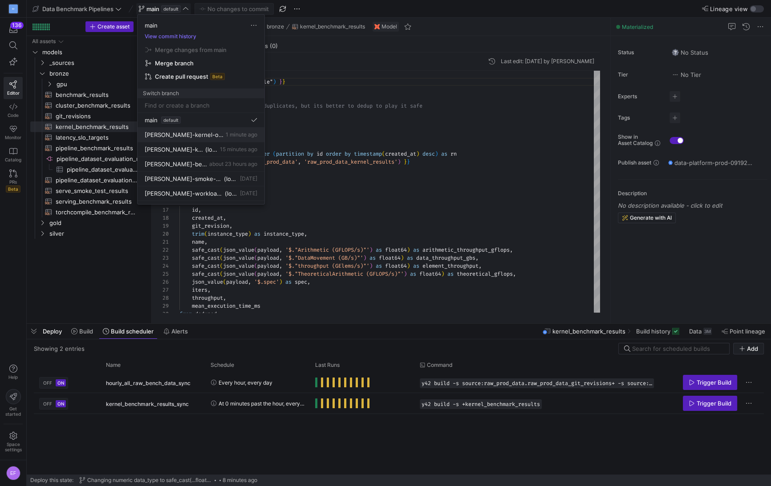
click at [200, 131] on span "[PERSON_NAME]-kernel-orchestration" at bounding box center [184, 134] width 79 height 7
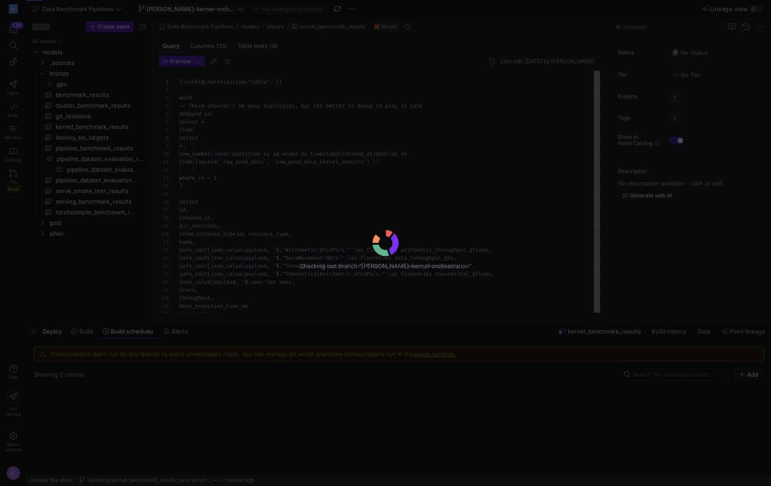
scroll to position [80, 0]
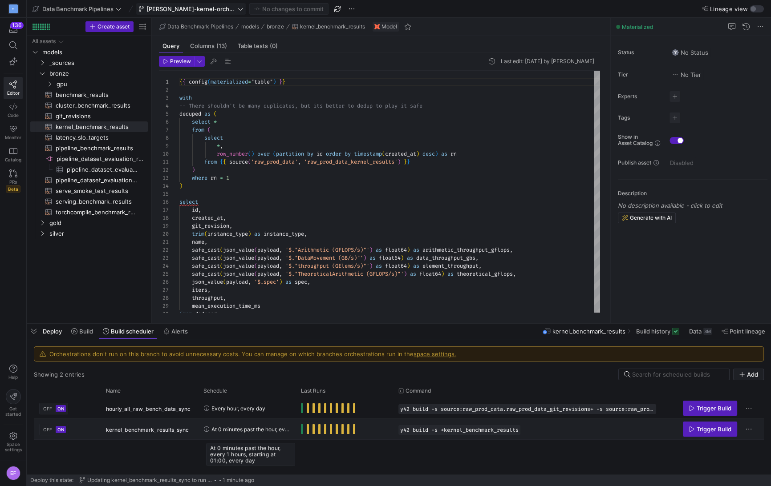
click at [248, 428] on span "At 0 minutes past the hour, every 1 hours, starting at 01:00, every day" at bounding box center [250, 429] width 79 height 21
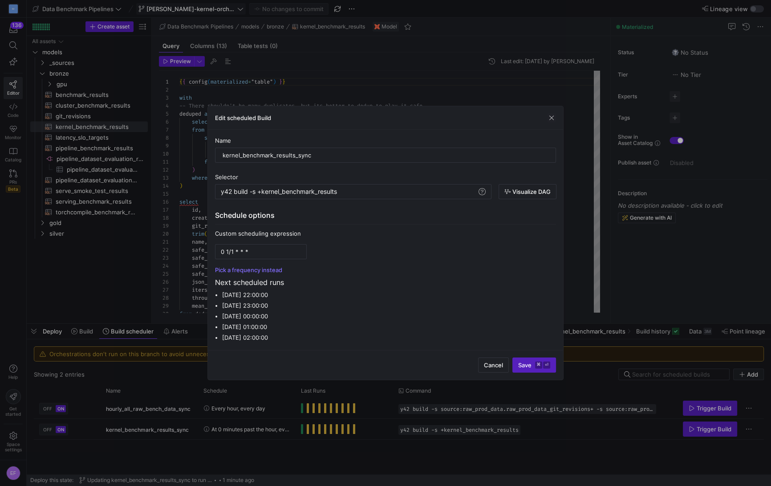
drag, startPoint x: 552, startPoint y: 119, endPoint x: 435, endPoint y: 294, distance: 210.5
click at [552, 119] on span "button" at bounding box center [551, 117] width 9 height 9
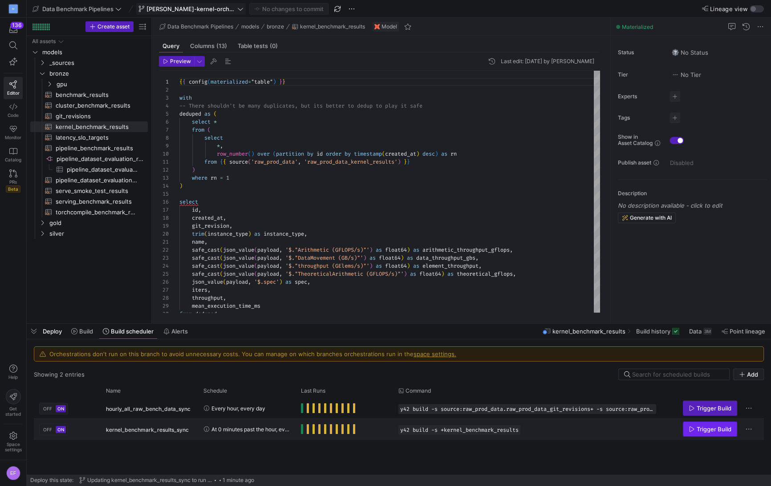
click at [704, 433] on span "Press SPACE to select this row." at bounding box center [709, 429] width 53 height 14
